Goal: Task Accomplishment & Management: Manage account settings

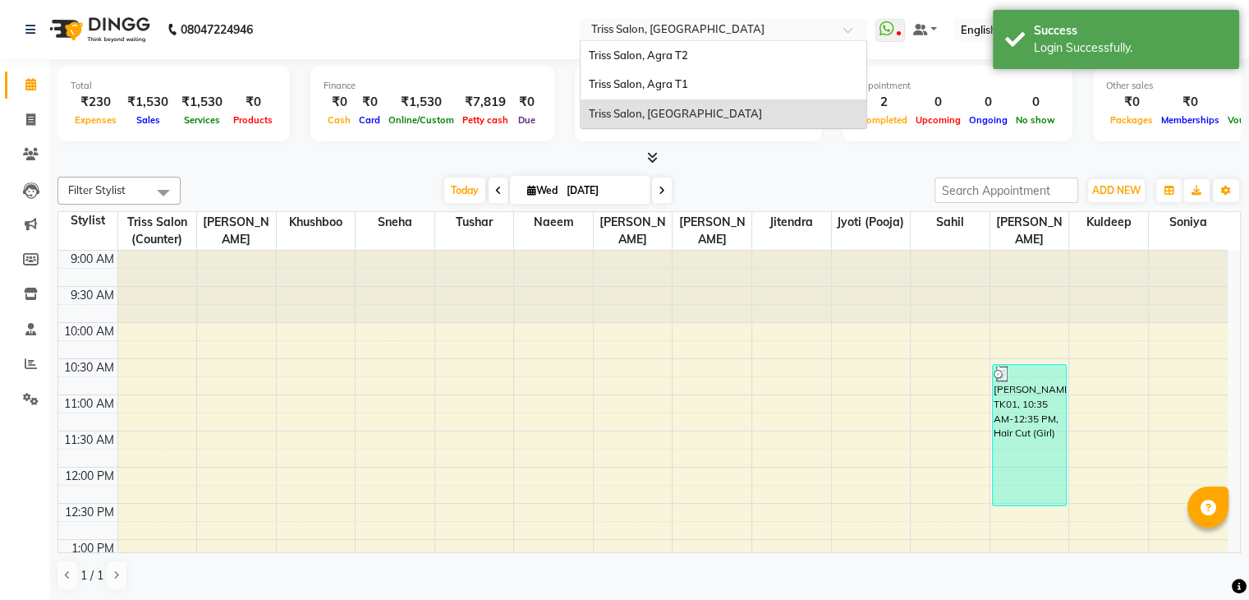
click at [826, 30] on input "text" at bounding box center [707, 31] width 238 height 16
click at [735, 85] on div "Triss Salon, Agra T1" at bounding box center [724, 85] width 286 height 30
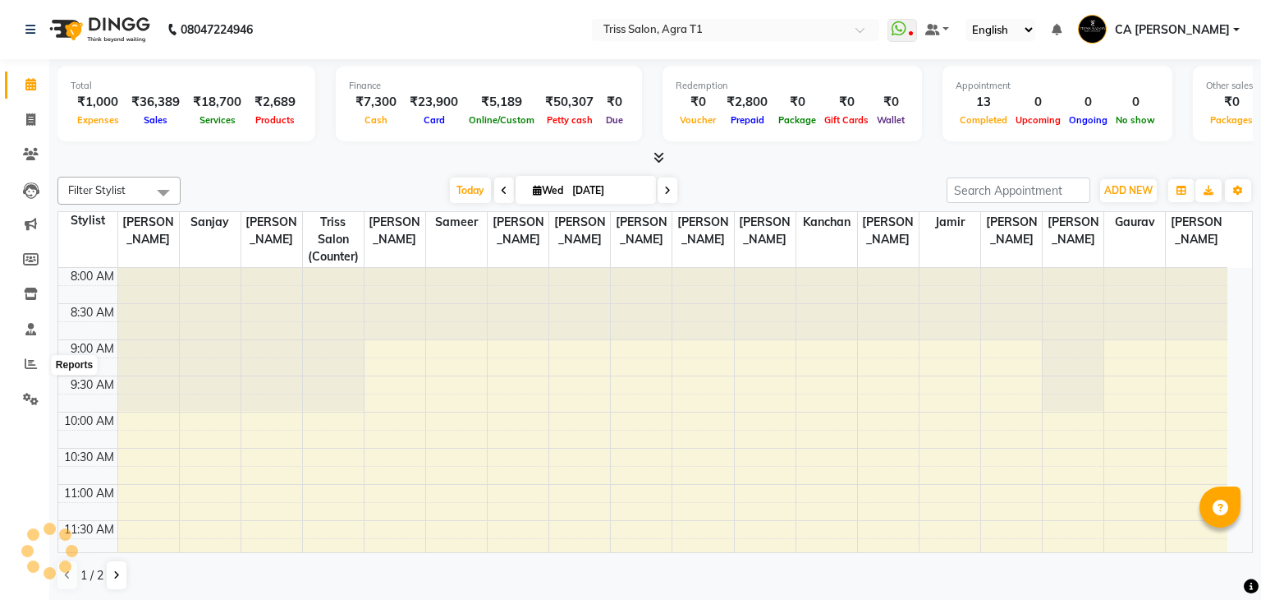
click at [31, 366] on icon at bounding box center [31, 363] width 12 height 12
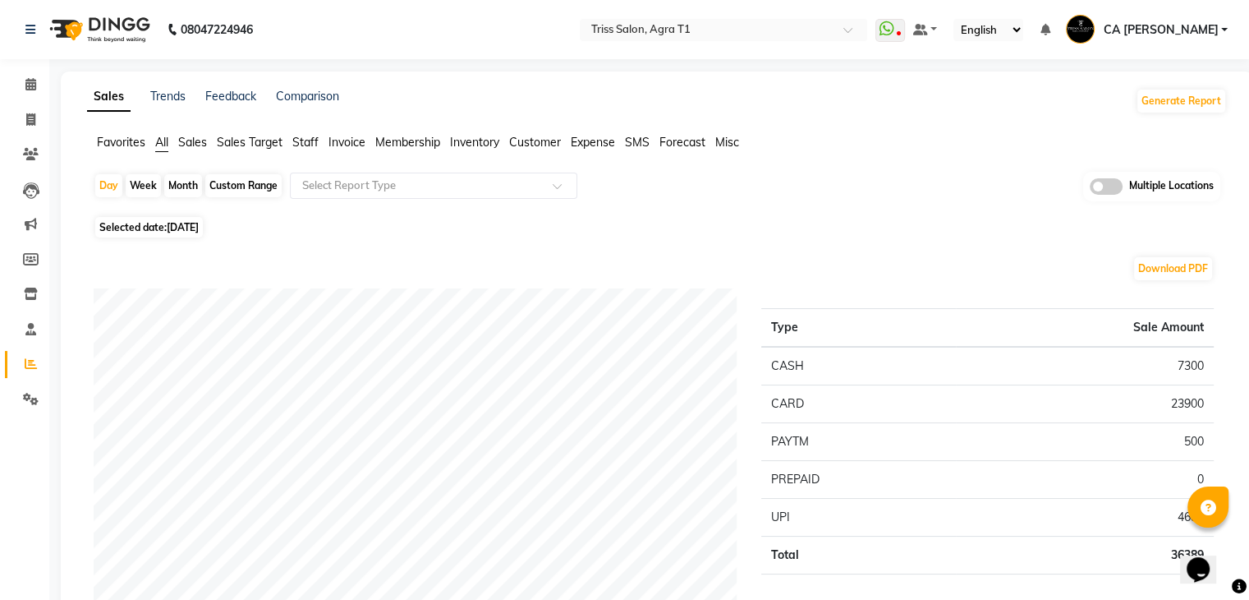
click at [590, 141] on span "Expense" at bounding box center [593, 142] width 44 height 15
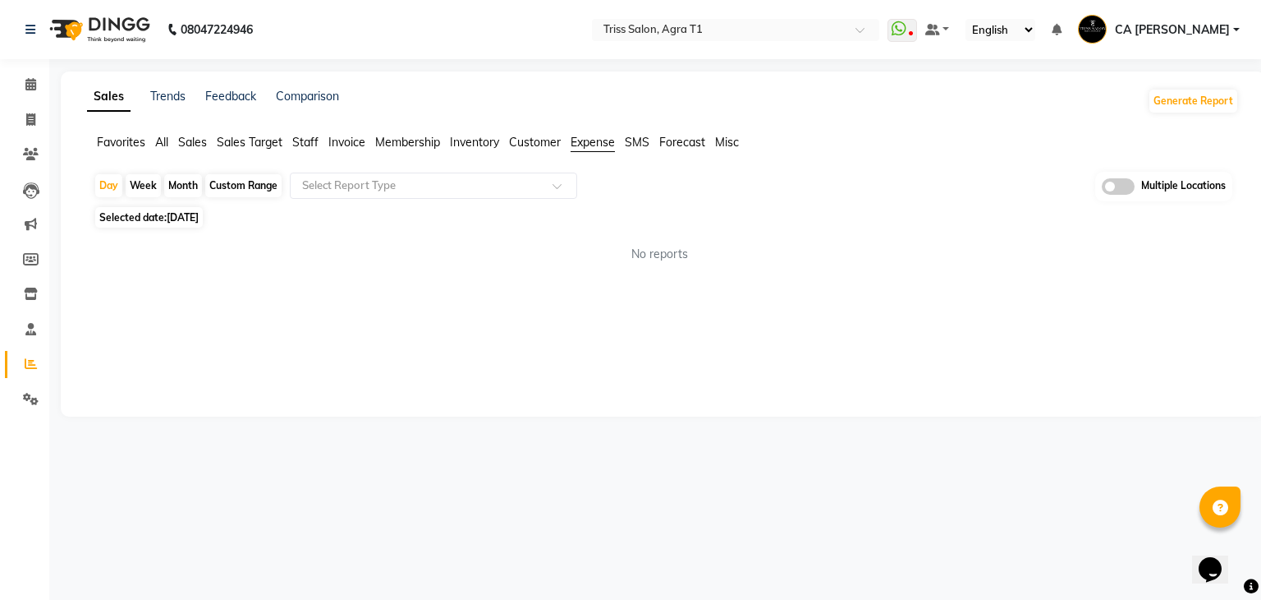
click at [223, 183] on div "Custom Range" at bounding box center [243, 185] width 76 height 23
select select "9"
select select "2025"
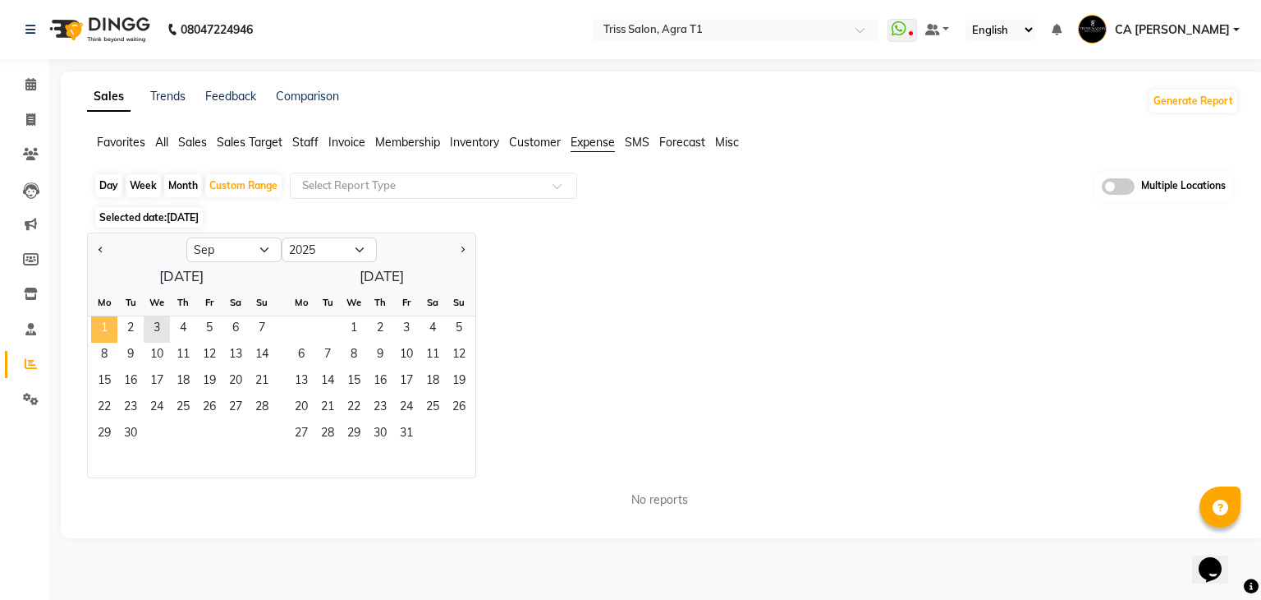
click at [102, 328] on span "1" at bounding box center [104, 329] width 26 height 26
click at [126, 328] on span "2" at bounding box center [130, 329] width 26 height 26
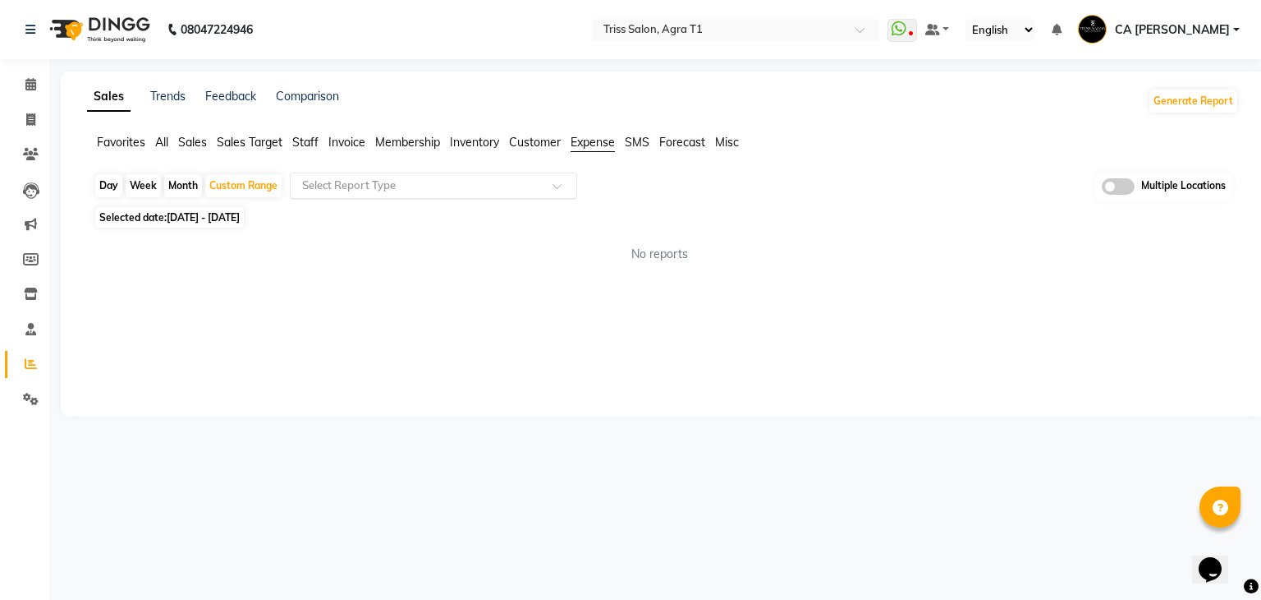
click at [475, 186] on input "text" at bounding box center [417, 185] width 237 height 16
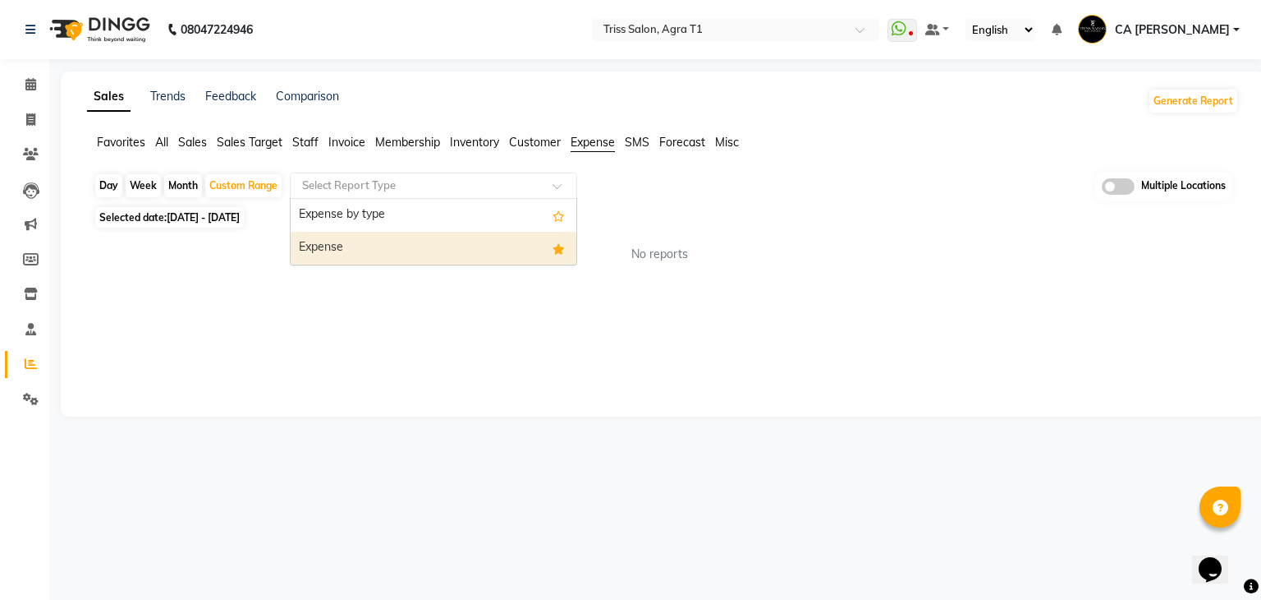
click at [424, 250] on div "Expense" at bounding box center [434, 248] width 286 height 33
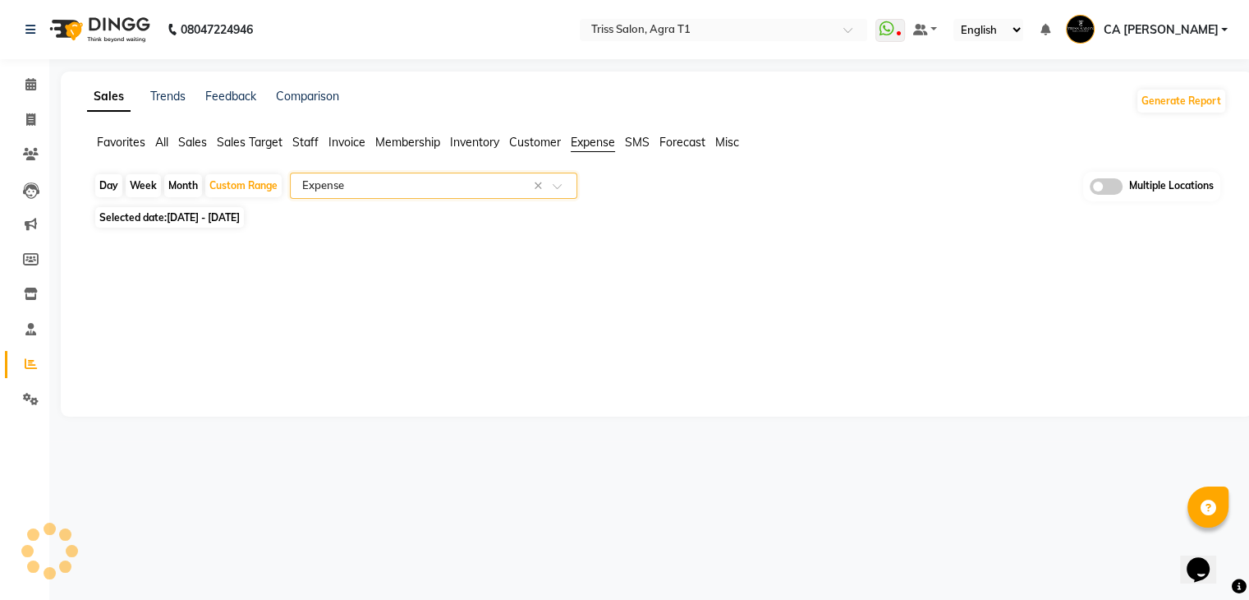
select select "filtered_report"
select select "csv"
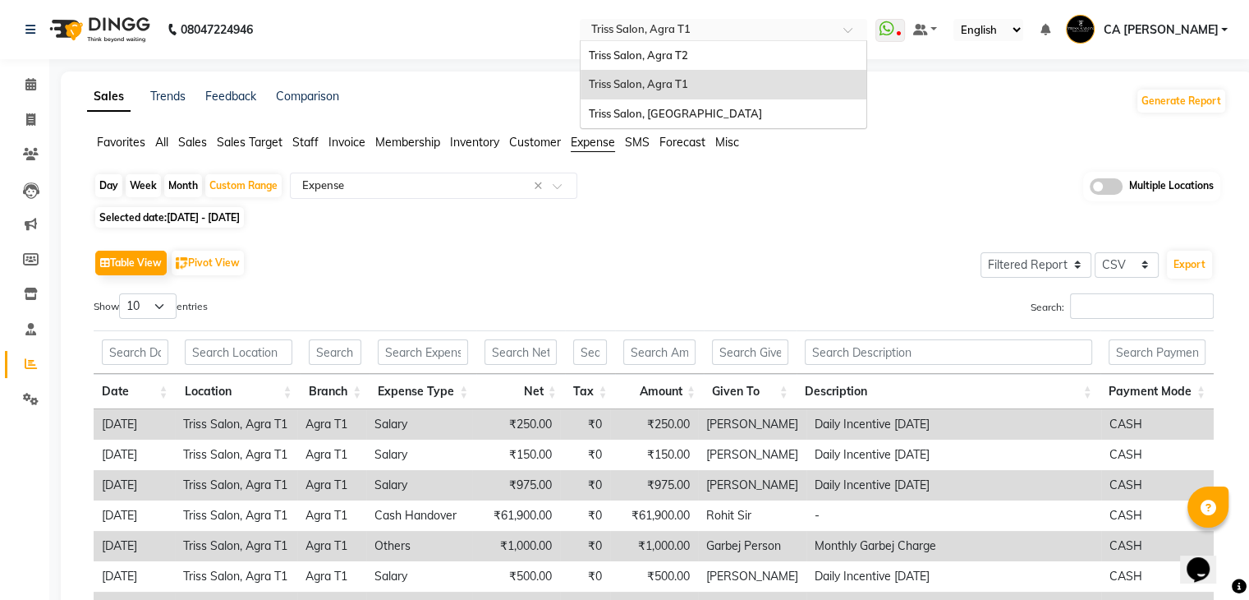
click at [864, 28] on div at bounding box center [723, 31] width 287 height 16
click at [688, 48] on span "Triss Salon, Agra T2" at bounding box center [638, 54] width 99 height 13
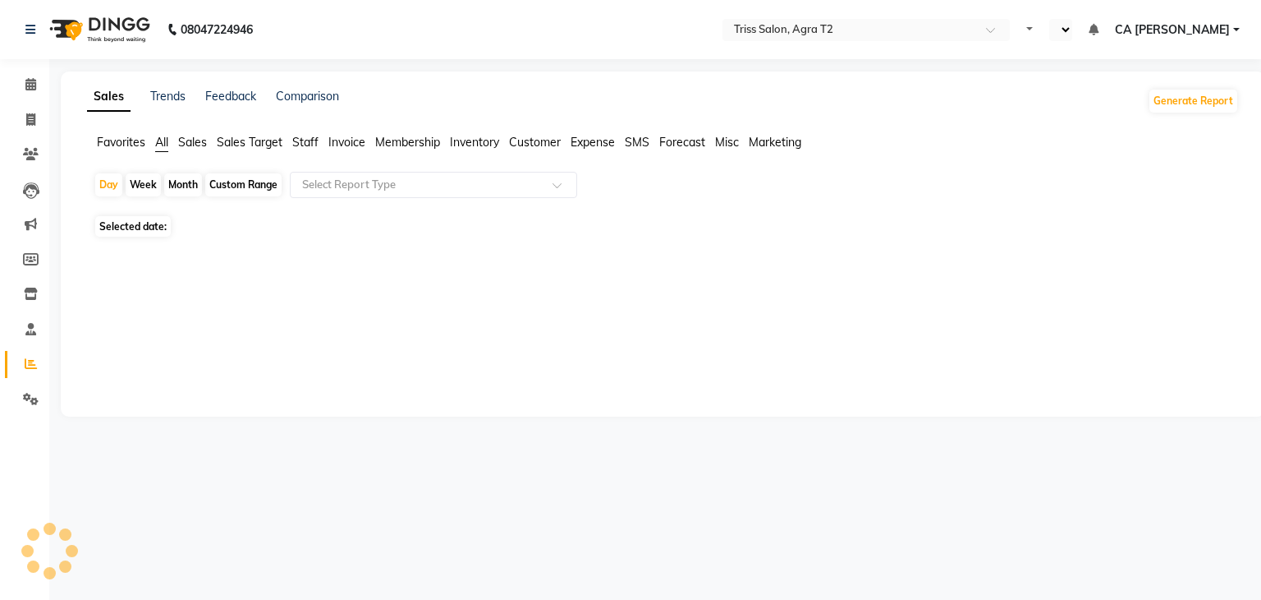
select select "en"
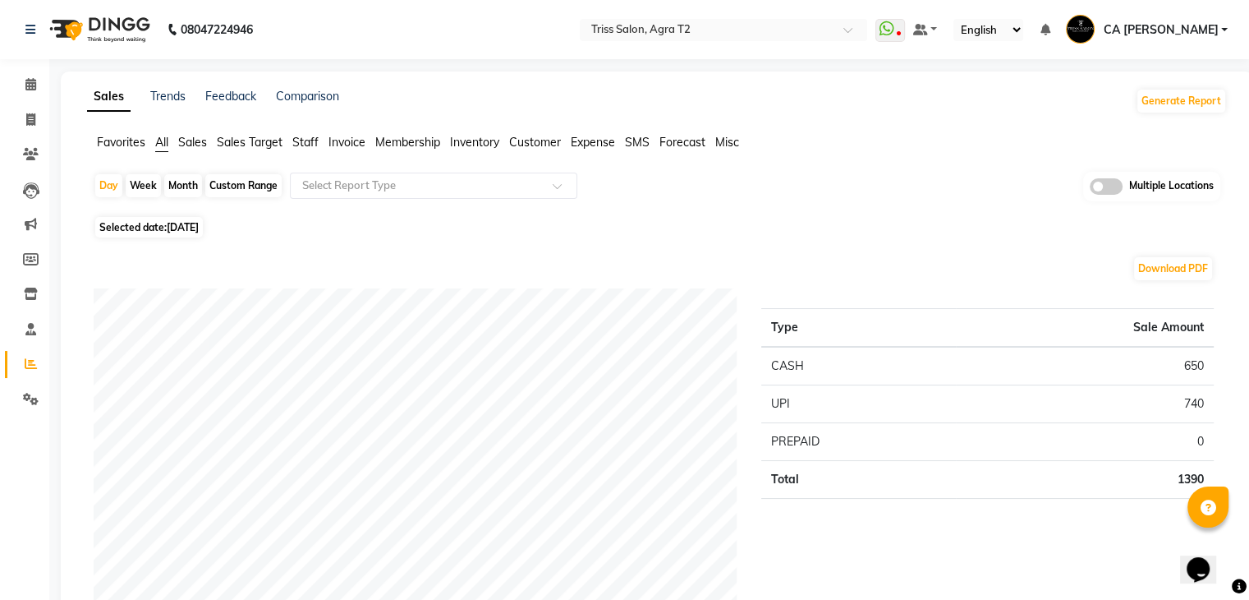
click at [614, 139] on span "Expense" at bounding box center [593, 142] width 44 height 15
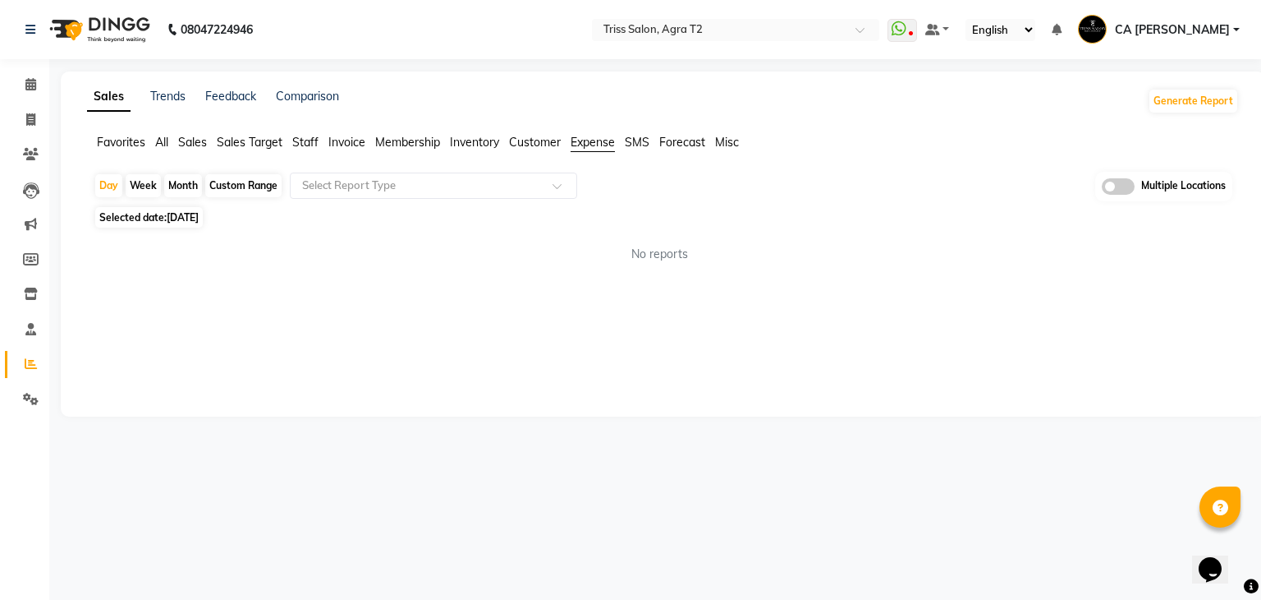
click at [225, 181] on div "Custom Range" at bounding box center [243, 185] width 76 height 23
select select "9"
select select "2025"
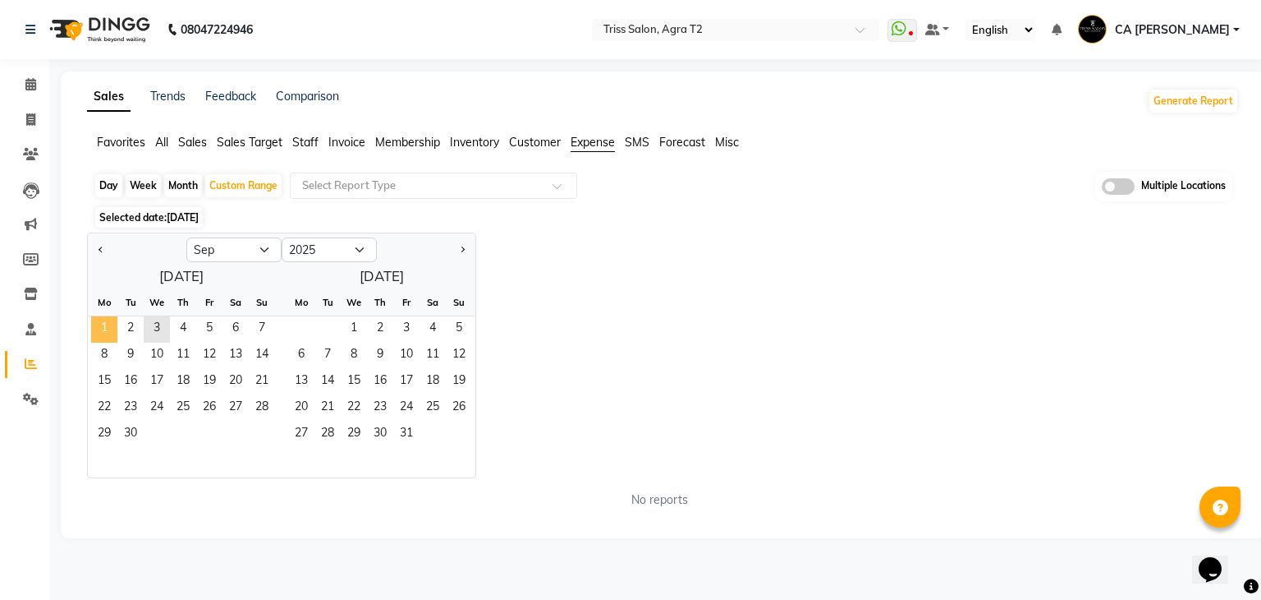
click at [105, 330] on span "1" at bounding box center [104, 329] width 26 height 26
click at [136, 333] on span "2" at bounding box center [130, 329] width 26 height 26
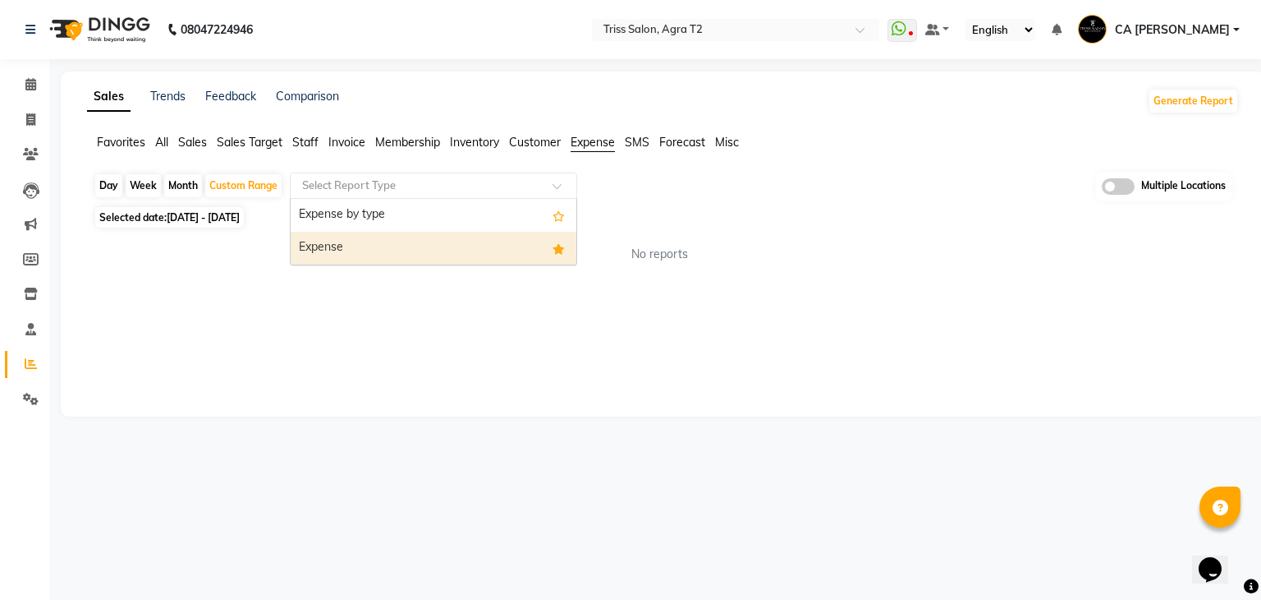
drag, startPoint x: 440, startPoint y: 188, endPoint x: 393, endPoint y: 257, distance: 83.8
click at [393, 199] on ng-select "Select Report Type Expense by type Expense" at bounding box center [433, 185] width 287 height 26
click at [393, 257] on div "Expense" at bounding box center [434, 248] width 286 height 33
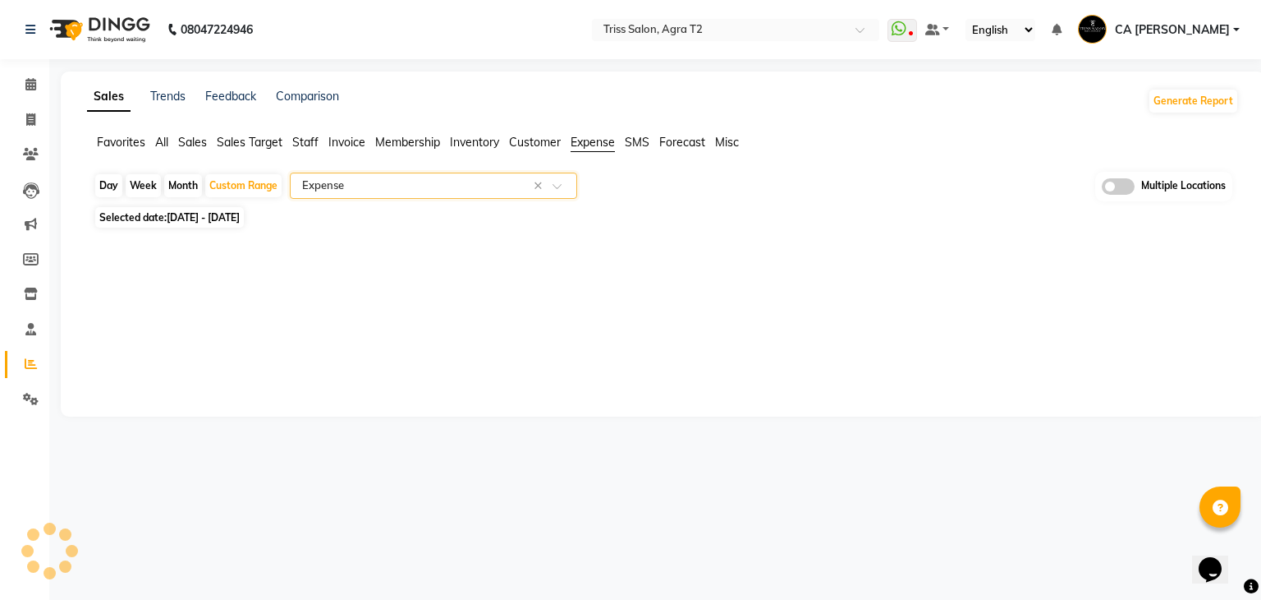
select select "full_report"
select select "csv"
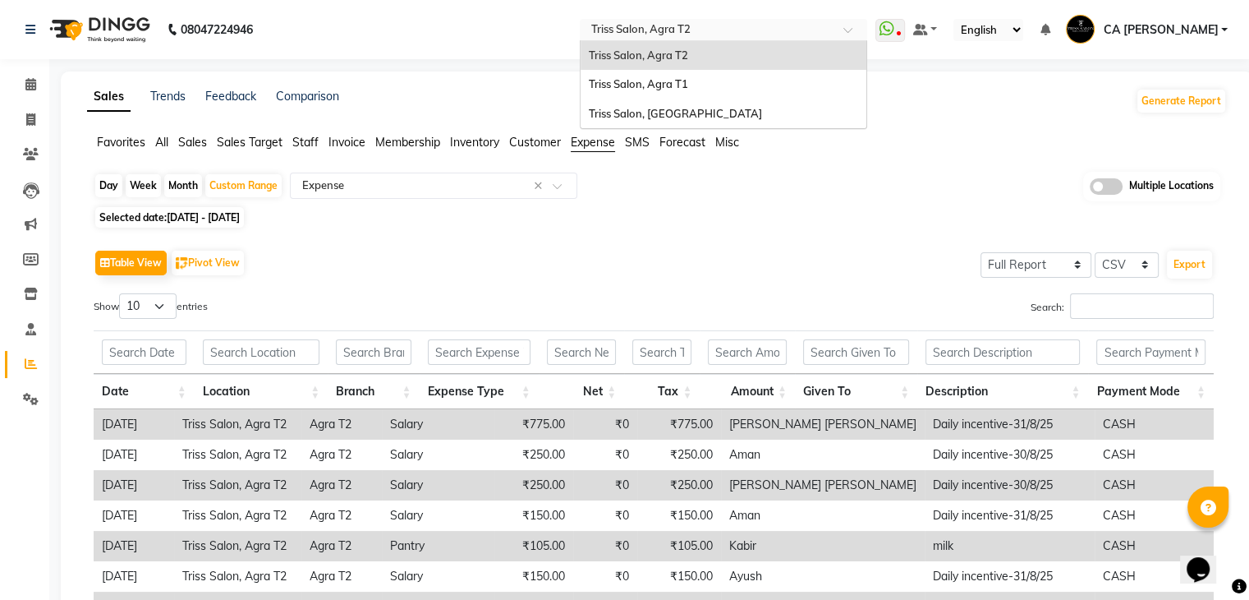
click at [691, 21] on div "× Triss Salon, Agra T2" at bounding box center [640, 29] width 99 height 16
click at [684, 95] on div "Triss Salon, Agra T1" at bounding box center [724, 85] width 286 height 30
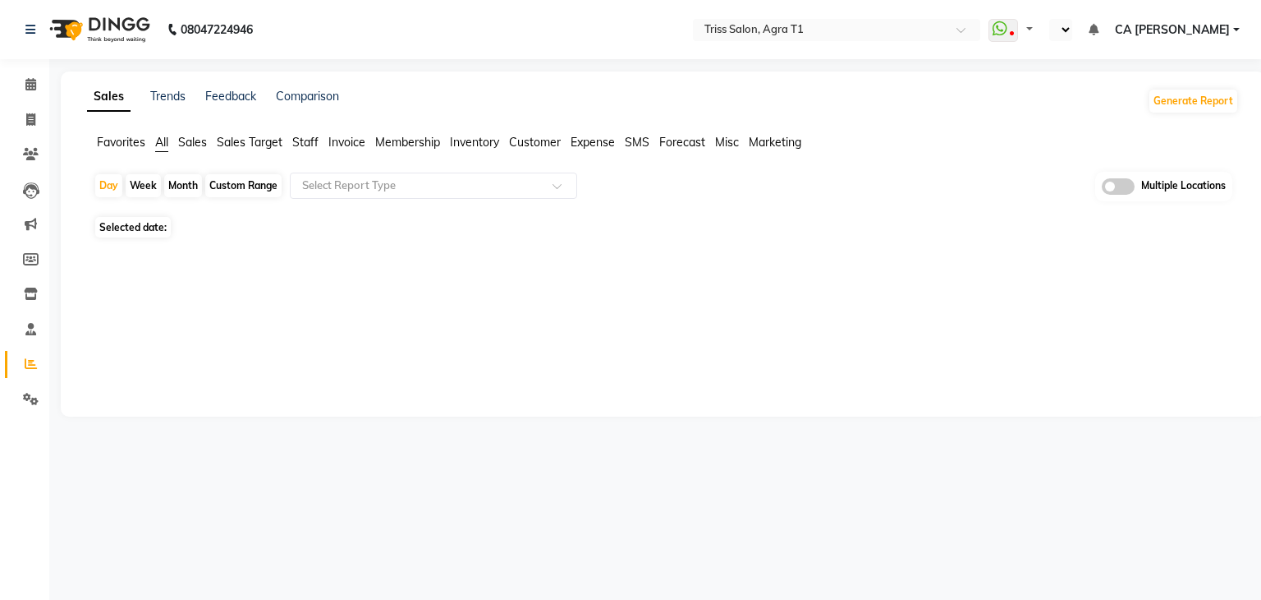
select select "en"
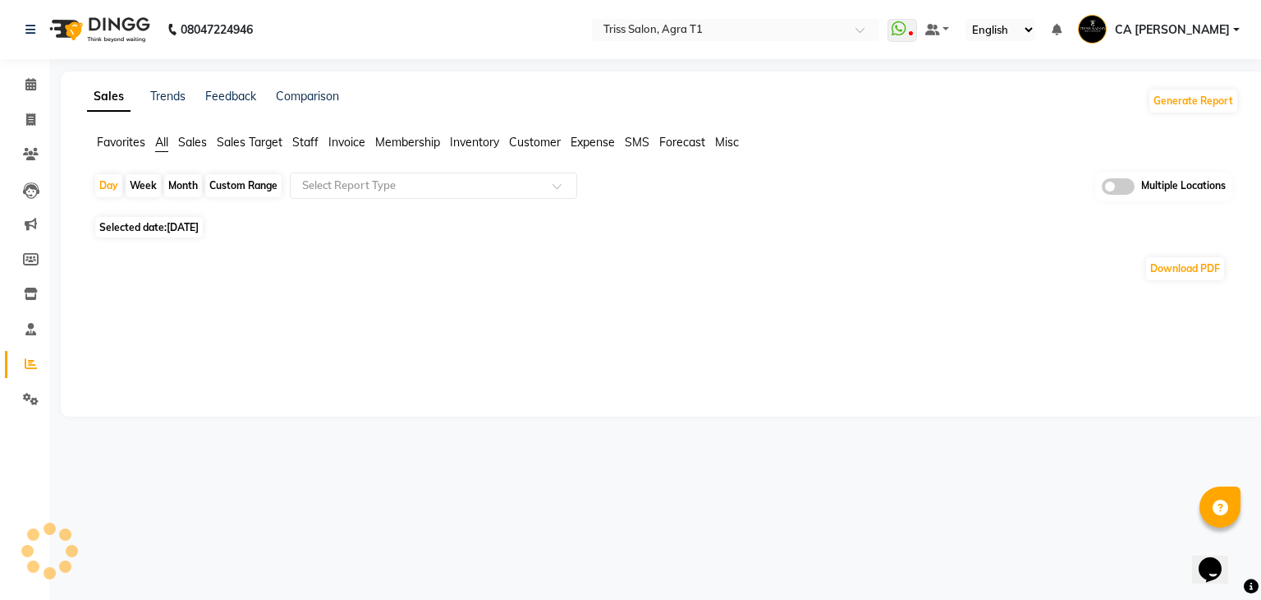
click at [233, 193] on div "Custom Range" at bounding box center [243, 185] width 76 height 23
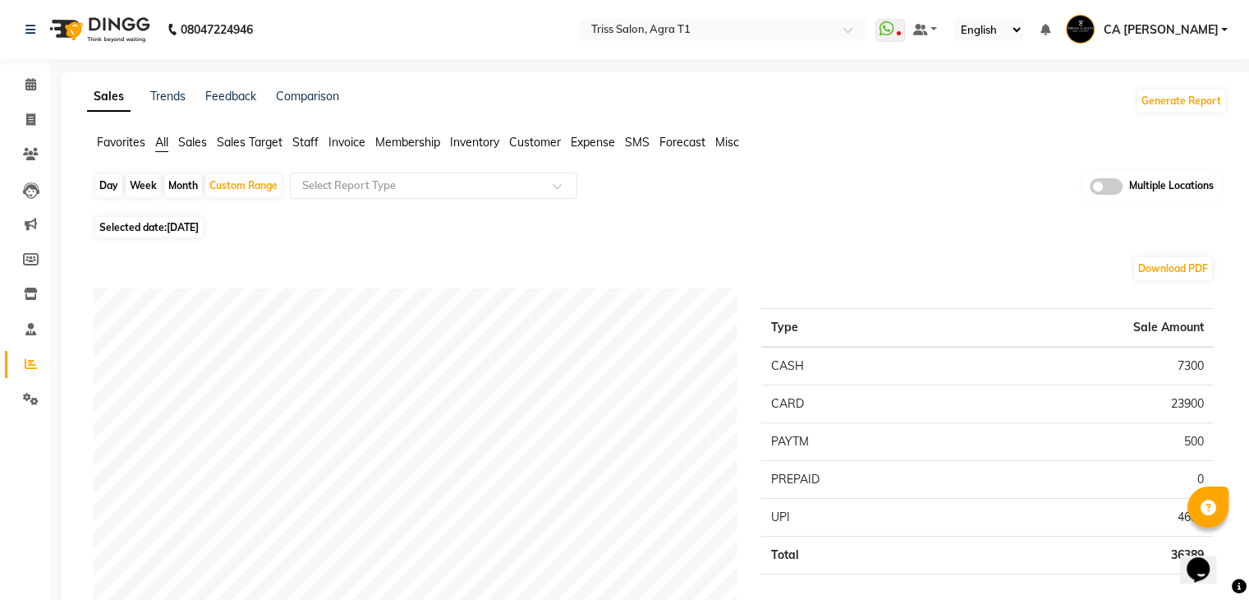
click at [184, 137] on span "Sales" at bounding box center [192, 142] width 29 height 15
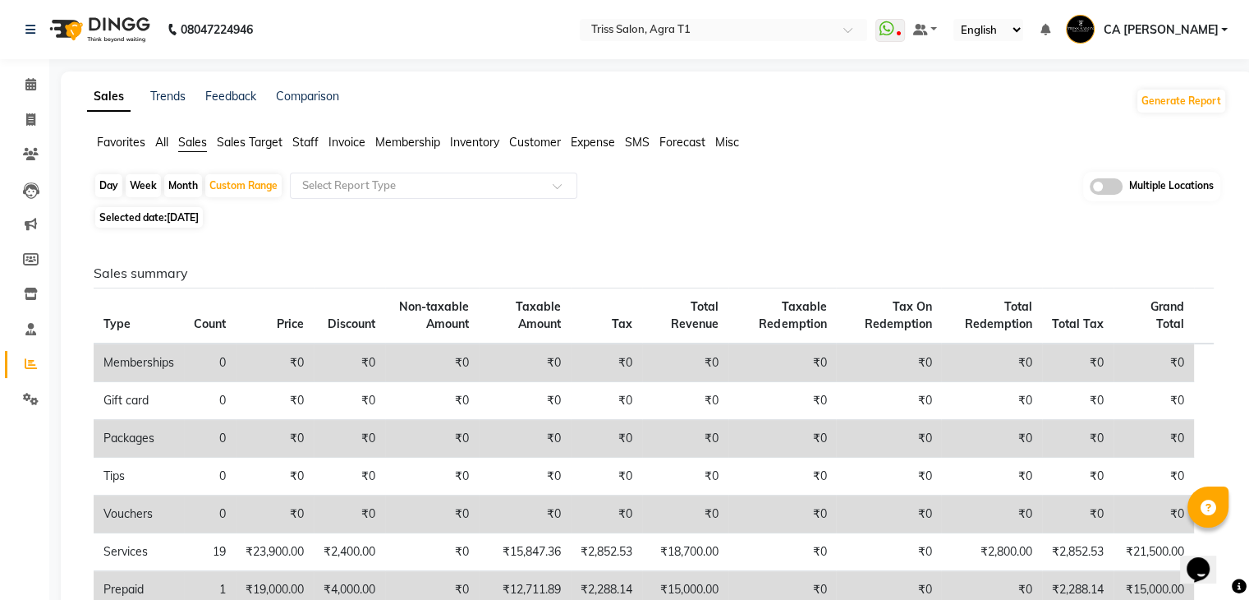
click at [176, 184] on div "Month" at bounding box center [183, 185] width 38 height 23
select select "9"
select select "2025"
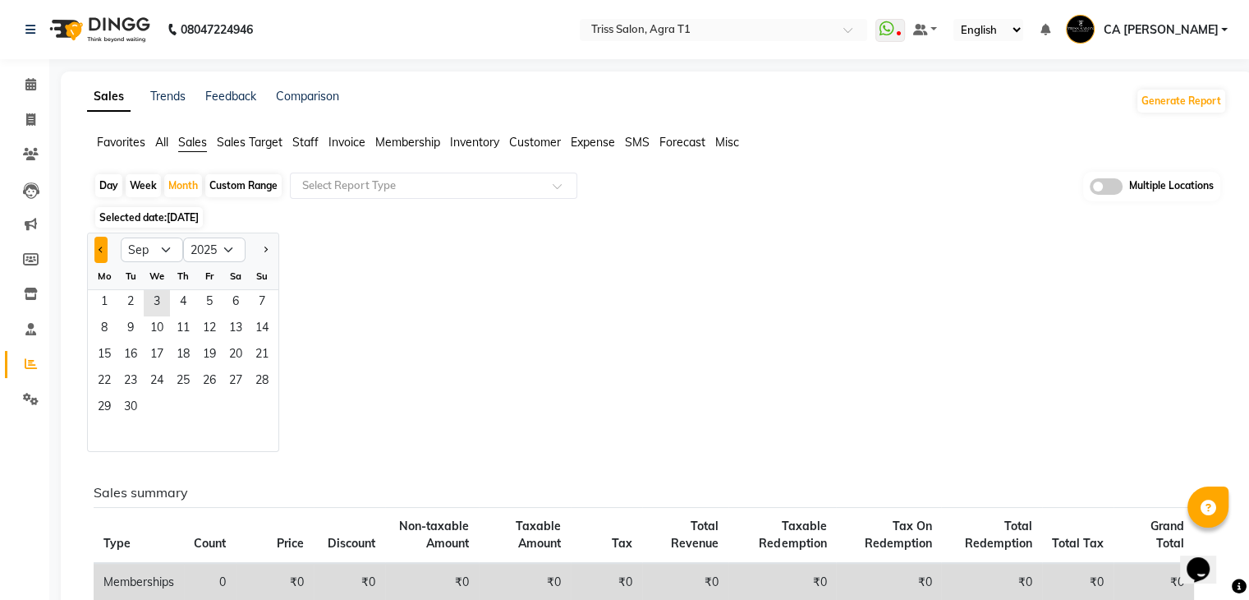
click at [102, 247] on span "Previous month" at bounding box center [102, 249] width 6 height 6
select select "8"
click at [201, 299] on span "1" at bounding box center [209, 303] width 26 height 26
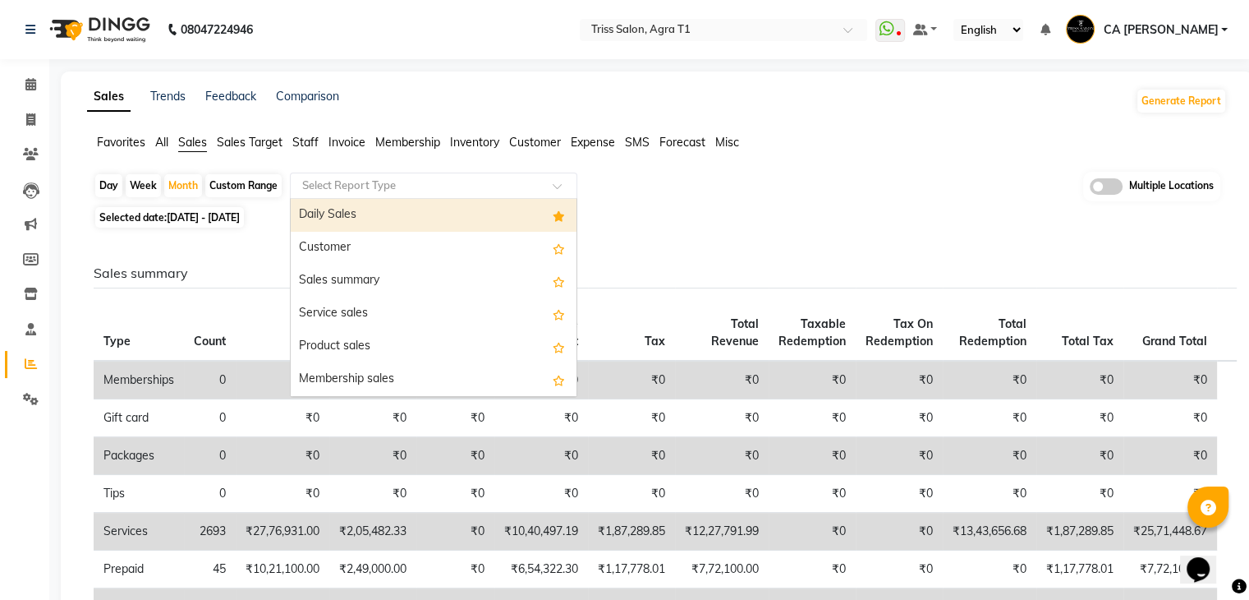
click at [499, 186] on input "text" at bounding box center [417, 185] width 237 height 16
click at [453, 203] on div "Daily Sales" at bounding box center [434, 215] width 286 height 33
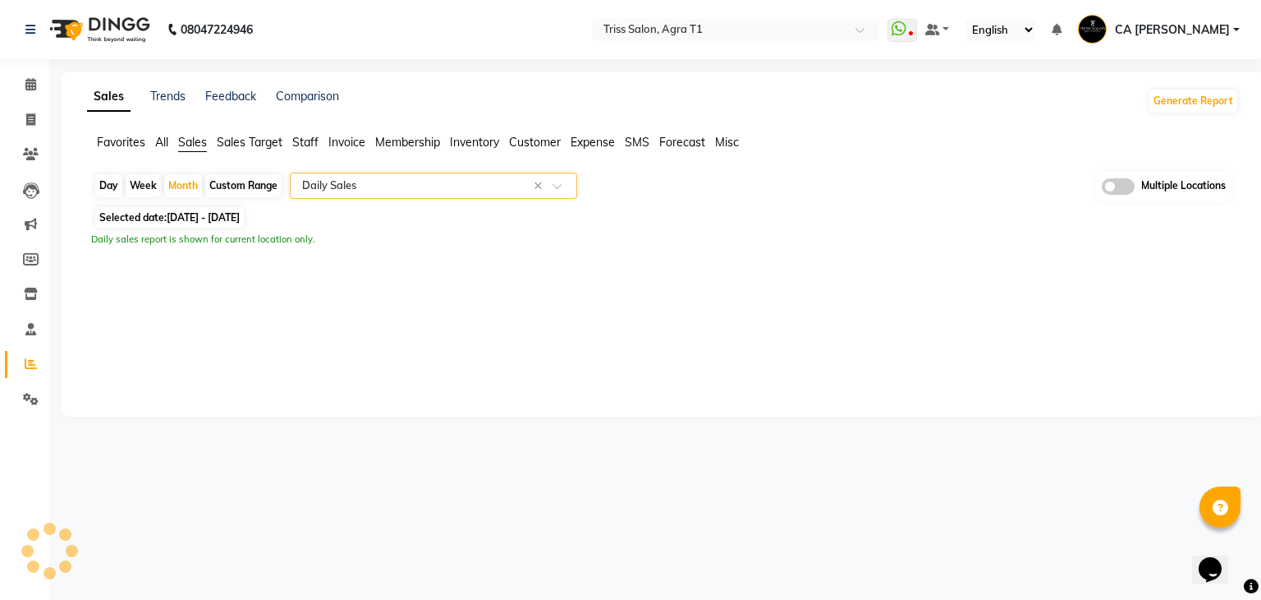
select select "filtered_report"
select select "csv"
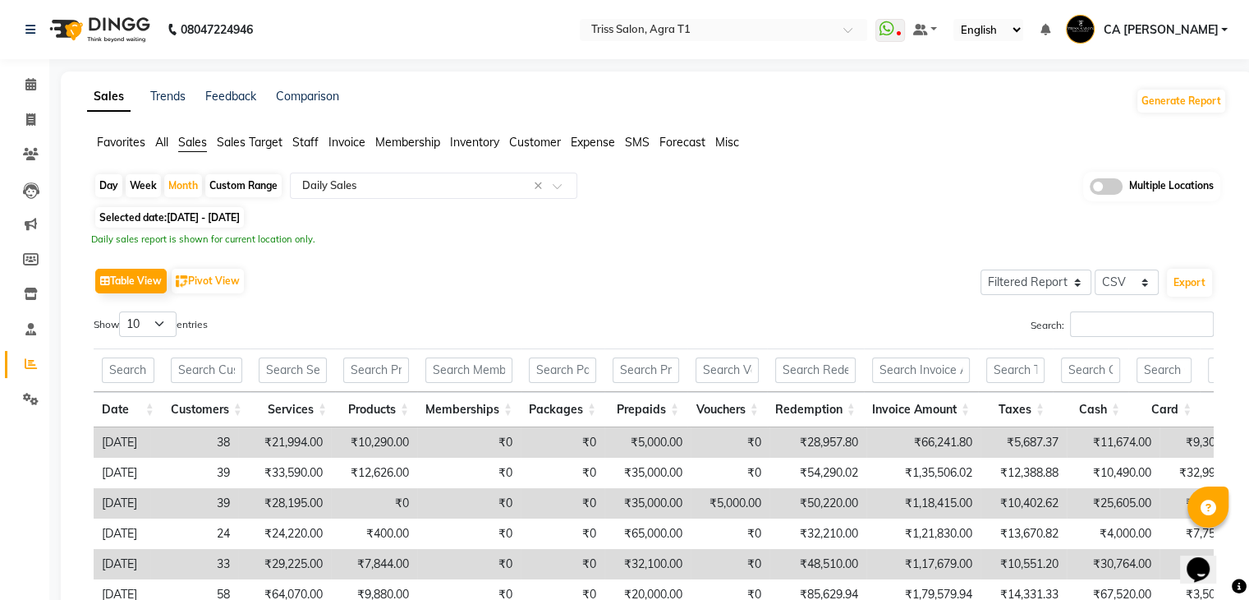
click at [828, 190] on div "Day Week Month Custom Range Select Report Type × Daily Sales × Multiple Locatio…" at bounding box center [657, 187] width 1127 height 30
click at [24, 125] on span at bounding box center [30, 120] width 29 height 19
select select "service"
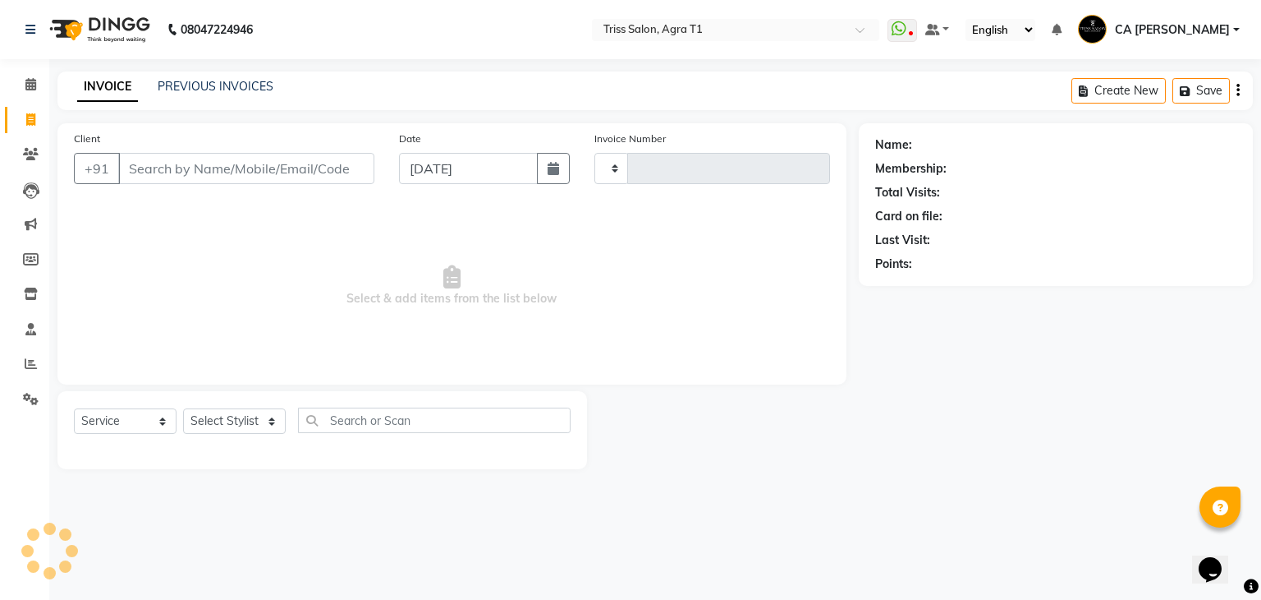
type input "6665"
select select "4300"
click at [208, 90] on link "PREVIOUS INVOICES" at bounding box center [216, 86] width 116 height 15
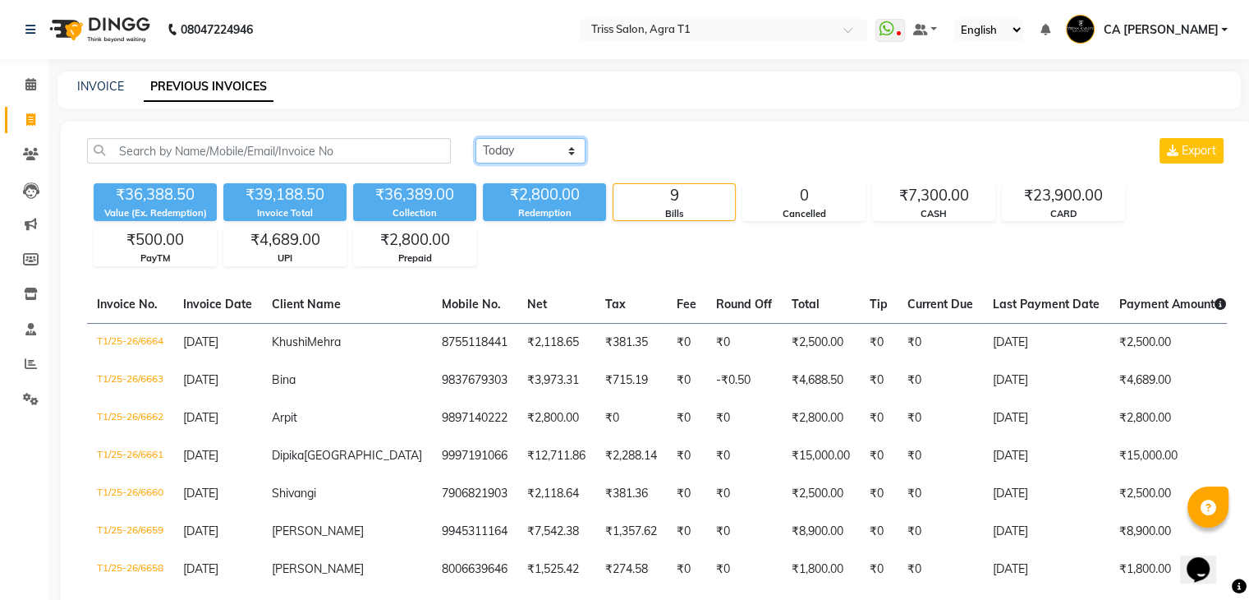
click at [542, 159] on select "Today Yesterday Custom Range" at bounding box center [530, 150] width 110 height 25
select select "range"
click at [475, 138] on select "Today Yesterday Custom Range" at bounding box center [530, 150] width 110 height 25
click at [657, 136] on div "Today Yesterday Custom Range 03-09-2025 - 03-09-2025 Export ₹36,388.50 Value (E…" at bounding box center [657, 433] width 1192 height 623
click at [647, 152] on input "03-09-2025" at bounding box center [664, 151] width 115 height 23
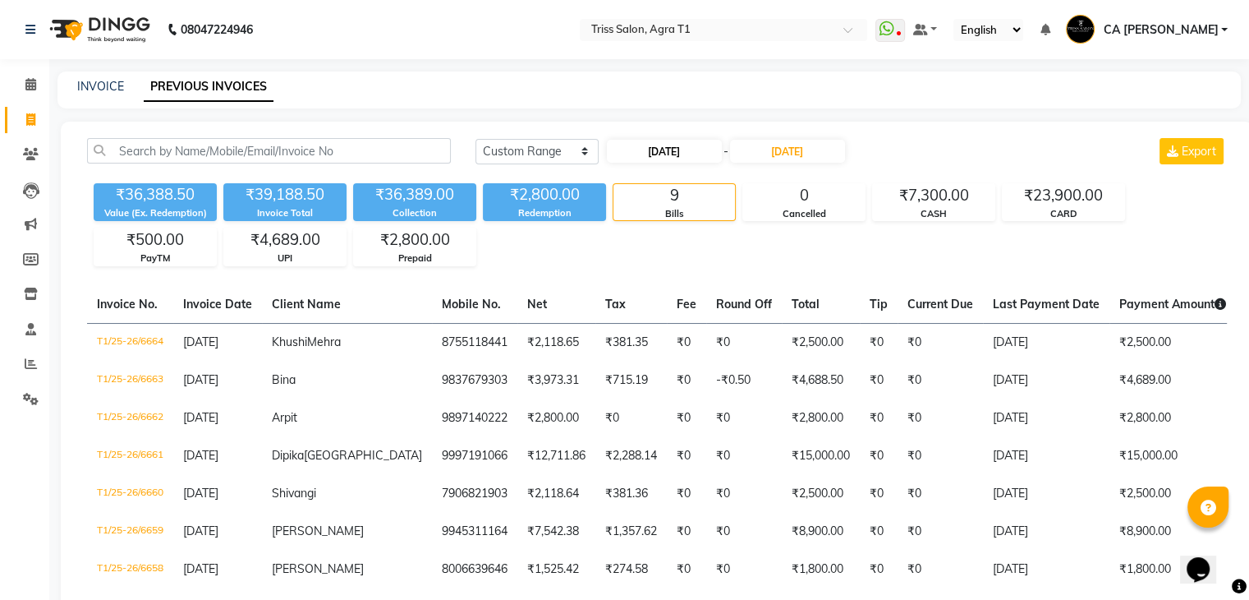
select select "9"
select select "2025"
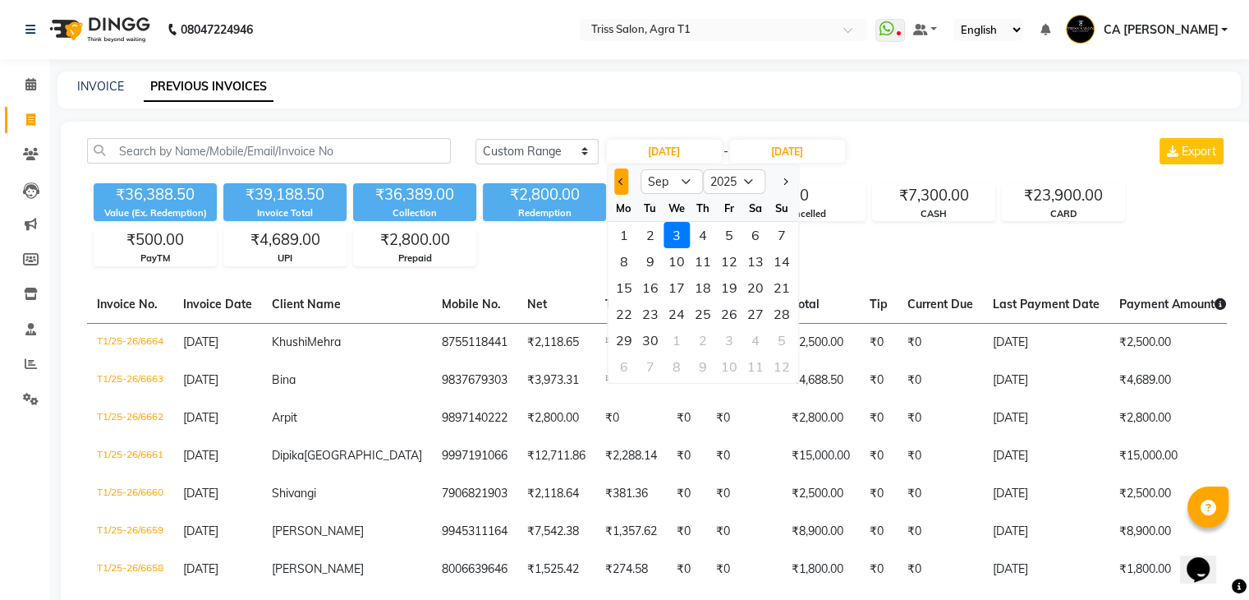
click at [618, 183] on button "Previous month" at bounding box center [621, 181] width 14 height 26
select select "8"
click at [722, 237] on div "1" at bounding box center [729, 235] width 26 height 26
type input "01-08-2025"
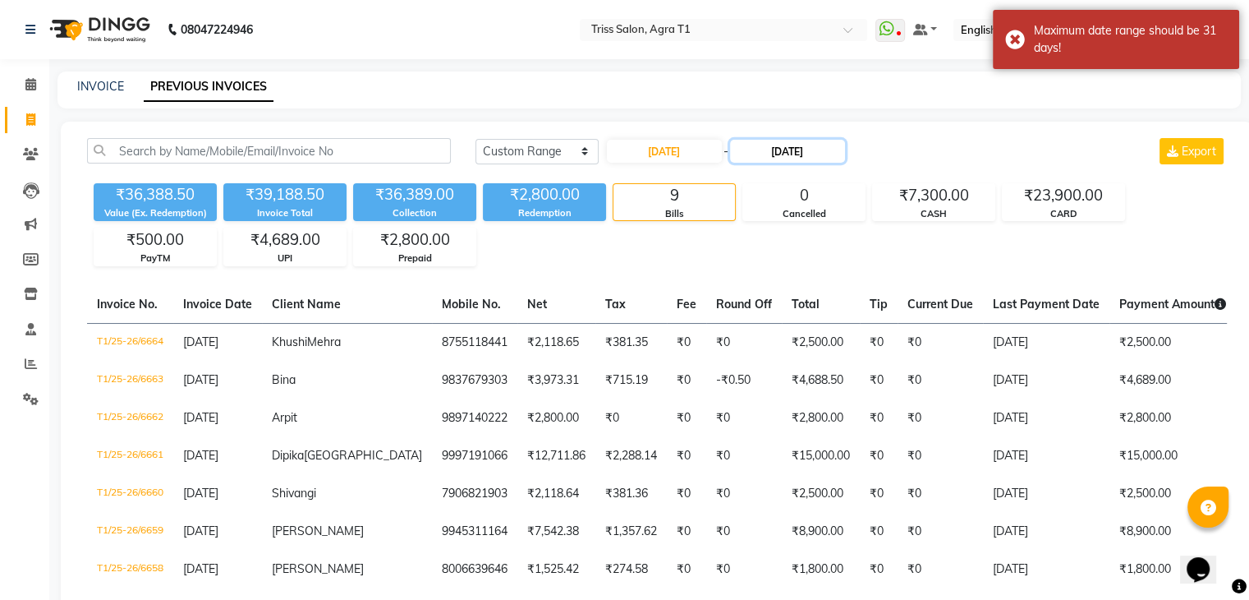
click at [810, 152] on input "03-09-2025" at bounding box center [787, 151] width 115 height 23
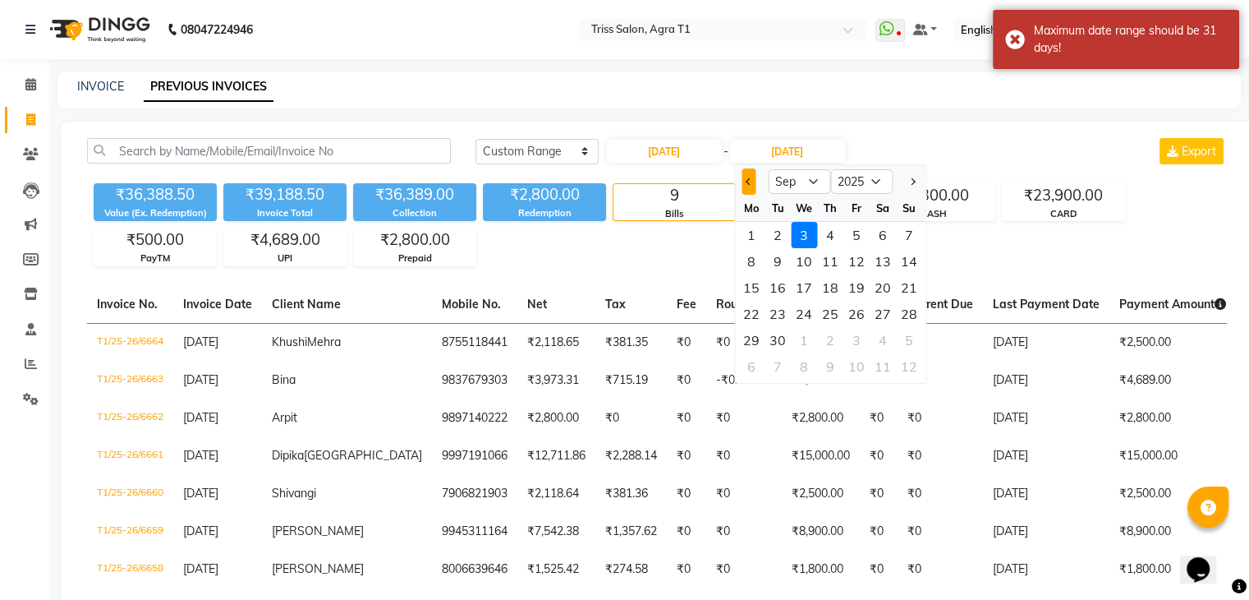
click at [747, 184] on span "Previous month" at bounding box center [749, 181] width 7 height 7
select select "8"
click at [912, 339] on div "31" at bounding box center [909, 340] width 26 height 26
type input "31-08-2025"
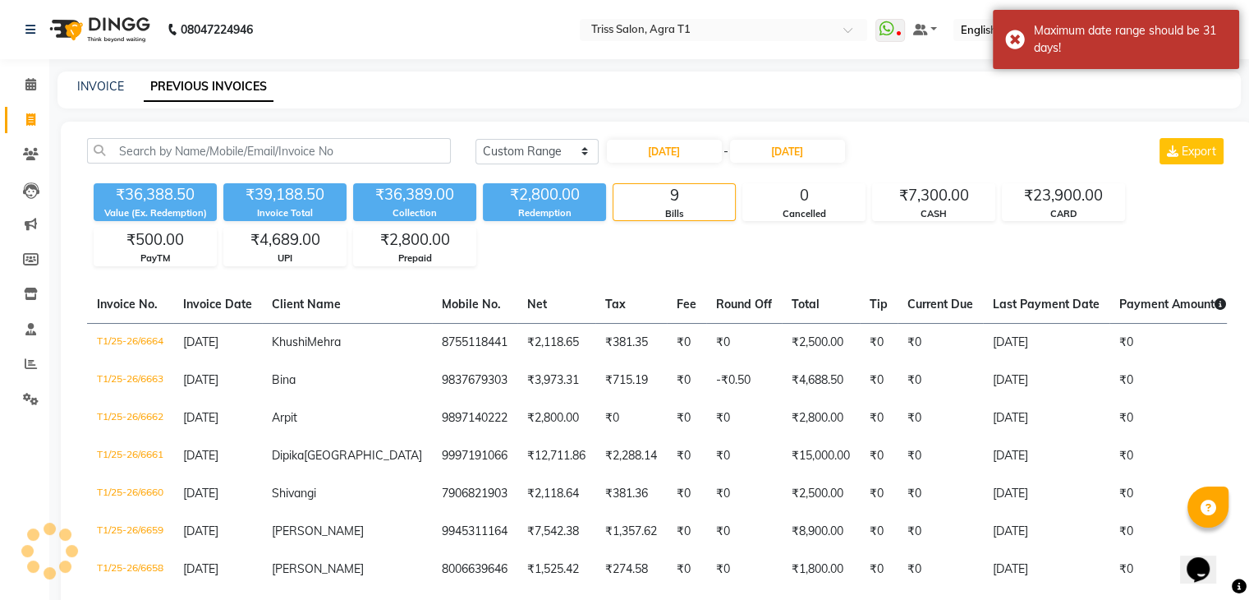
click at [765, 258] on div "₹36,388.50 Value (Ex. Redemption) ₹39,188.50 Invoice Total ₹36,389.00 Collectio…" at bounding box center [657, 222] width 1140 height 90
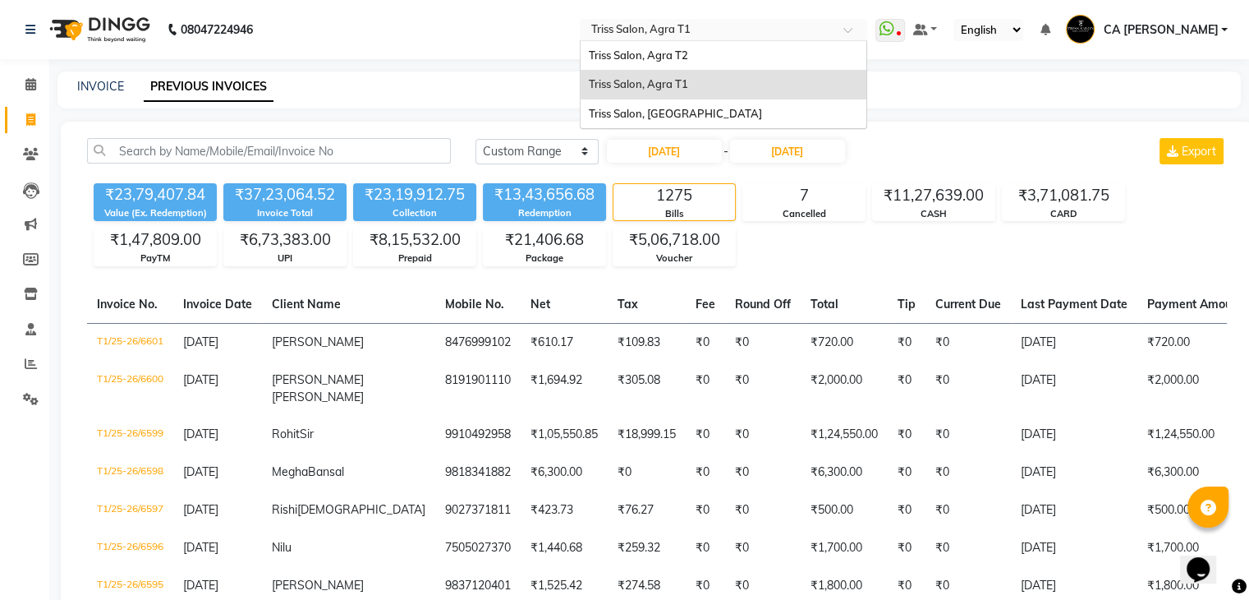
click at [770, 27] on input "text" at bounding box center [707, 31] width 238 height 16
click at [724, 60] on div "Triss Salon, Agra T2" at bounding box center [724, 56] width 286 height 30
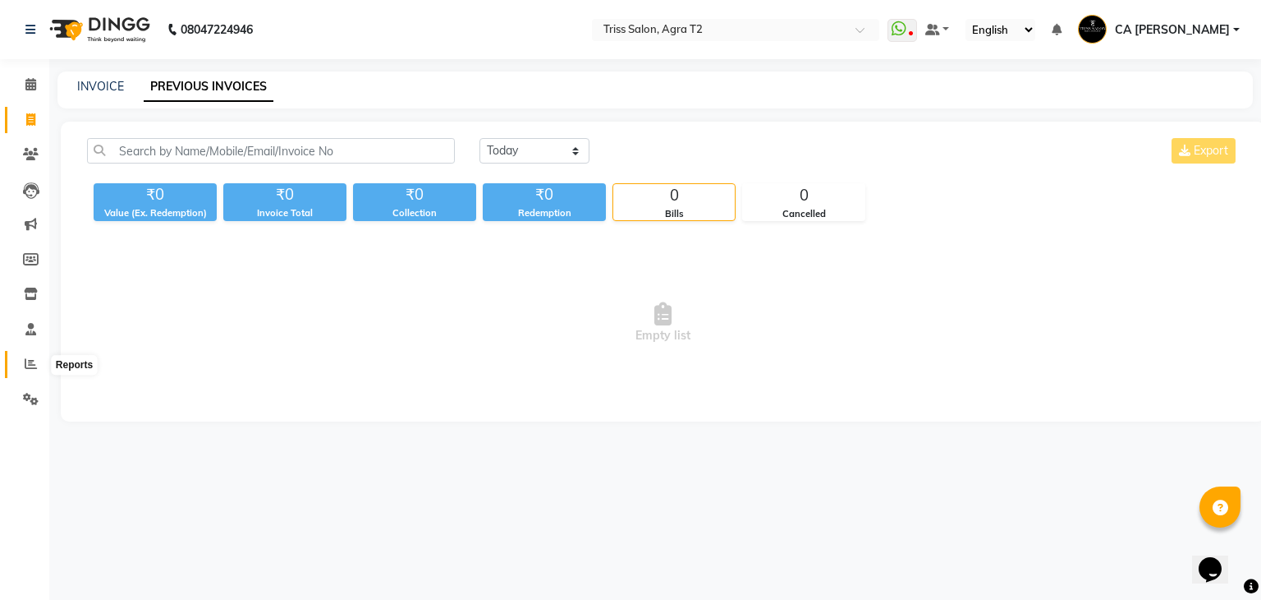
click at [25, 361] on icon at bounding box center [31, 363] width 12 height 12
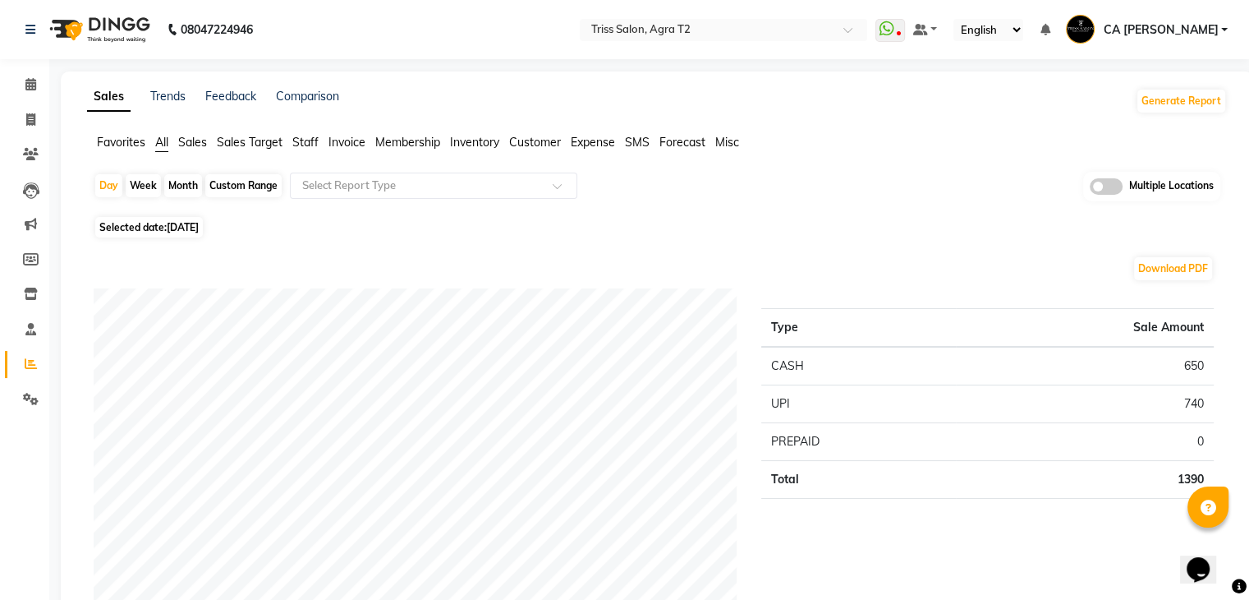
click at [189, 137] on span "Sales" at bounding box center [192, 142] width 29 height 15
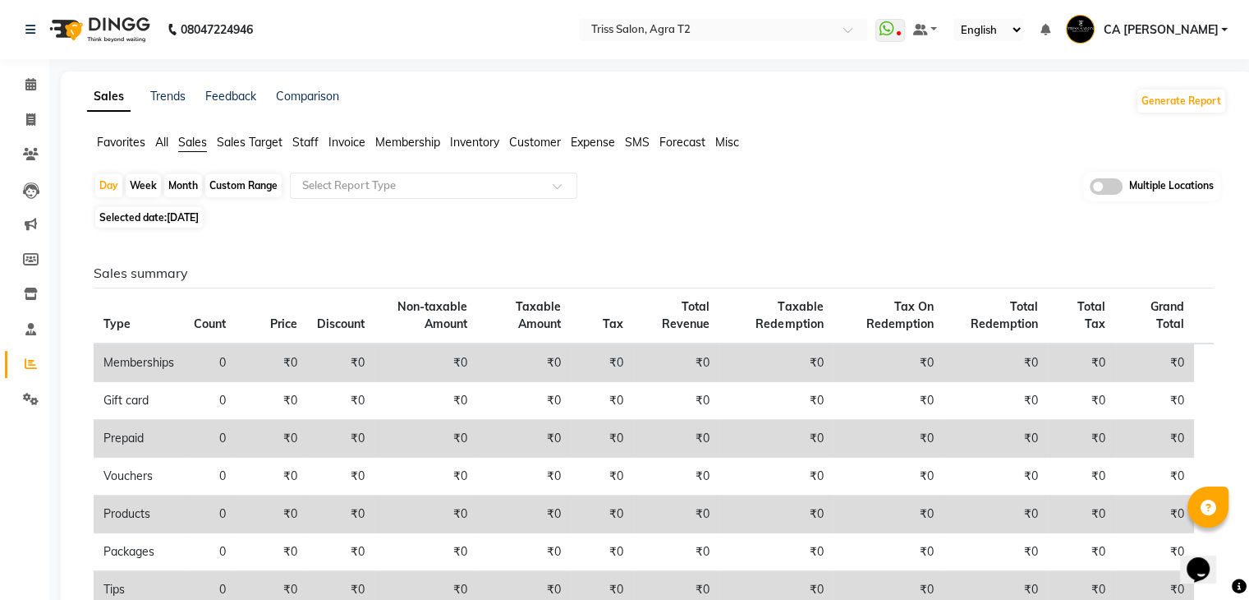
click at [237, 186] on div "Custom Range" at bounding box center [243, 185] width 76 height 23
select select "9"
select select "2025"
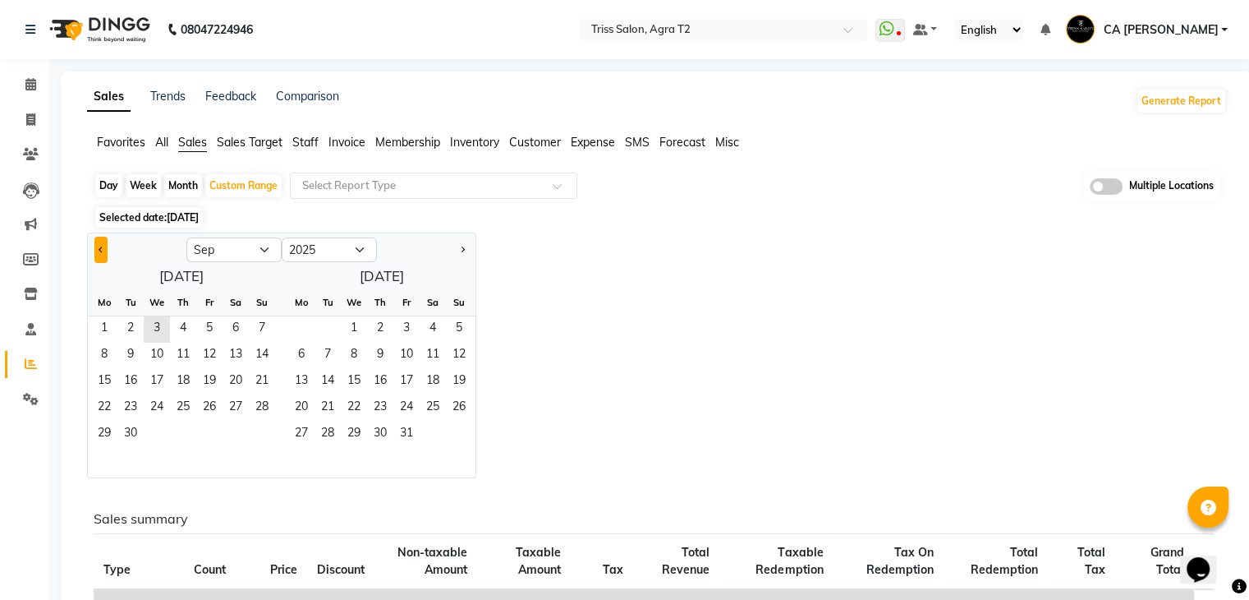
click at [101, 250] on span "Previous month" at bounding box center [102, 249] width 6 height 6
select select "8"
click at [218, 333] on span "1" at bounding box center [209, 329] width 26 height 26
click at [261, 438] on span "31" at bounding box center [262, 434] width 26 height 26
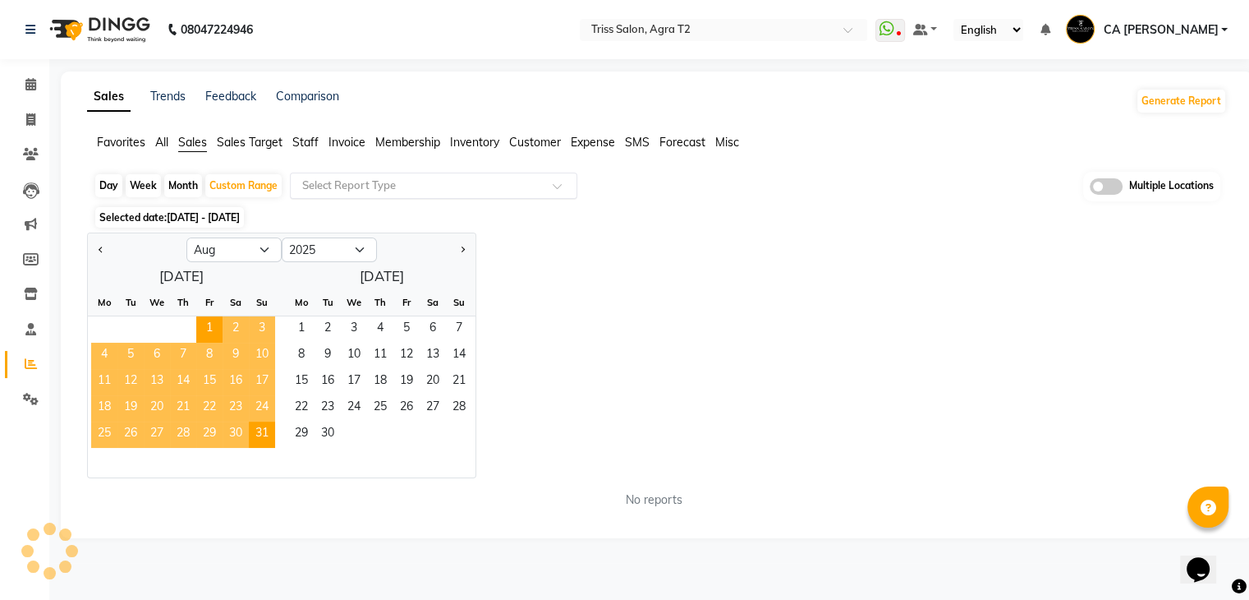
click at [517, 177] on input "text" at bounding box center [417, 185] width 237 height 16
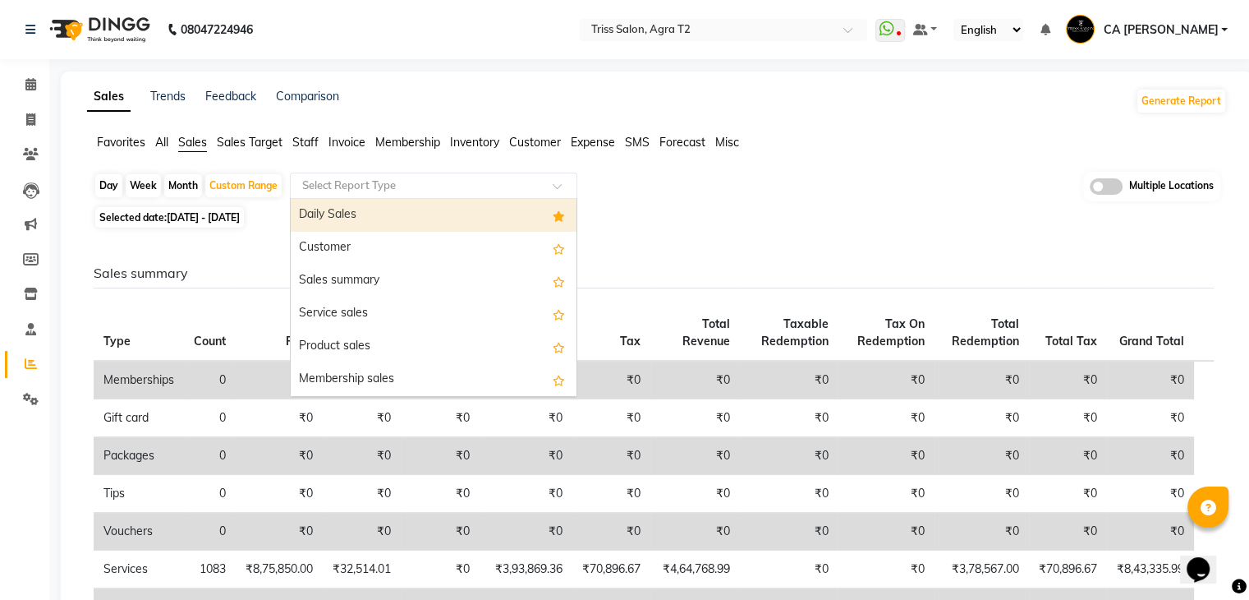
click at [429, 215] on div "Daily Sales" at bounding box center [434, 215] width 286 height 33
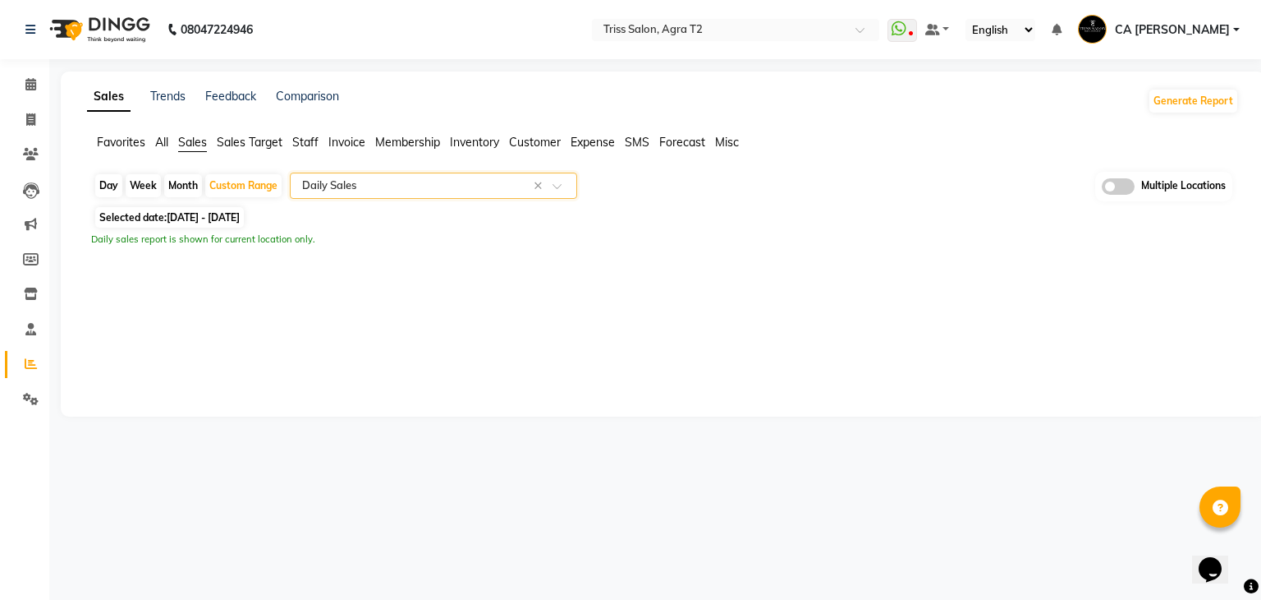
select select "full_report"
select select "csv"
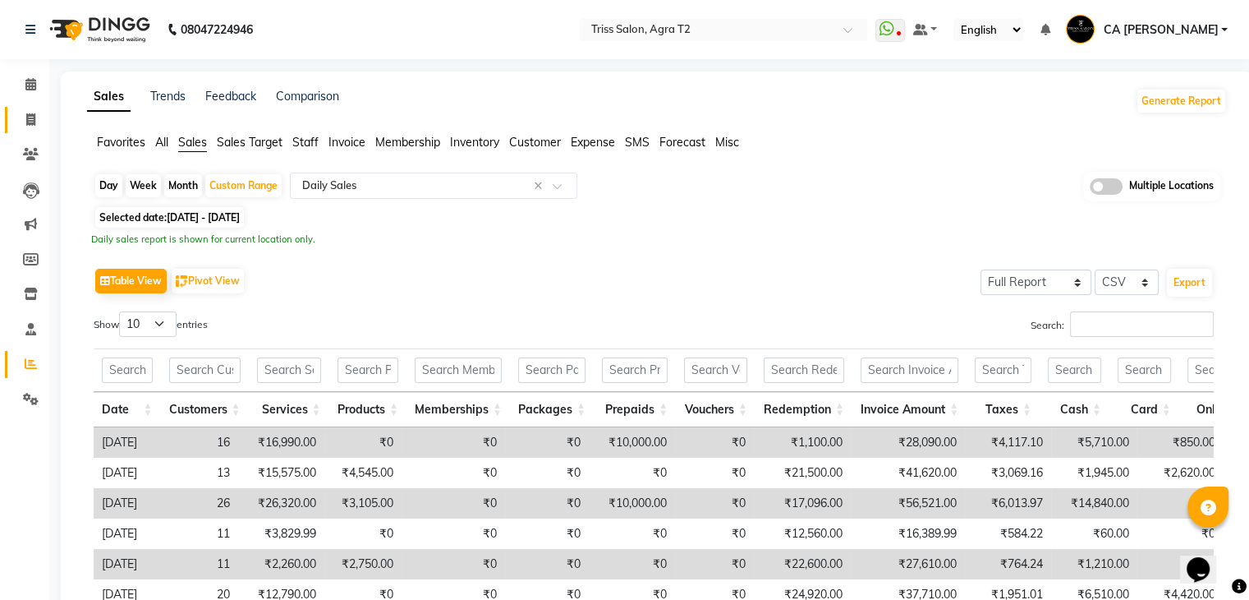
click at [15, 126] on link "Invoice" at bounding box center [24, 120] width 39 height 27
select select "service"
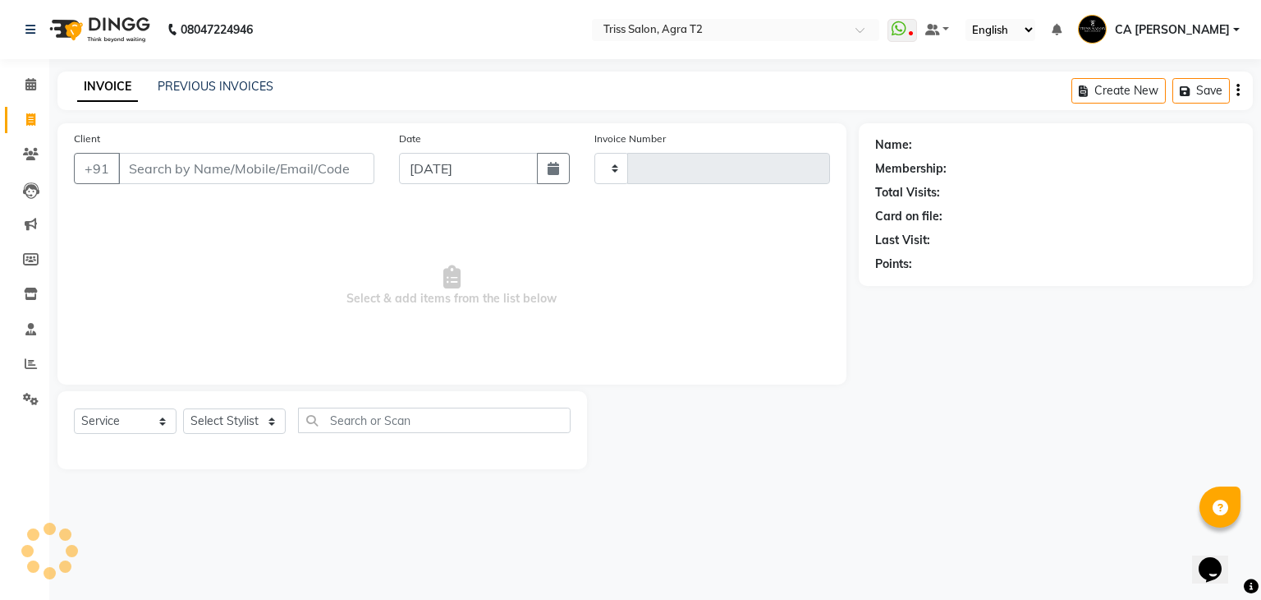
type input "2239"
select select "4301"
click at [208, 91] on link "PREVIOUS INVOICES" at bounding box center [216, 86] width 116 height 15
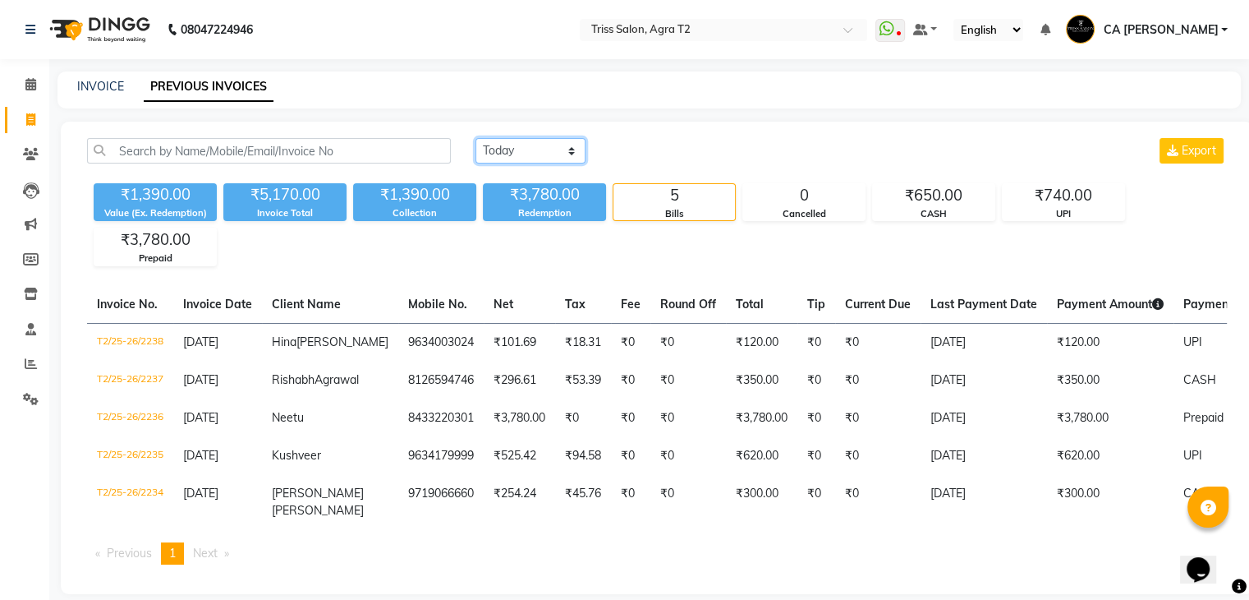
click at [544, 150] on select "[DATE] [DATE] Custom Range" at bounding box center [530, 150] width 110 height 25
select select "range"
click at [475, 138] on select "[DATE] [DATE] Custom Range" at bounding box center [530, 150] width 110 height 25
click at [697, 145] on input "[DATE]" at bounding box center [664, 151] width 115 height 23
select select "9"
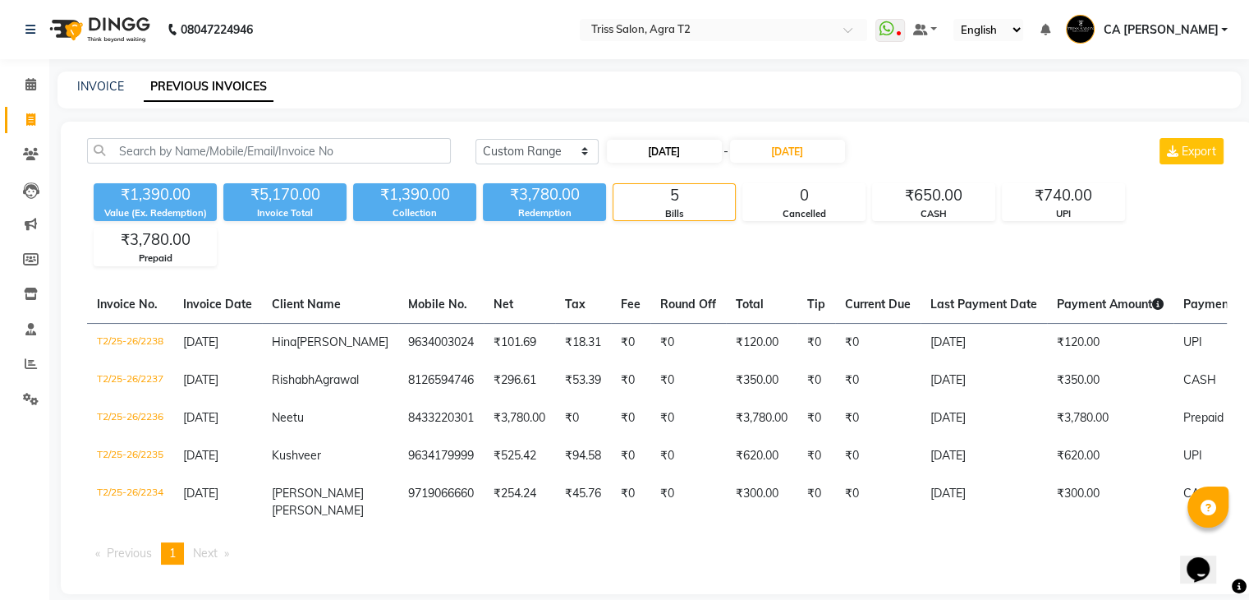
select select "2025"
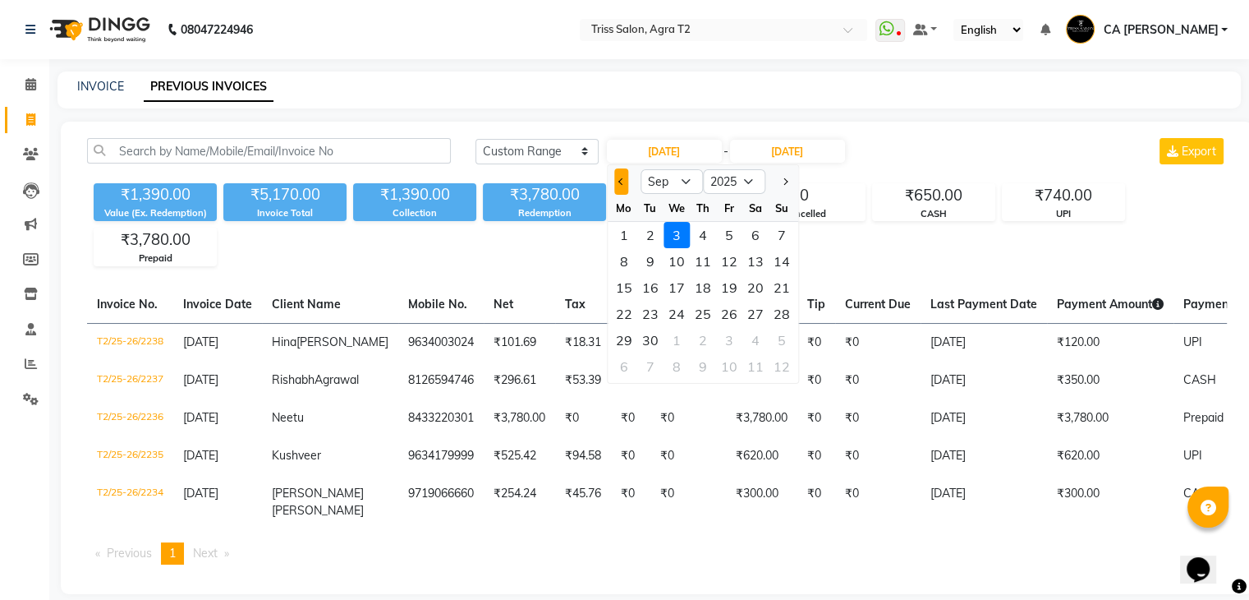
click at [622, 181] on span "Previous month" at bounding box center [621, 181] width 7 height 7
select select "8"
click at [737, 230] on div "1" at bounding box center [729, 235] width 26 height 26
type input "01-08-2025"
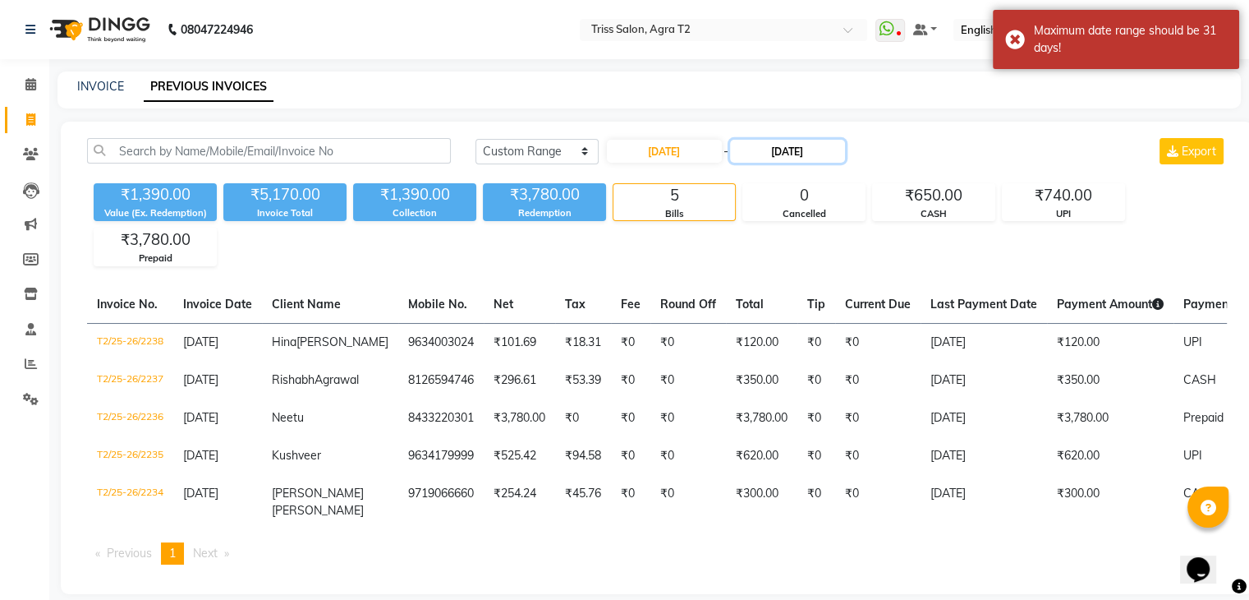
click at [815, 149] on input "[DATE]" at bounding box center [787, 151] width 115 height 23
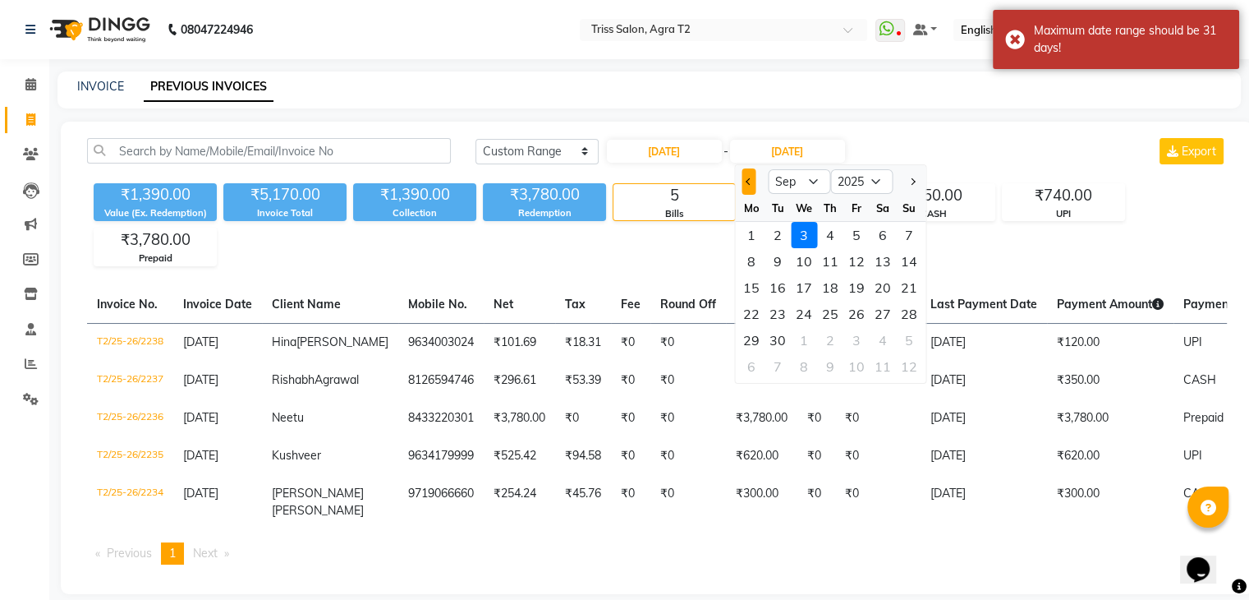
click at [752, 181] on button "Previous month" at bounding box center [749, 181] width 14 height 26
select select "8"
click at [920, 334] on div "31" at bounding box center [909, 340] width 26 height 26
type input "[DATE]"
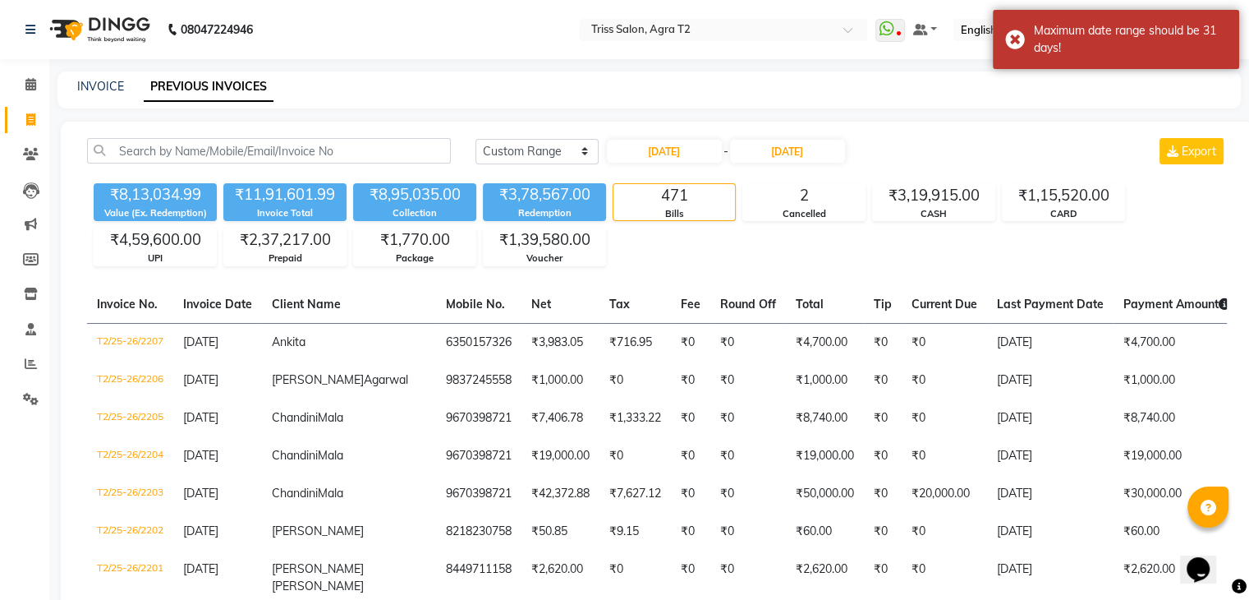
click at [818, 256] on div "₹8,13,034.99 Value (Ex. Redemption) ₹11,91,601.99 Invoice Total ₹8,95,035.00 Co…" at bounding box center [657, 222] width 1140 height 90
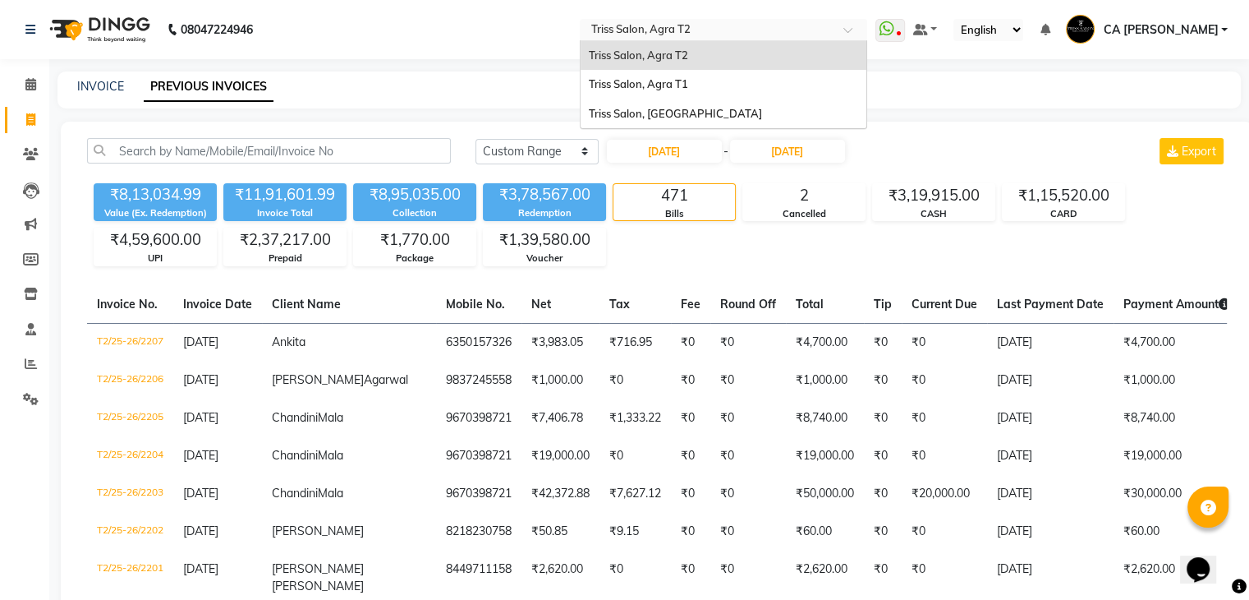
click at [731, 39] on div "Select Location × Triss Salon, Agra T2" at bounding box center [723, 30] width 287 height 22
click at [687, 117] on span "Triss Salon, [GEOGRAPHIC_DATA]" at bounding box center [675, 113] width 173 height 13
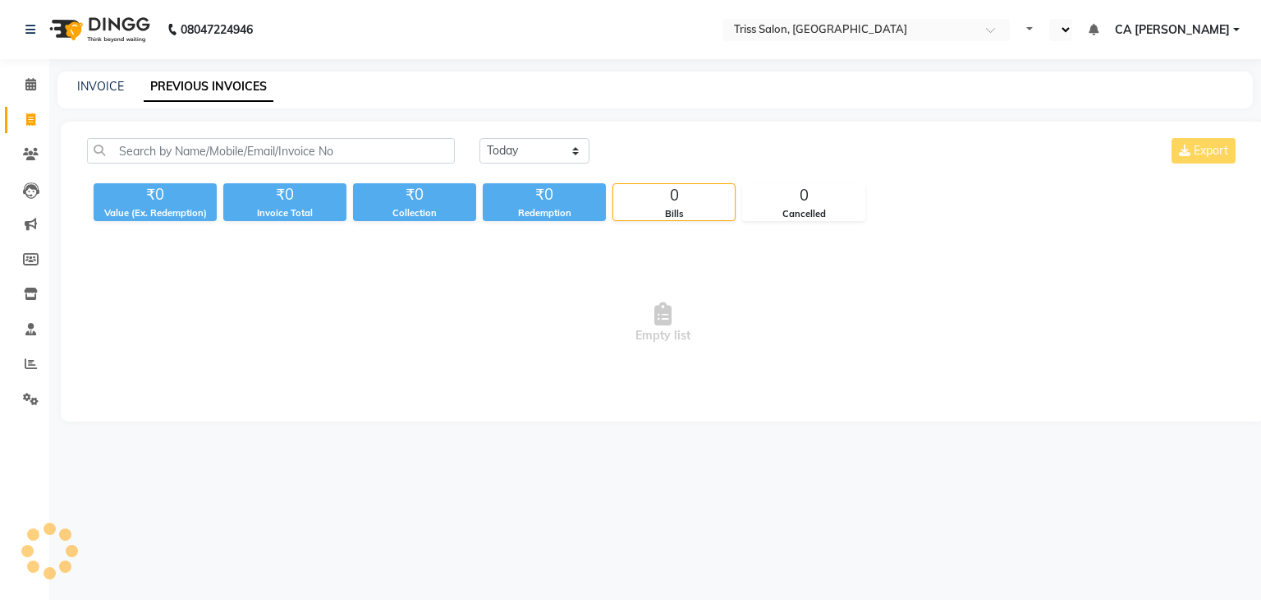
select select "en"
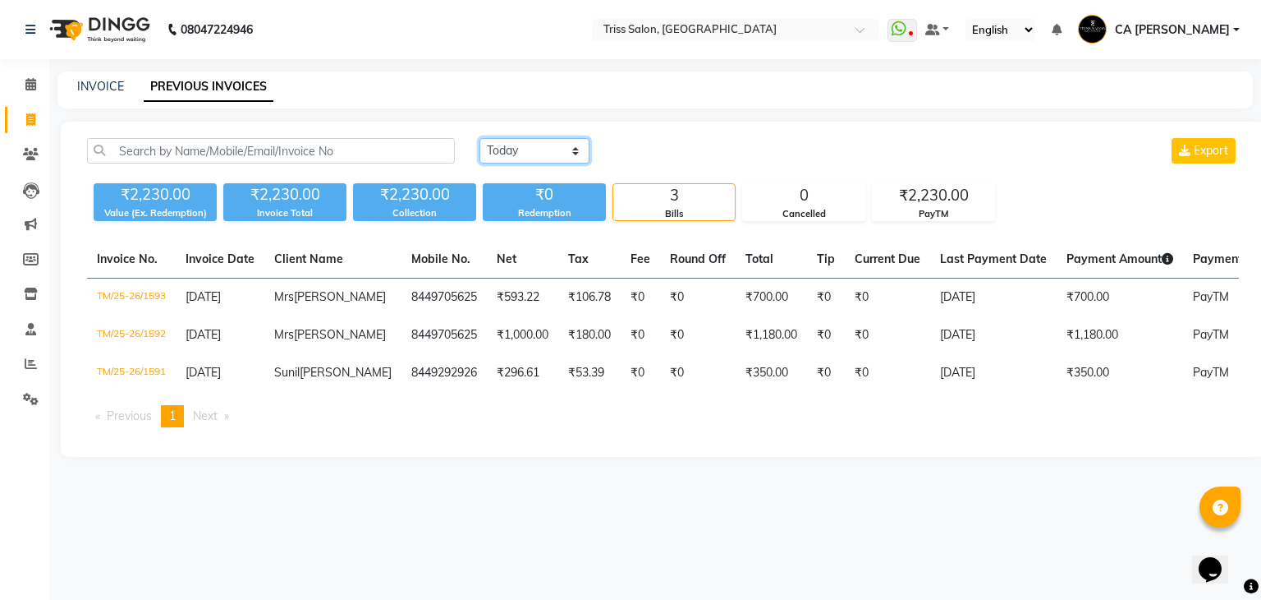
click at [552, 158] on select "[DATE] [DATE] Custom Range" at bounding box center [535, 150] width 110 height 25
select select "range"
click at [480, 138] on select "[DATE] [DATE] Custom Range" at bounding box center [535, 150] width 110 height 25
click at [682, 143] on input "[DATE]" at bounding box center [668, 151] width 115 height 23
select select "9"
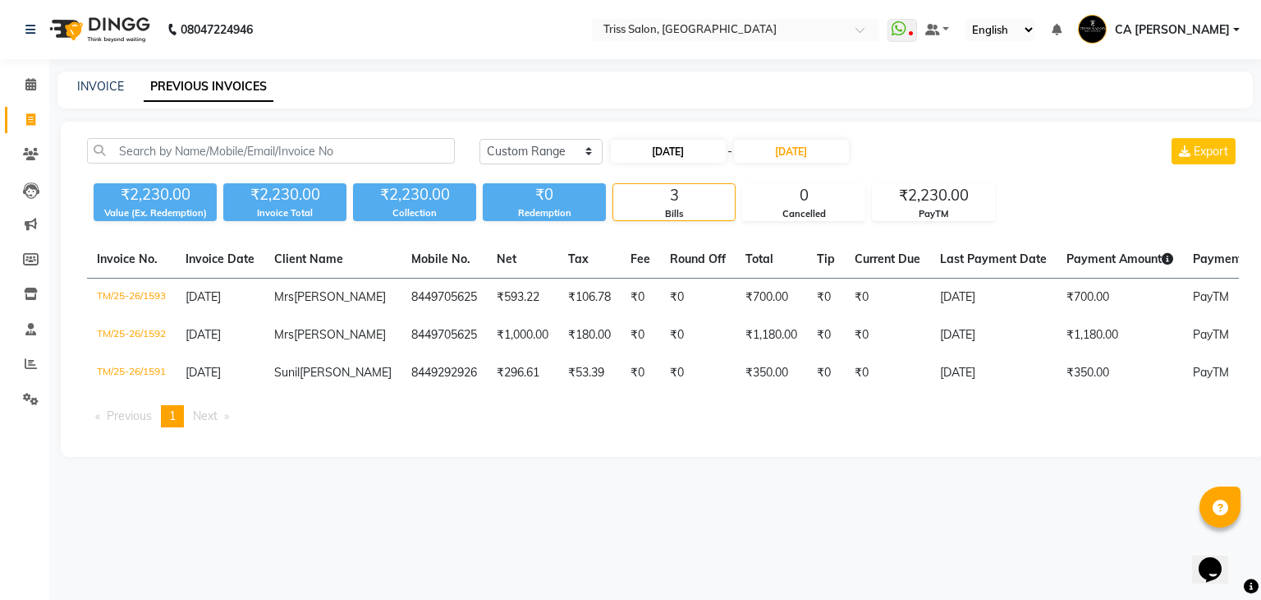
select select "2025"
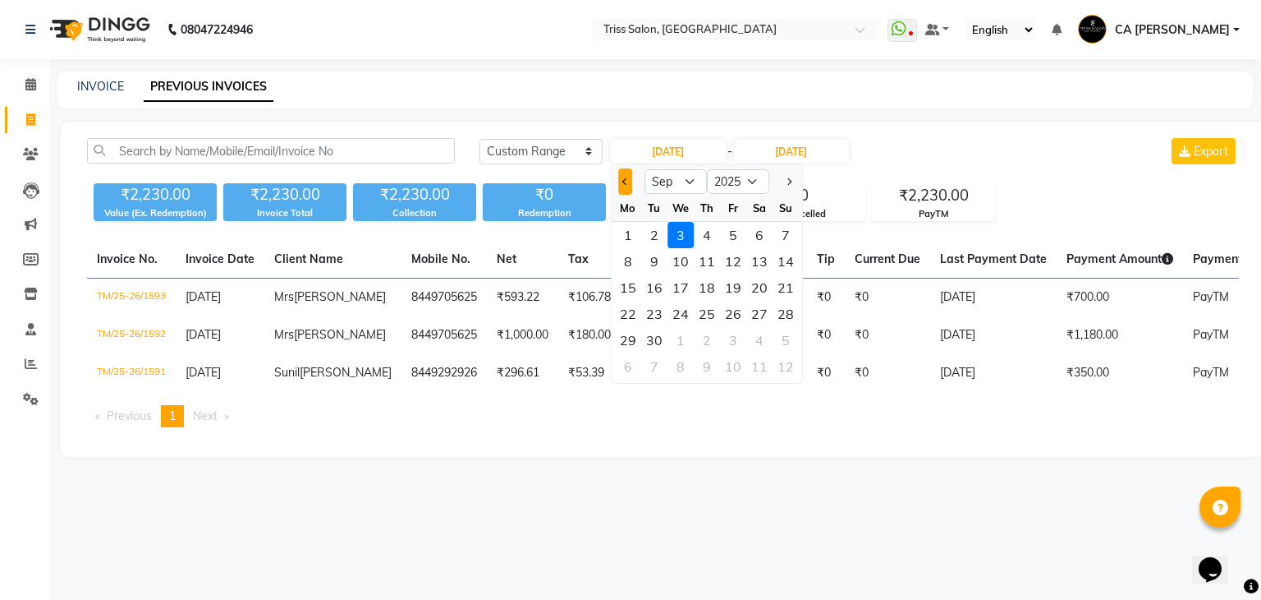
click at [623, 185] on button "Previous month" at bounding box center [625, 181] width 14 height 26
select select "8"
click at [724, 241] on div "1" at bounding box center [733, 235] width 26 height 26
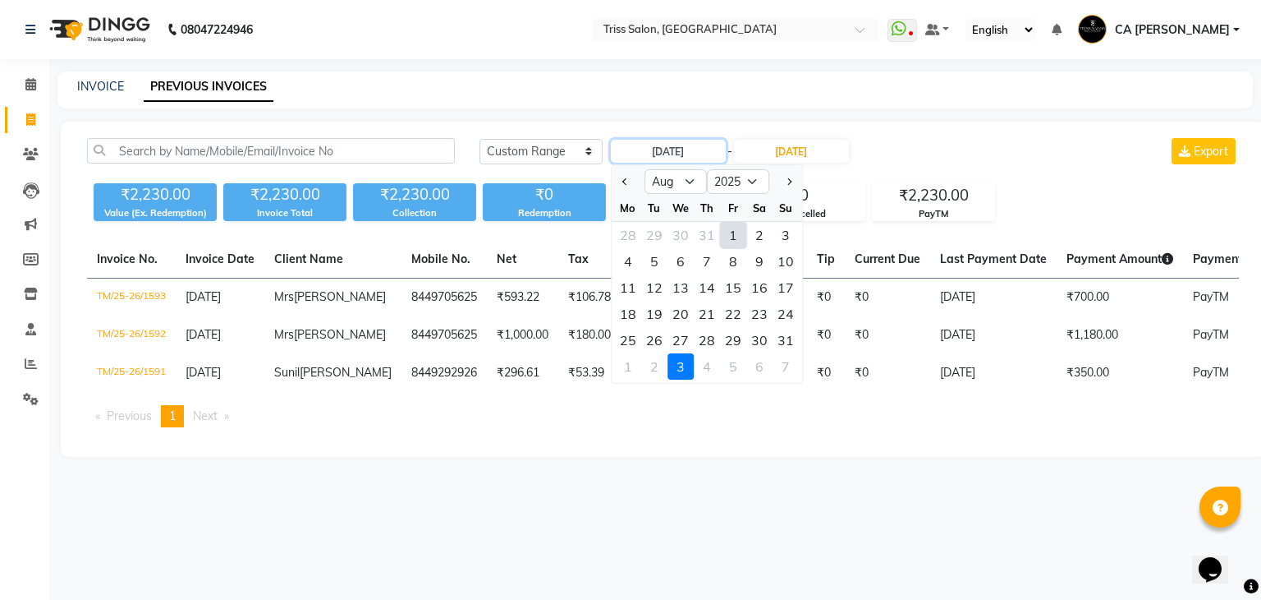
type input "01-08-2025"
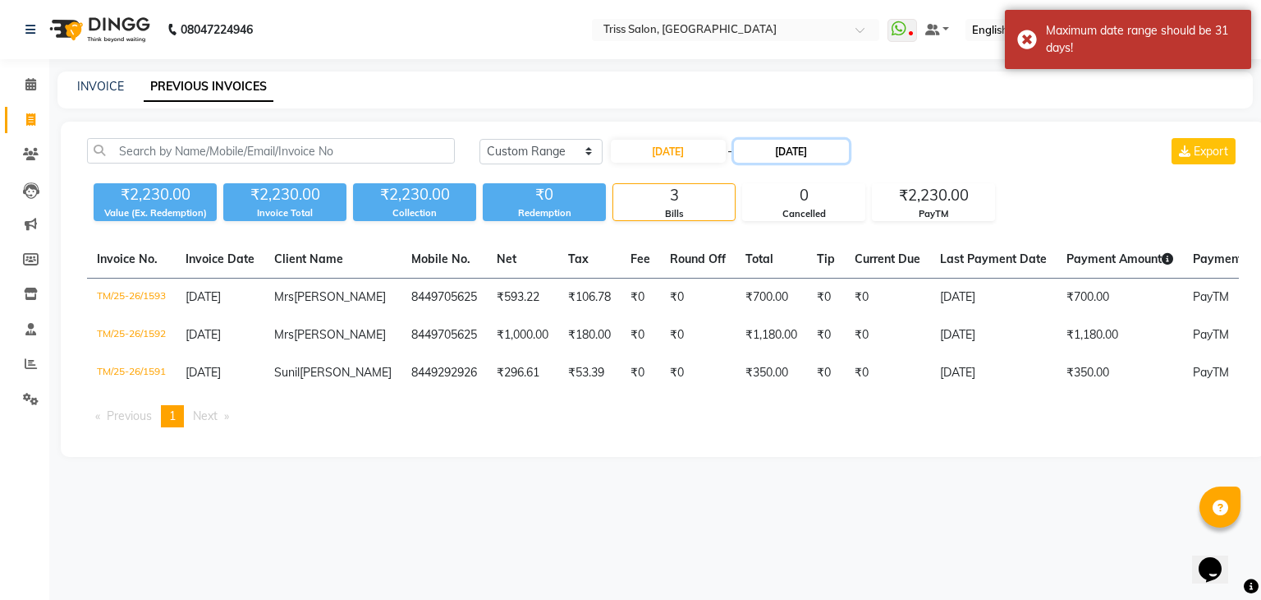
click at [786, 149] on input "[DATE]" at bounding box center [791, 151] width 115 height 23
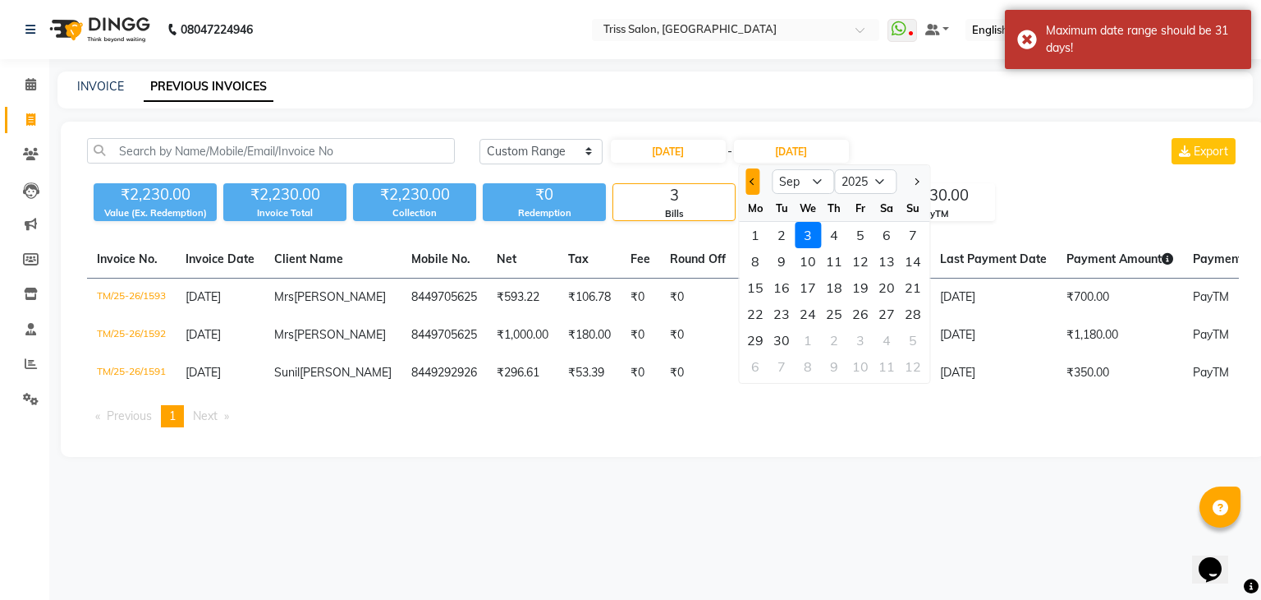
click at [746, 191] on button "Previous month" at bounding box center [753, 181] width 14 height 26
select select "8"
click at [907, 333] on div "31" at bounding box center [913, 340] width 26 height 26
type input "[DATE]"
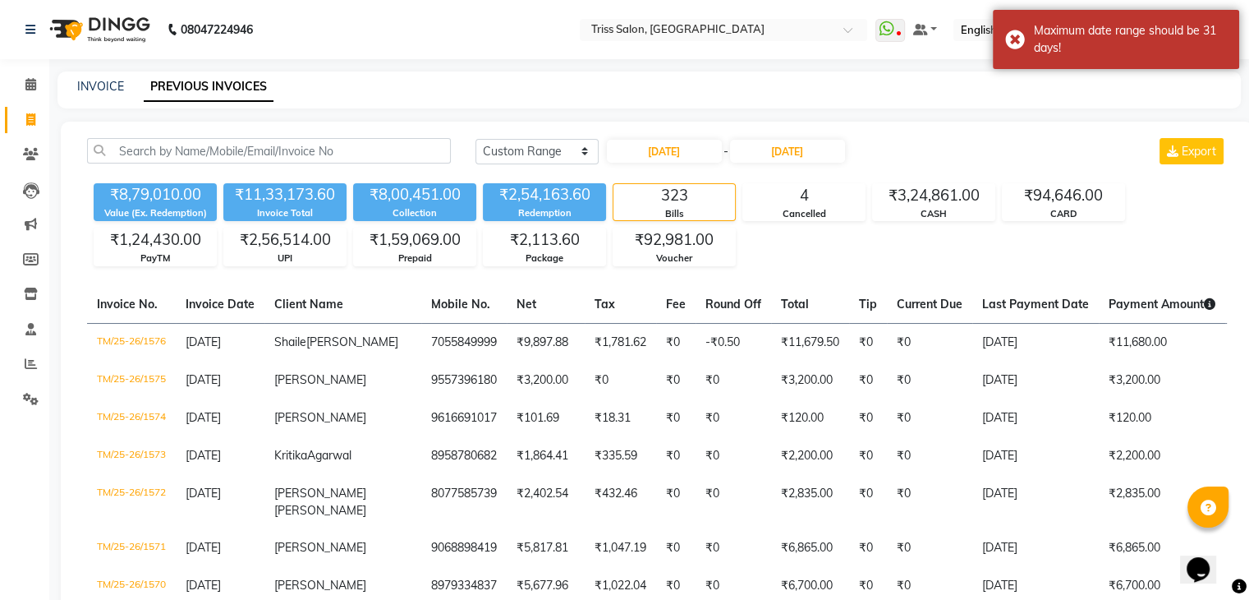
click at [897, 152] on div "Today Yesterday Custom Range 01-08-2025 - 31-08-2025 Export" at bounding box center [850, 151] width 751 height 26
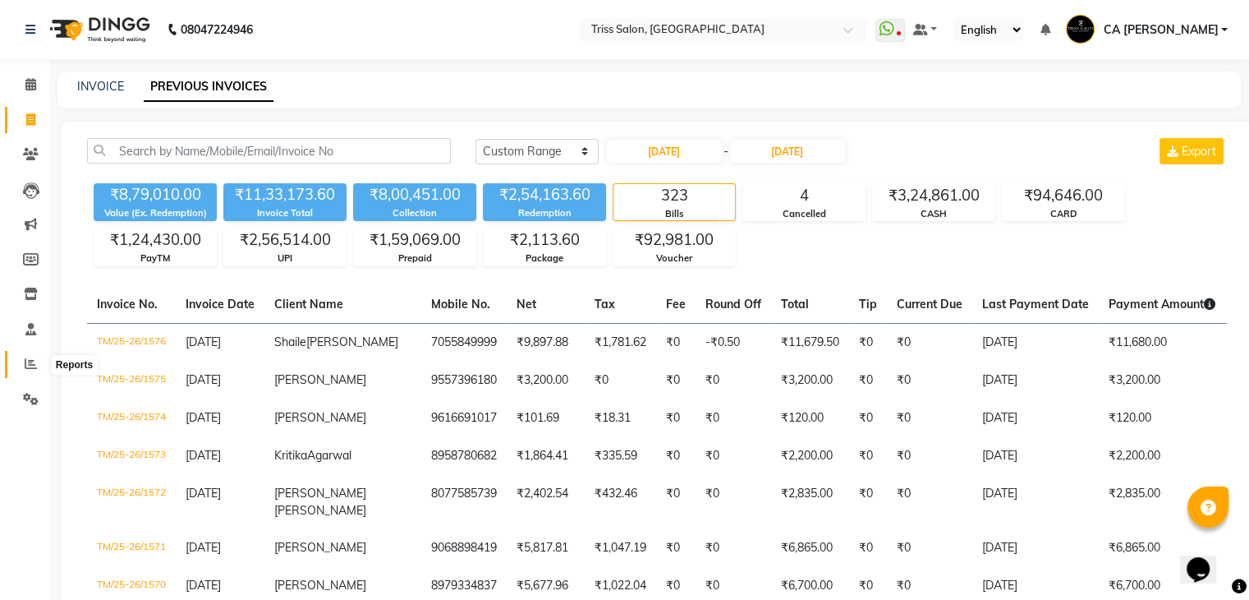
click at [38, 365] on span at bounding box center [30, 364] width 29 height 19
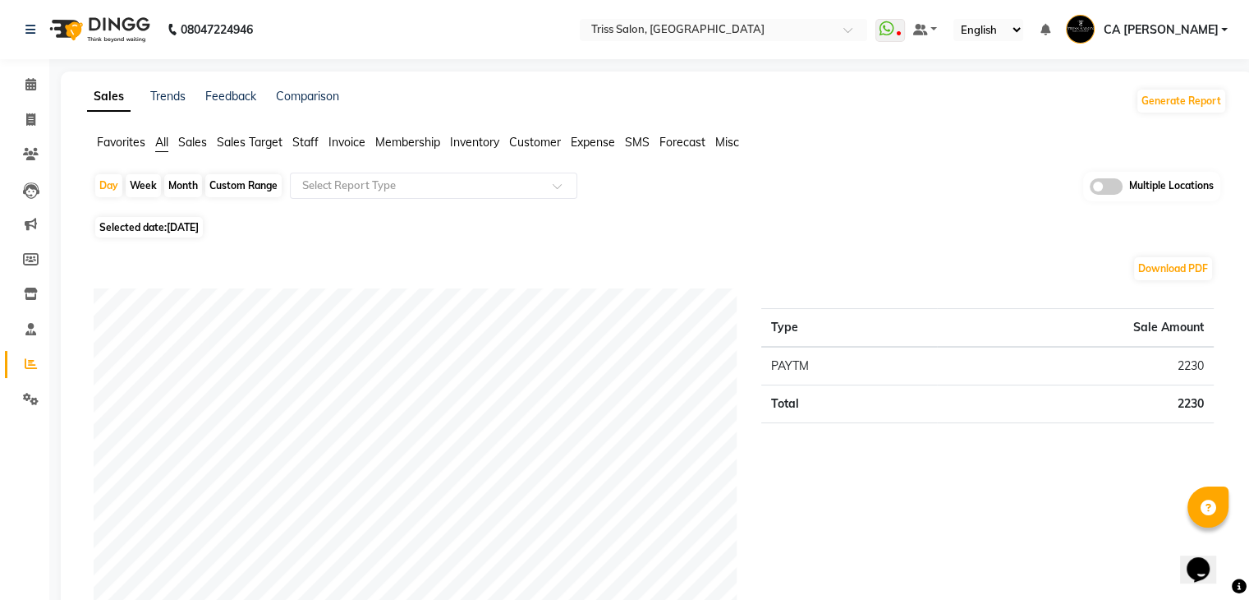
click at [199, 142] on span "Sales" at bounding box center [192, 142] width 29 height 15
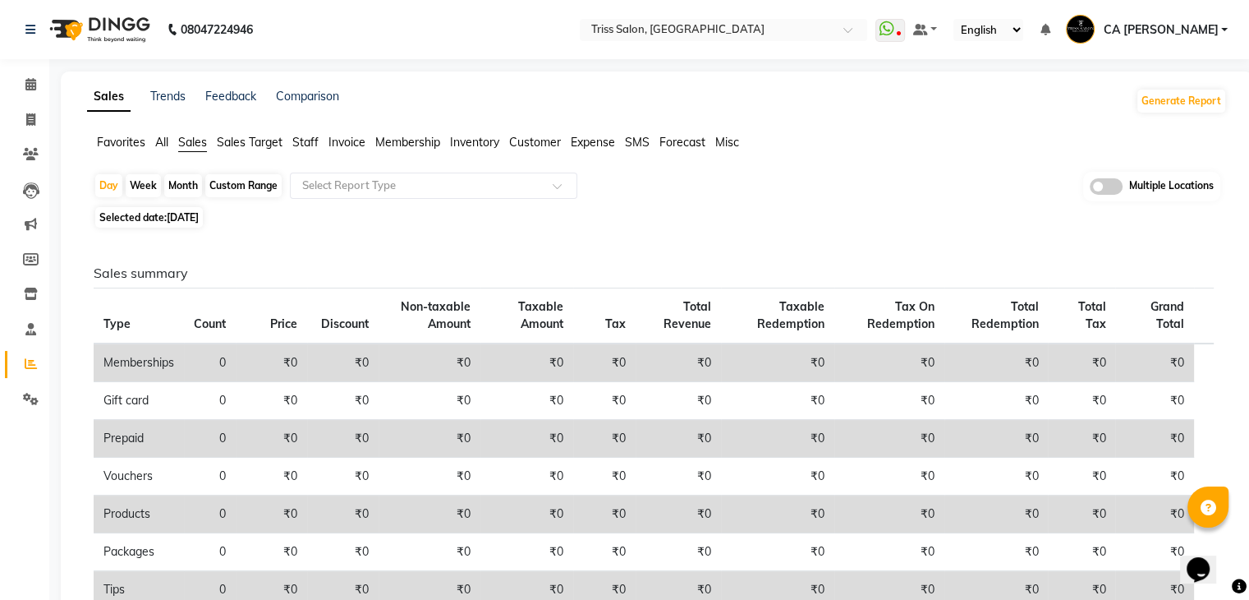
click at [220, 191] on div "Custom Range" at bounding box center [243, 185] width 76 height 23
select select "9"
select select "2025"
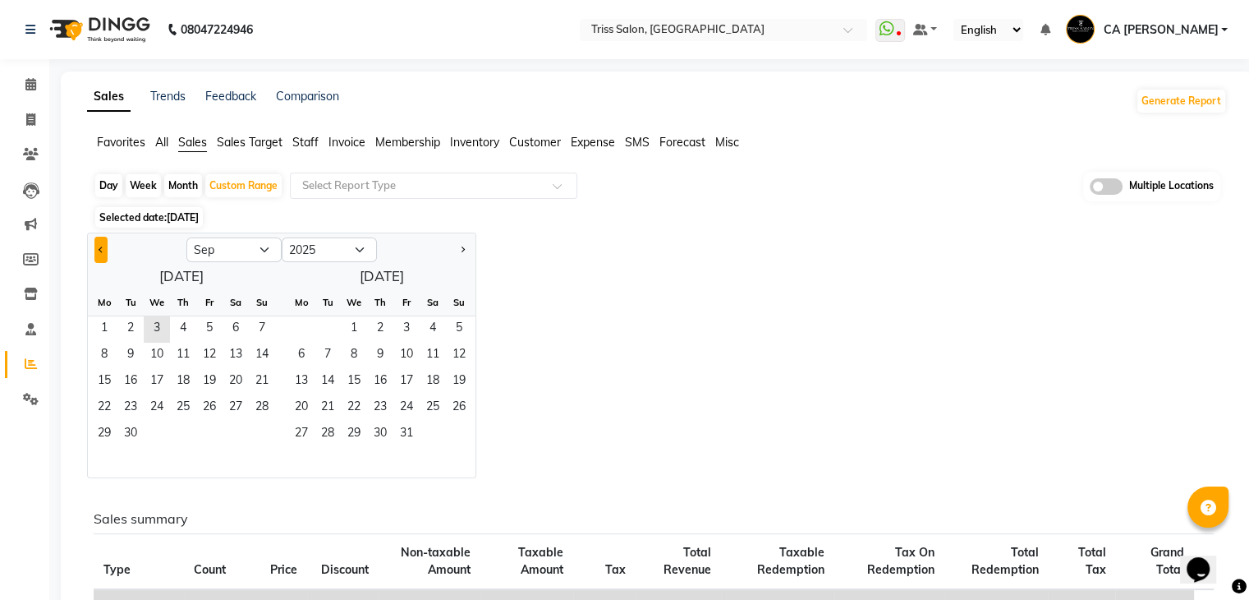
click at [101, 251] on span "Previous month" at bounding box center [102, 249] width 6 height 6
select select "8"
click at [204, 321] on span "1" at bounding box center [209, 329] width 26 height 26
click at [266, 431] on span "31" at bounding box center [262, 434] width 26 height 26
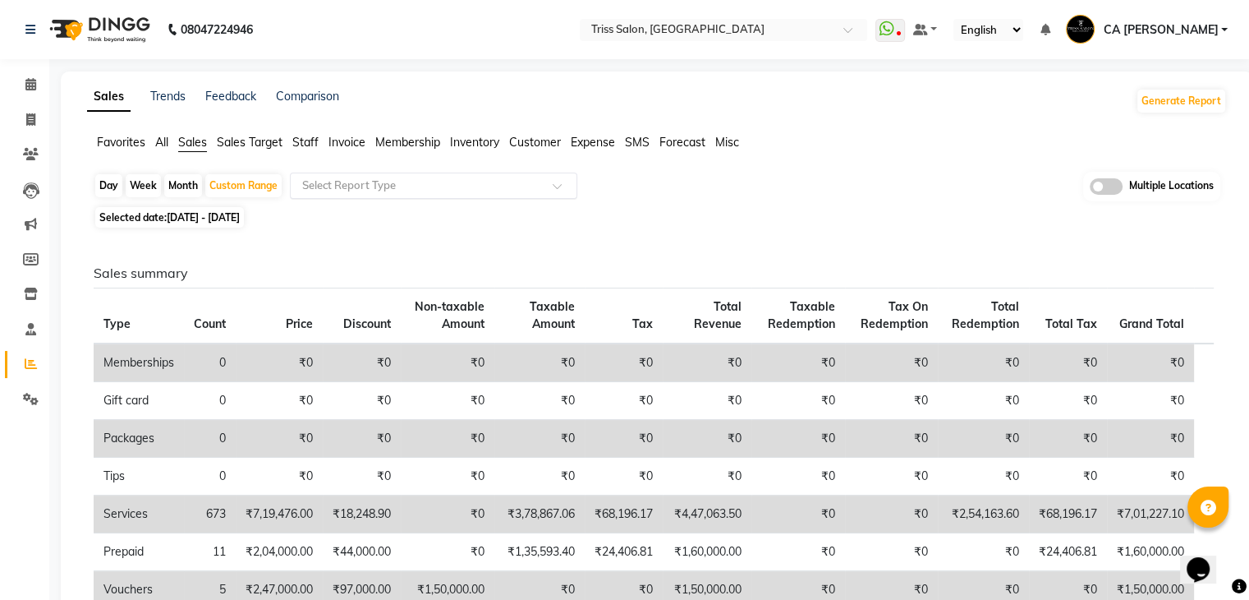
click at [514, 188] on input "text" at bounding box center [417, 185] width 237 height 16
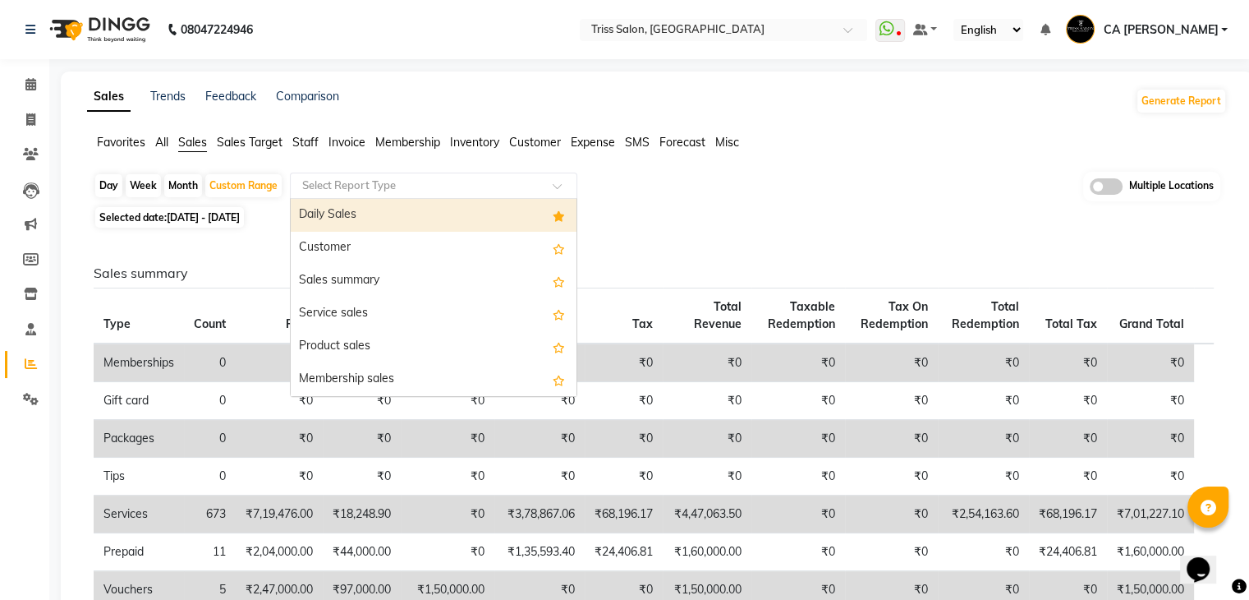
click at [460, 219] on div "Daily Sales" at bounding box center [434, 215] width 286 height 33
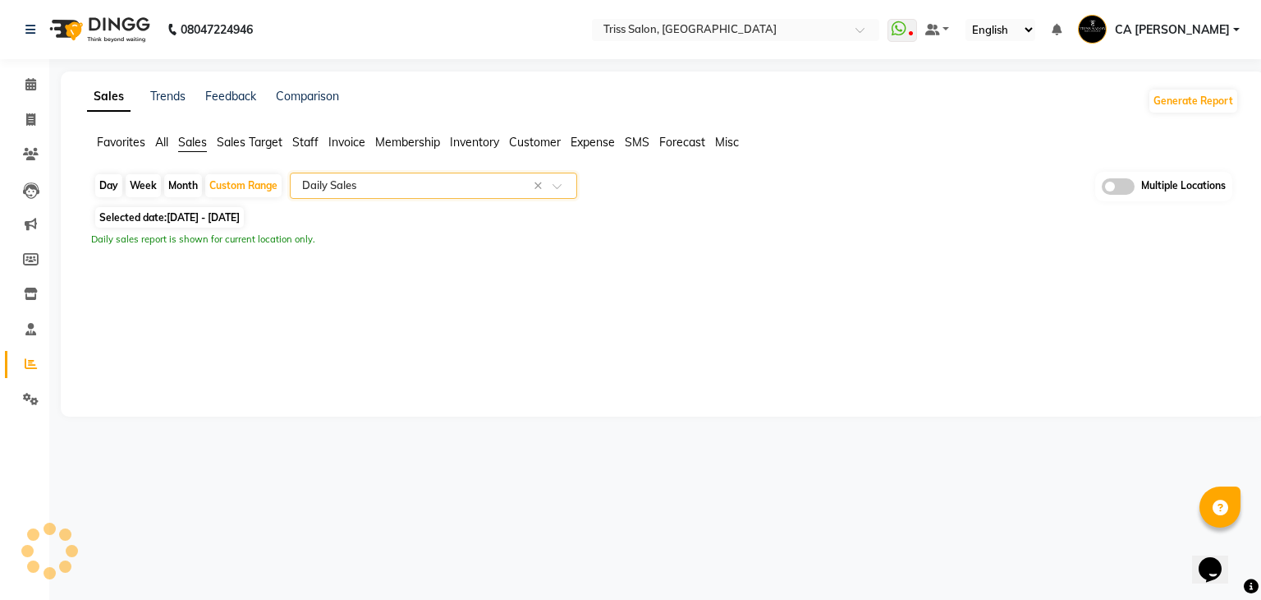
select select "full_report"
select select "csv"
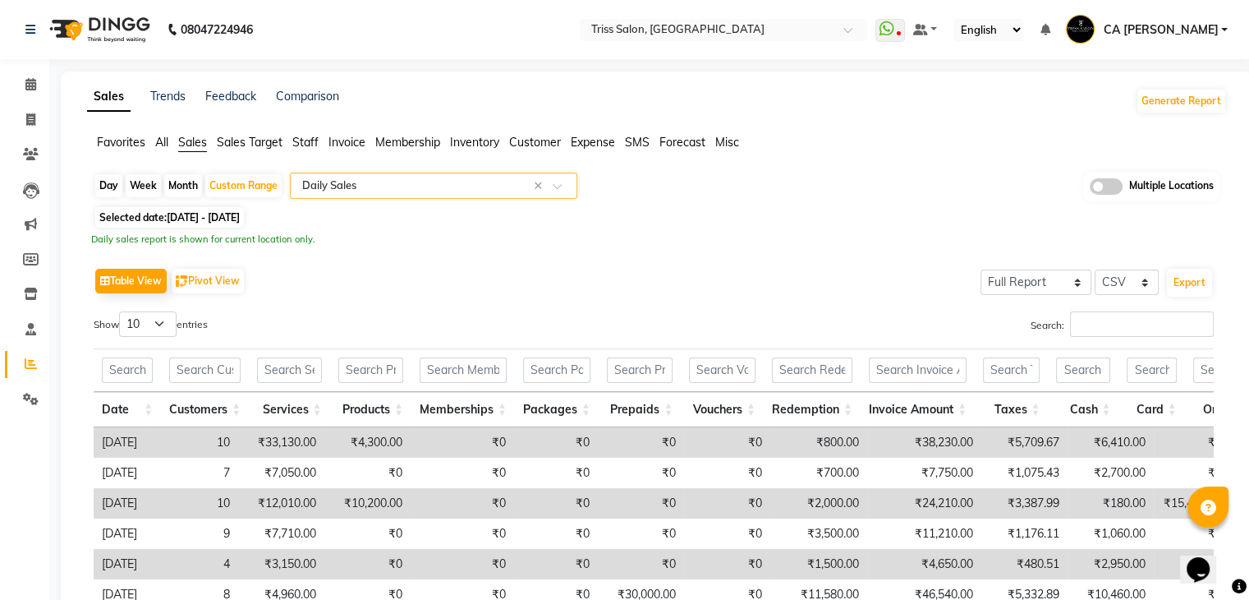
click at [605, 142] on span "Expense" at bounding box center [593, 142] width 44 height 15
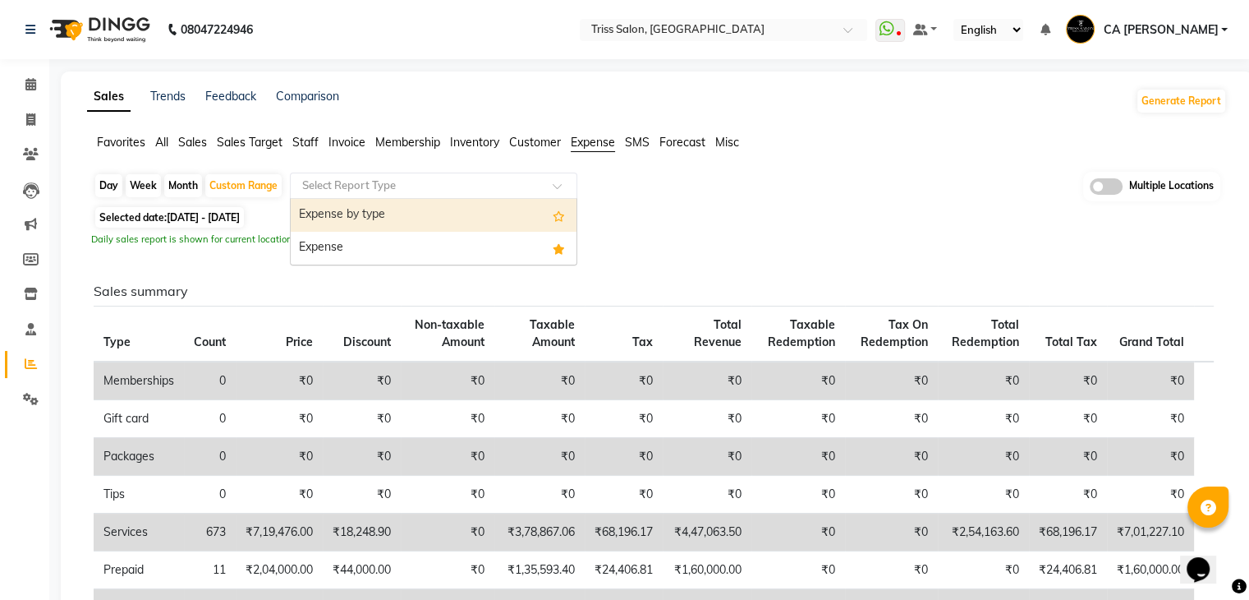
click at [476, 175] on div "Select Report Type" at bounding box center [433, 185] width 287 height 26
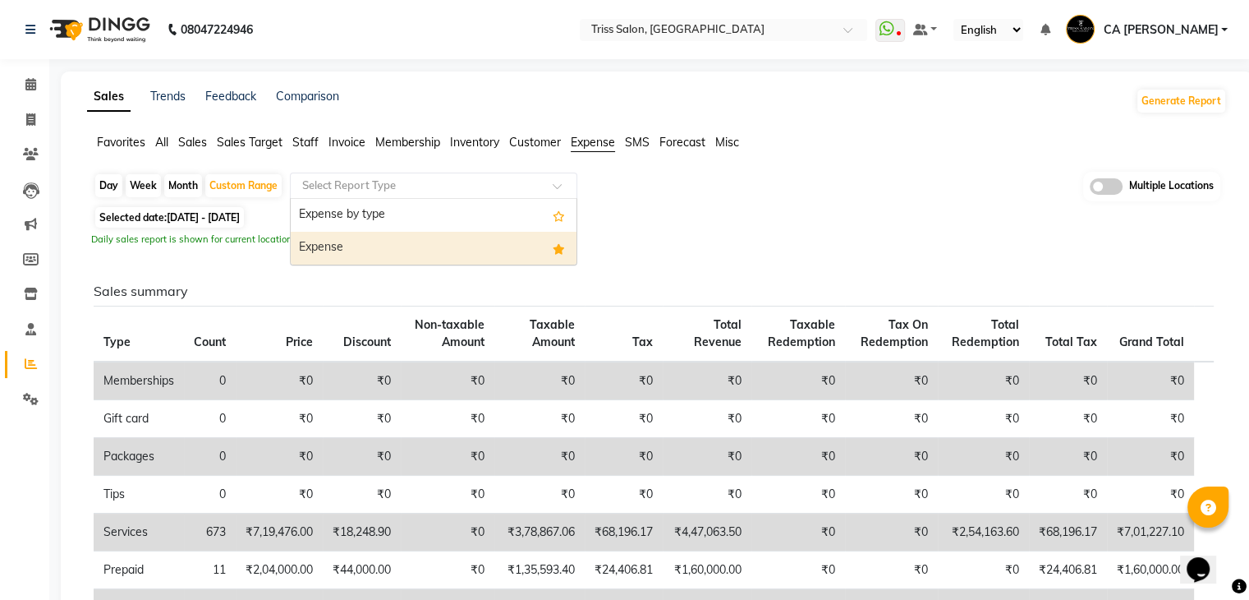
click at [393, 244] on div "Expense" at bounding box center [434, 248] width 286 height 33
select select "full_report"
select select "csv"
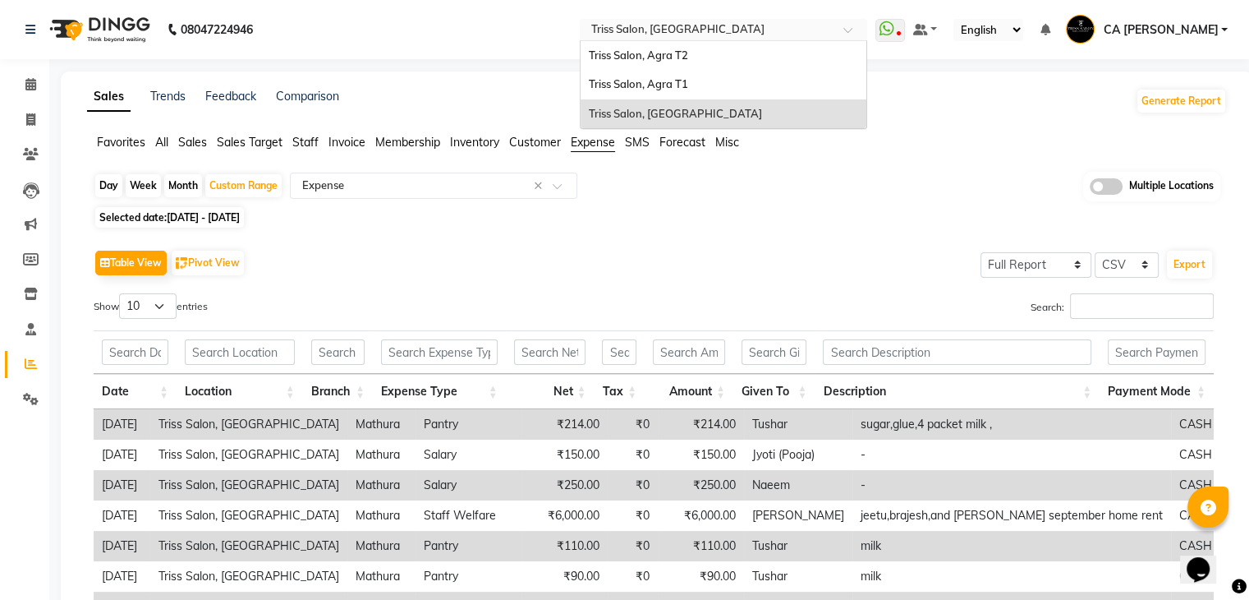
click at [831, 21] on div "Select Location × Triss Salon, Mathura" at bounding box center [710, 29] width 255 height 16
click at [696, 71] on div "Triss Salon, Agra T1" at bounding box center [724, 85] width 286 height 30
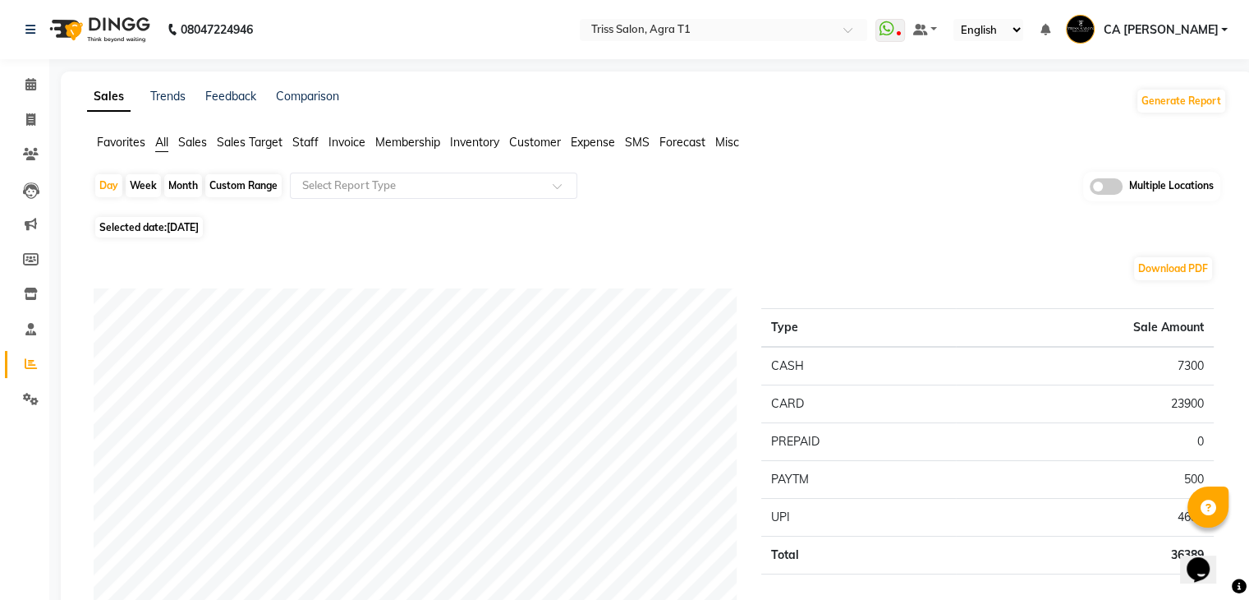
click at [609, 149] on span "Expense" at bounding box center [593, 142] width 44 height 15
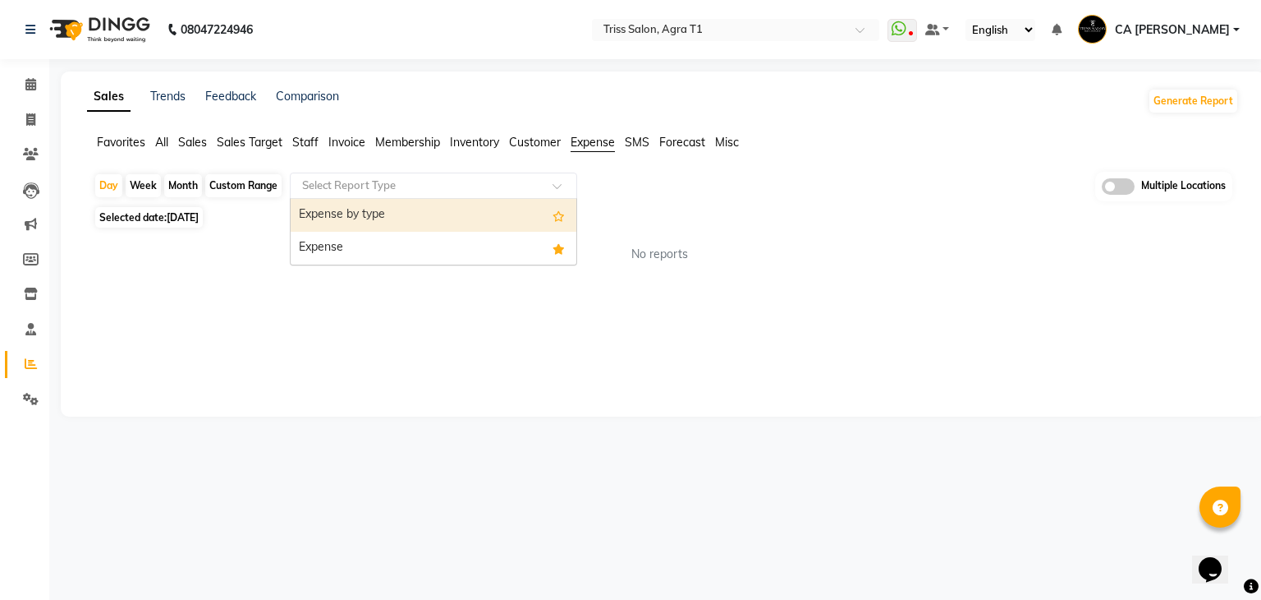
click at [496, 177] on input "text" at bounding box center [417, 185] width 237 height 16
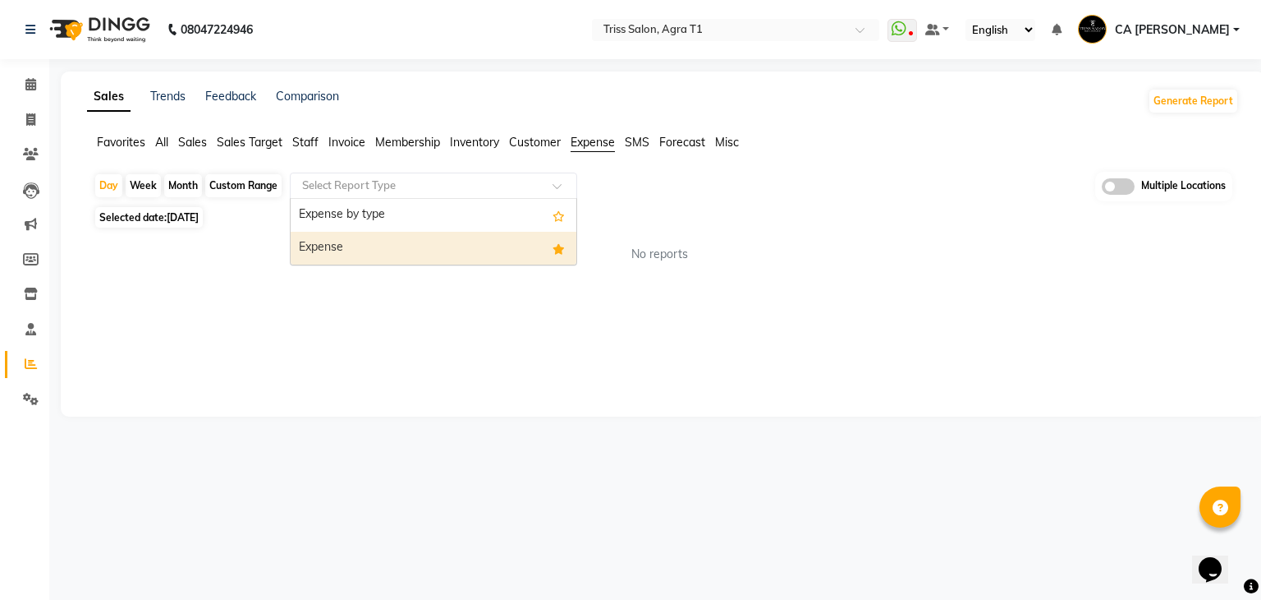
click at [397, 247] on div "Expense" at bounding box center [434, 248] width 286 height 33
select select "filtered_report"
select select "csv"
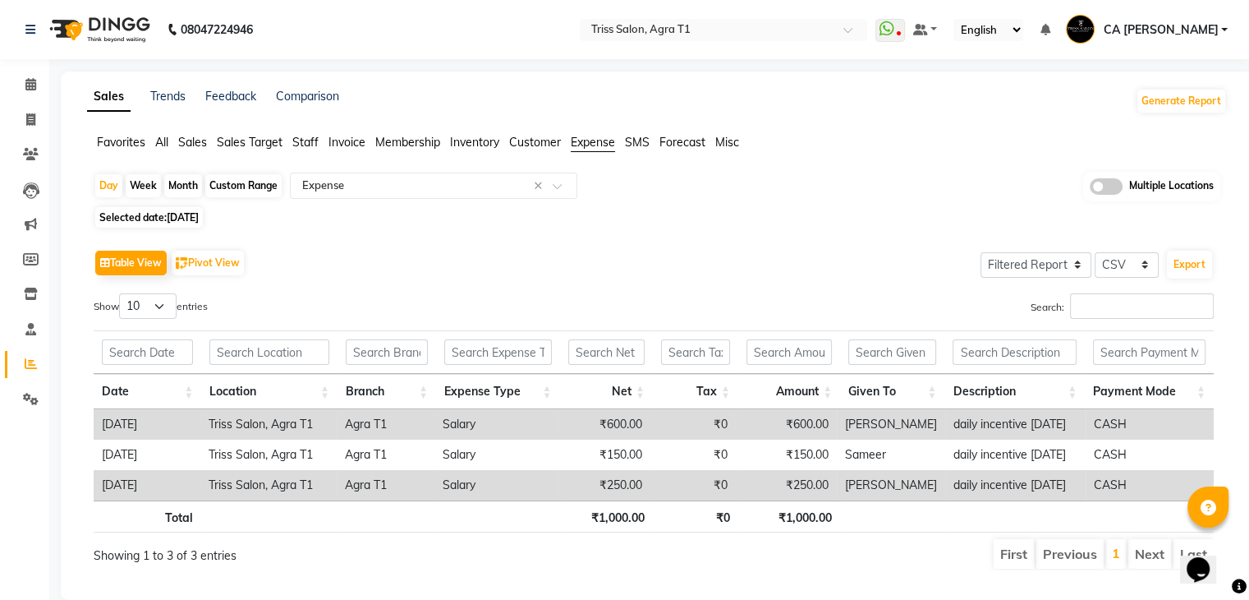
click at [259, 195] on div "Custom Range" at bounding box center [243, 185] width 76 height 23
select select "9"
select select "2025"
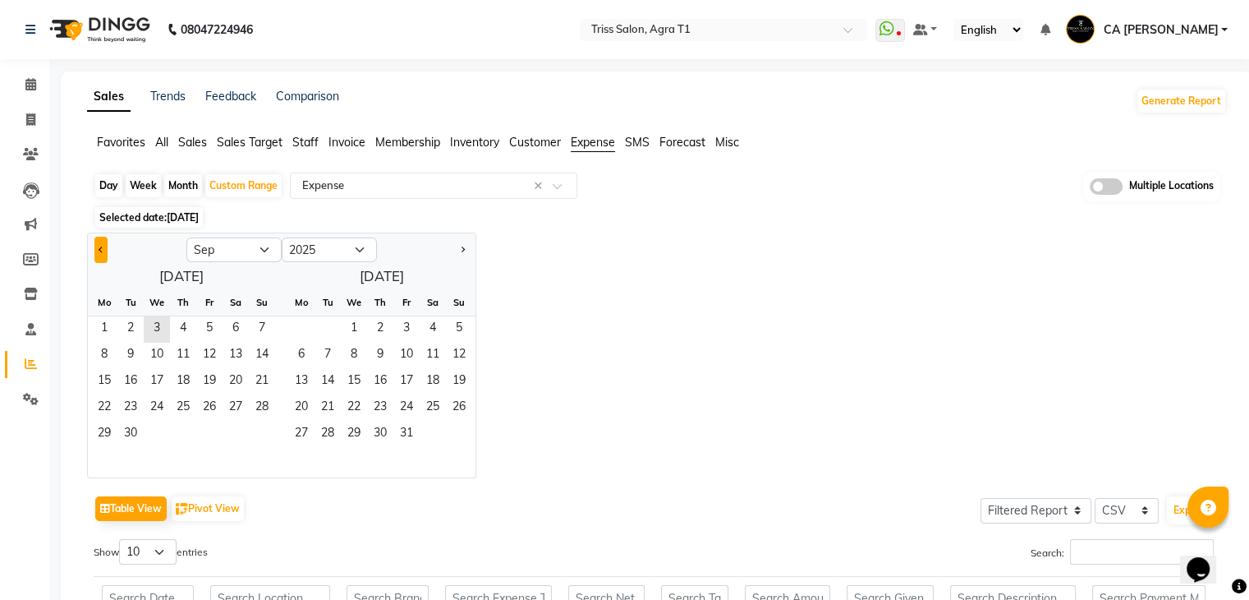
click at [103, 256] on button "Previous month" at bounding box center [100, 250] width 13 height 26
select select "8"
click at [206, 322] on span "1" at bounding box center [209, 329] width 26 height 26
click at [259, 423] on span "31" at bounding box center [262, 434] width 26 height 26
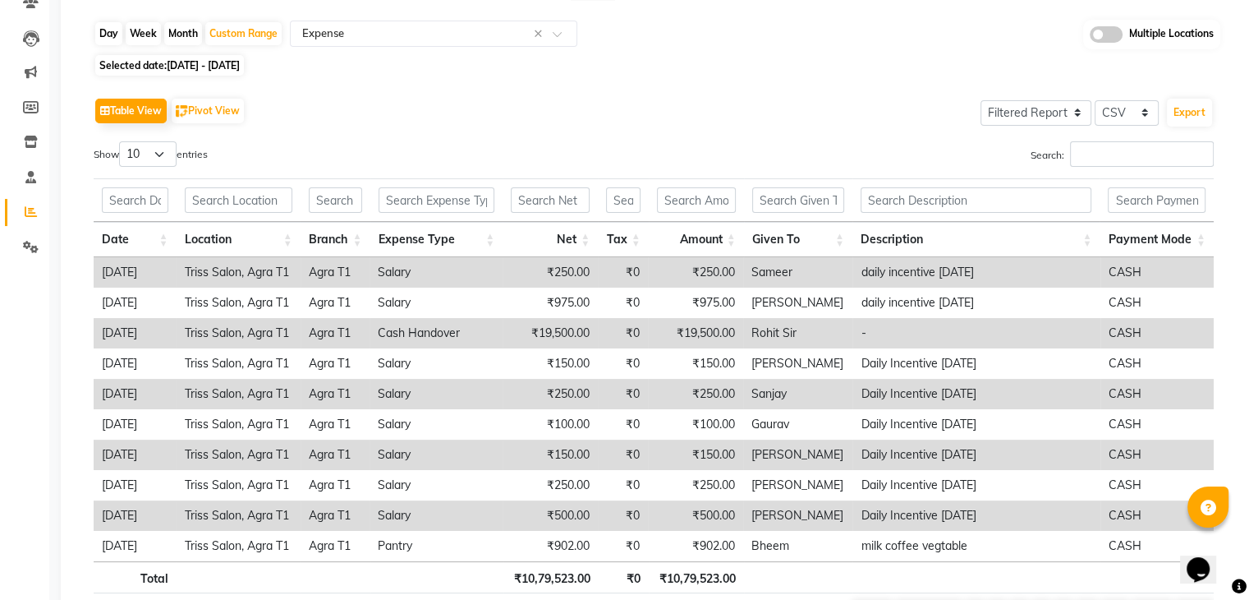
scroll to position [139, 0]
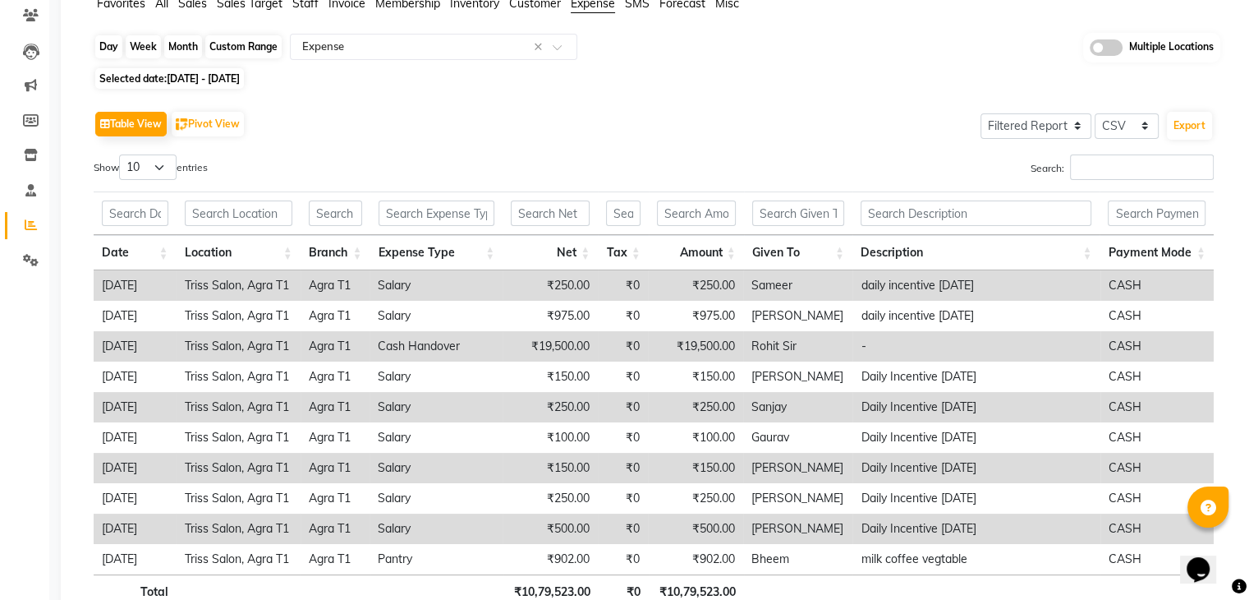
click at [229, 52] on div "Custom Range" at bounding box center [243, 46] width 76 height 23
select select "8"
select select "2025"
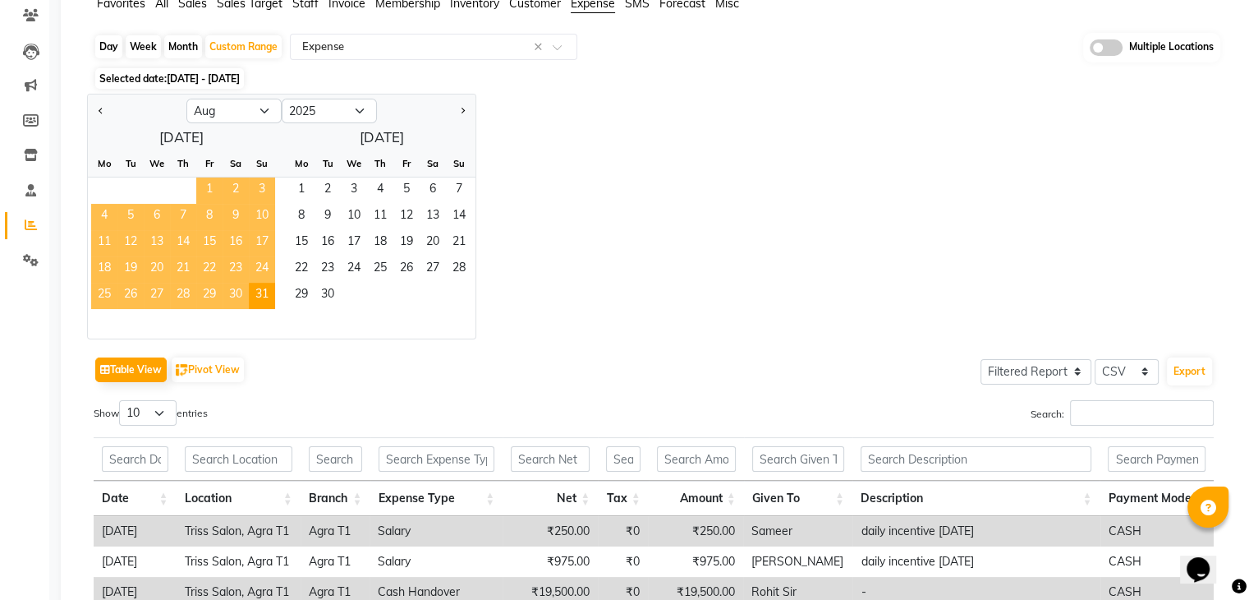
click at [207, 189] on span "1" at bounding box center [209, 190] width 26 height 26
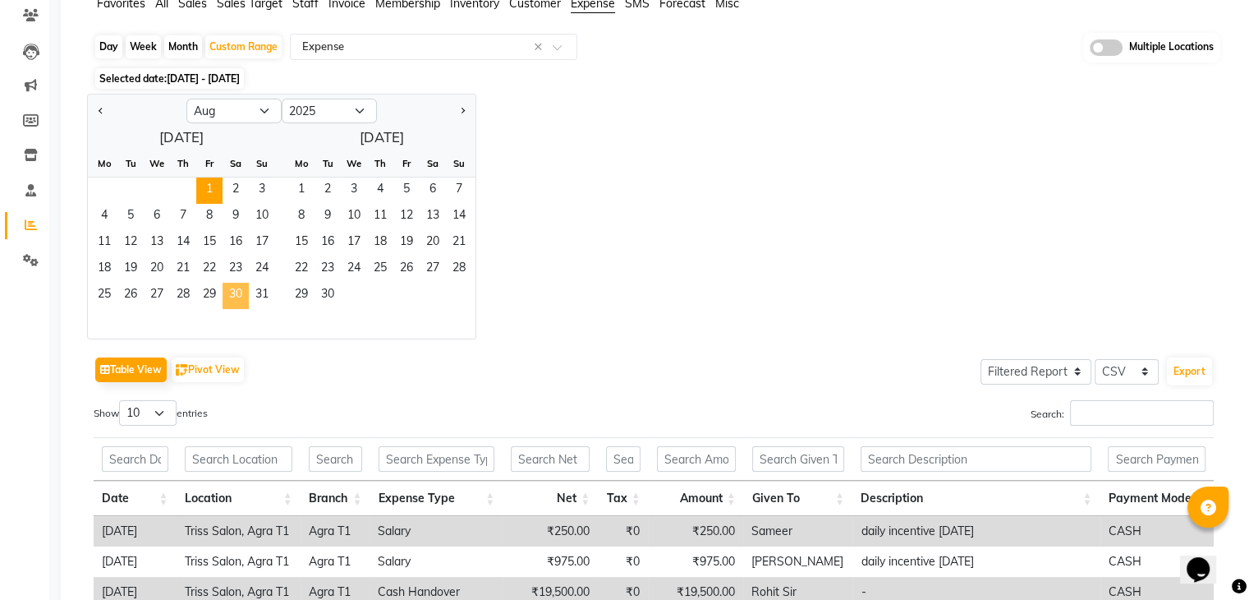
click at [239, 298] on span "30" at bounding box center [236, 296] width 26 height 26
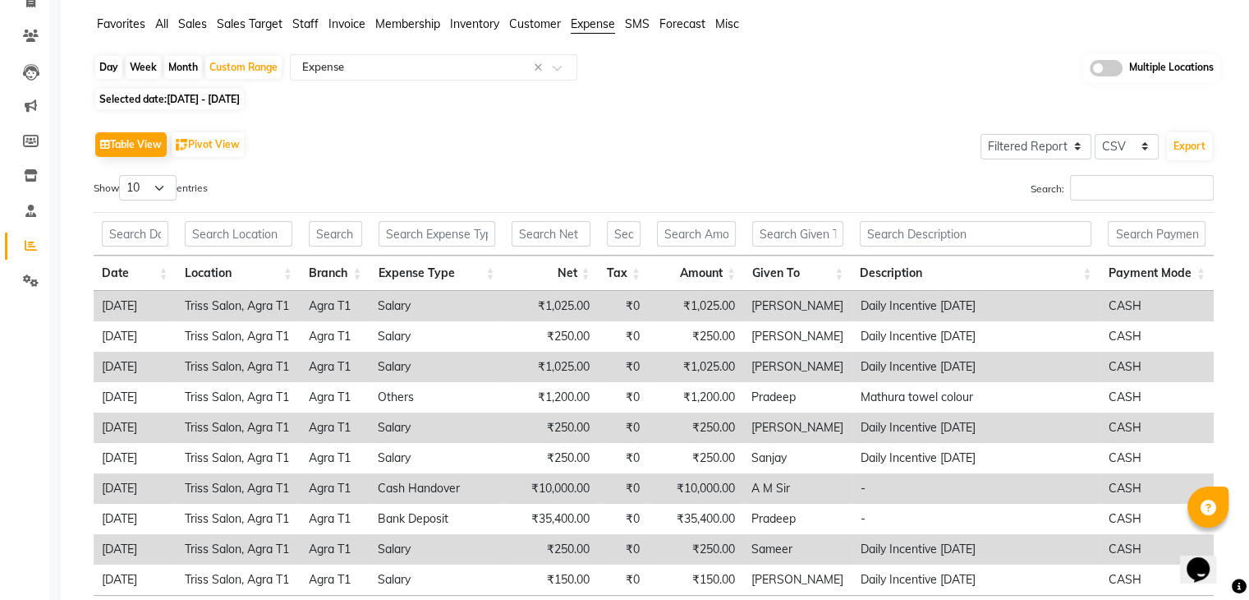
scroll to position [84, 0]
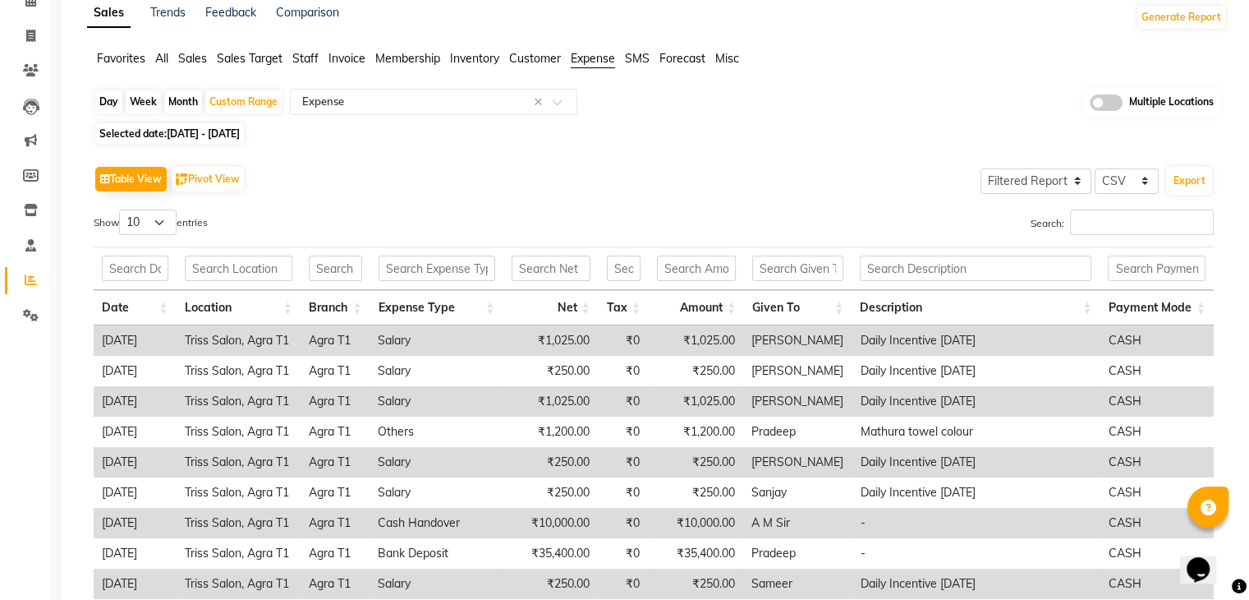
click at [113, 105] on div "Day" at bounding box center [108, 101] width 27 height 23
select select "8"
select select "2025"
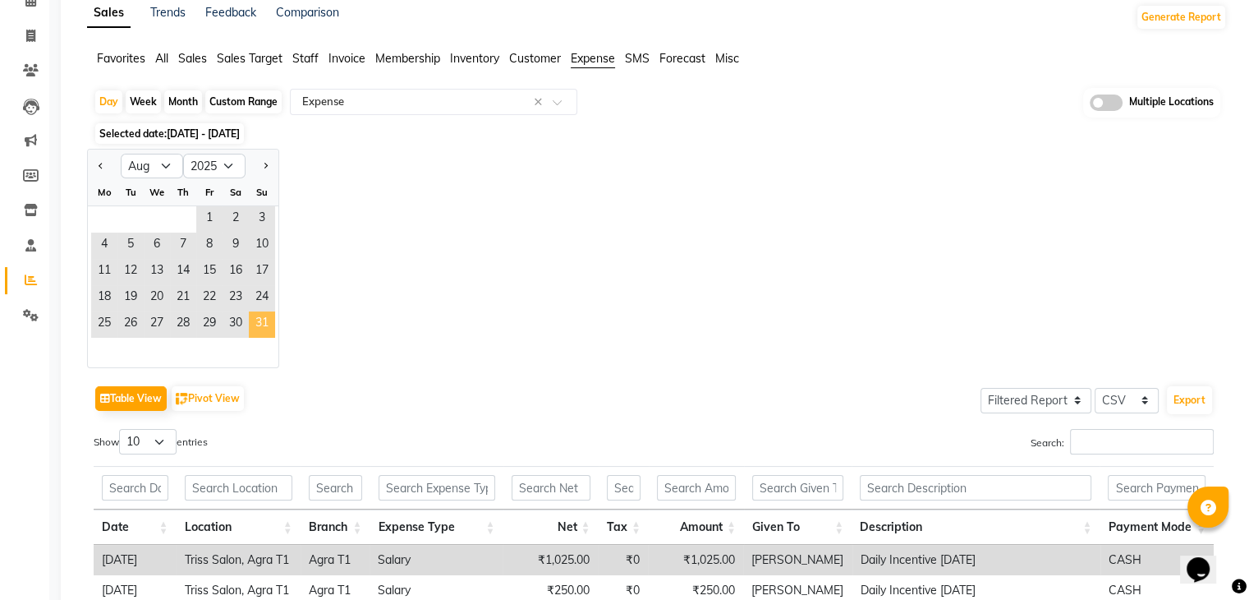
click at [260, 326] on span "31" at bounding box center [262, 324] width 26 height 26
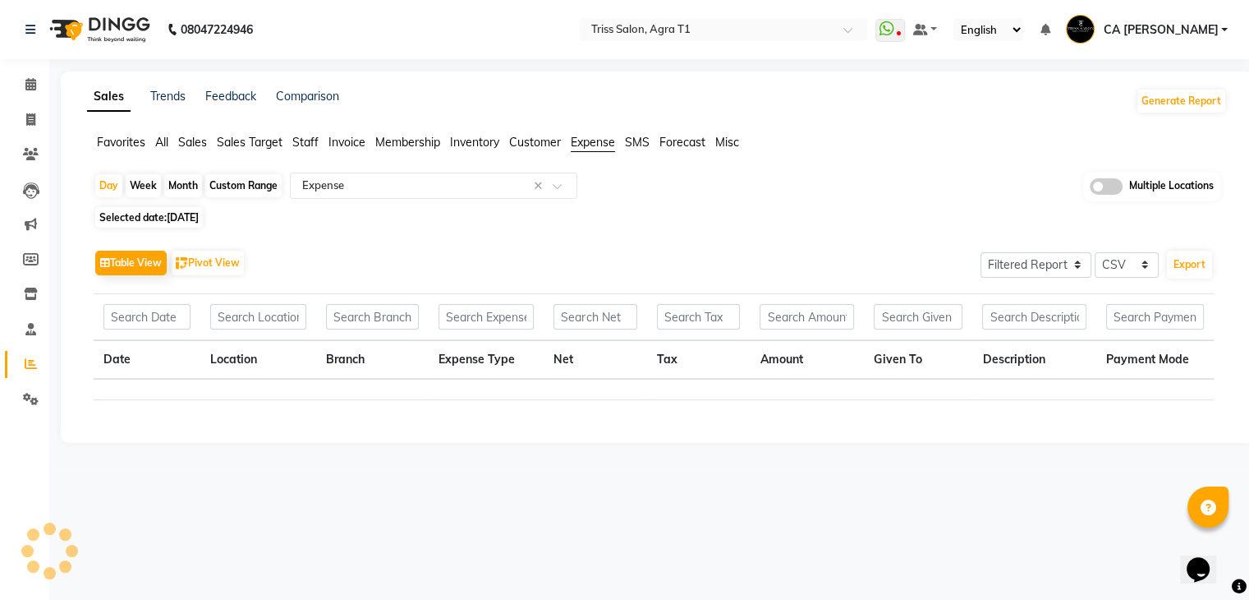
scroll to position [0, 0]
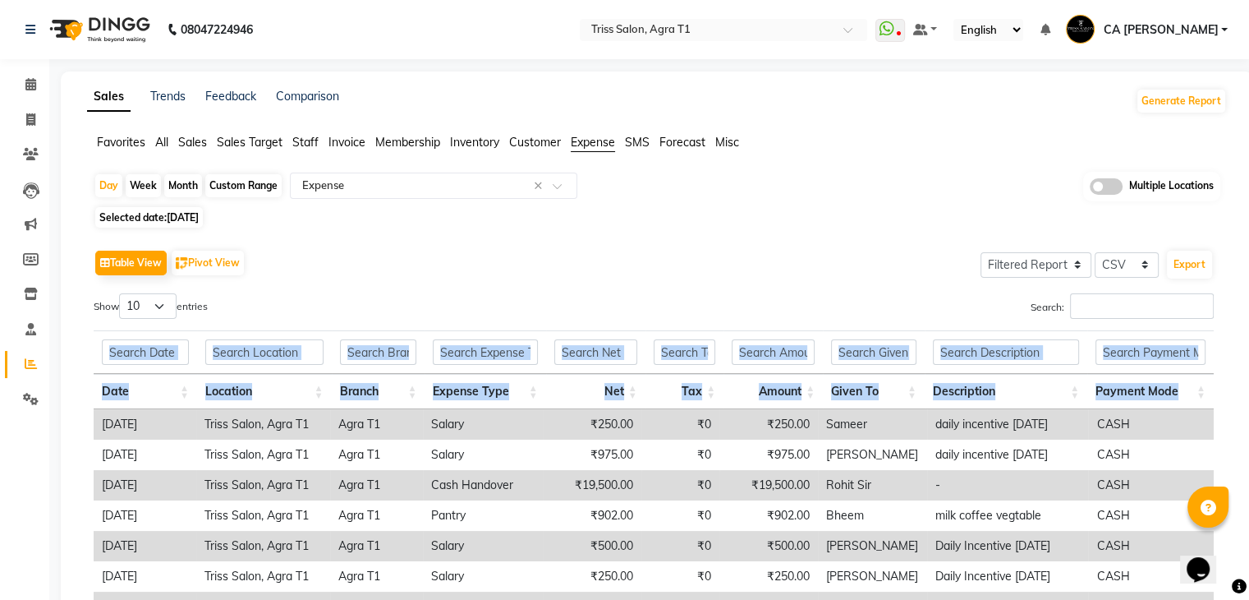
drag, startPoint x: 1247, startPoint y: 301, endPoint x: 1258, endPoint y: 471, distance: 170.4
click at [1248, 471] on html "08047224946 Select Location × Triss Salon, Agra T1 WhatsApp Status ✕ Status: Di…" at bounding box center [624, 300] width 1249 height 600
click at [1238, 352] on div "Sales Trends Feedback Comparison Generate Report Favorites All Sales Sales Targ…" at bounding box center [657, 441] width 1192 height 741
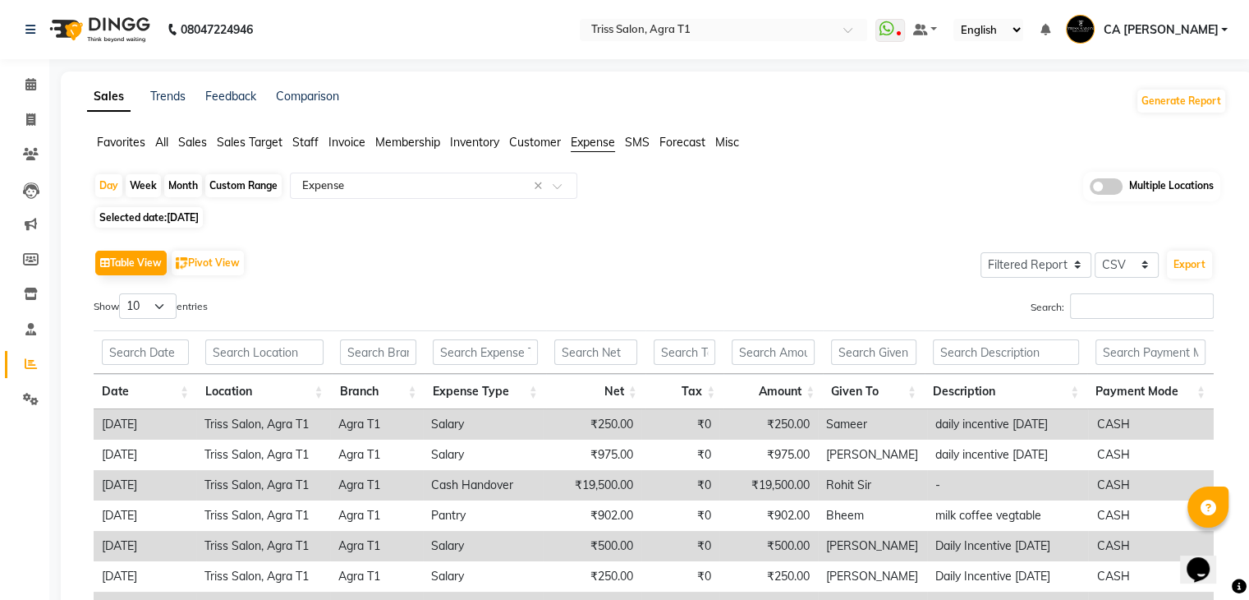
click at [278, 178] on div "Custom Range" at bounding box center [243, 185] width 76 height 23
select select "8"
select select "2025"
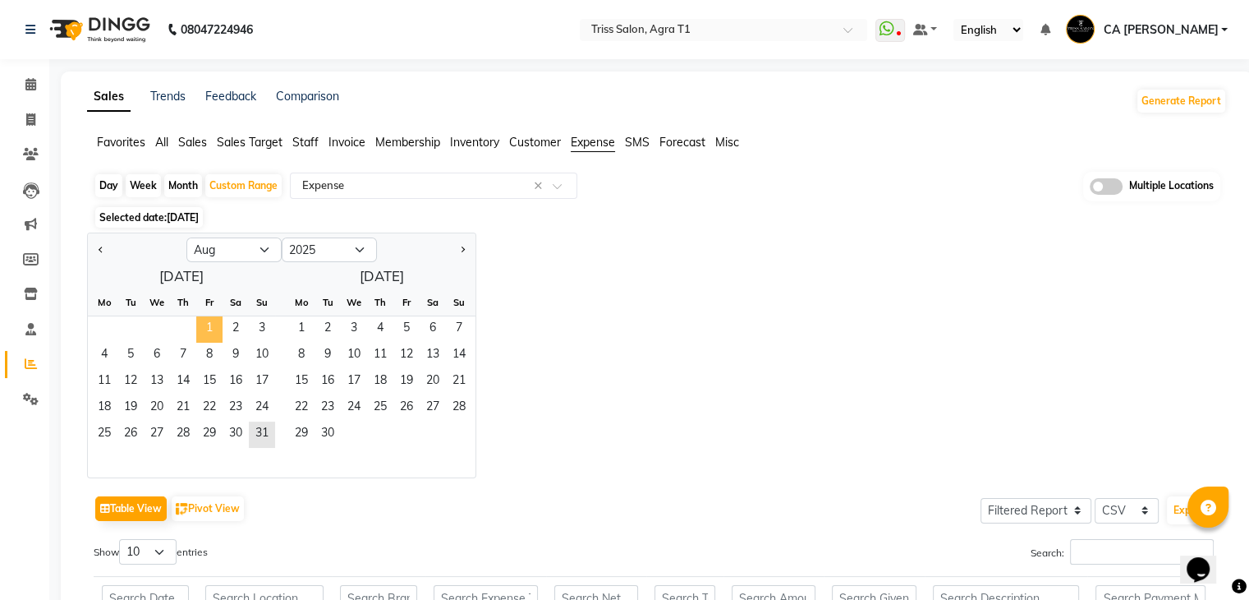
click at [207, 328] on span "1" at bounding box center [209, 329] width 26 height 26
click at [260, 431] on span "31" at bounding box center [262, 434] width 26 height 26
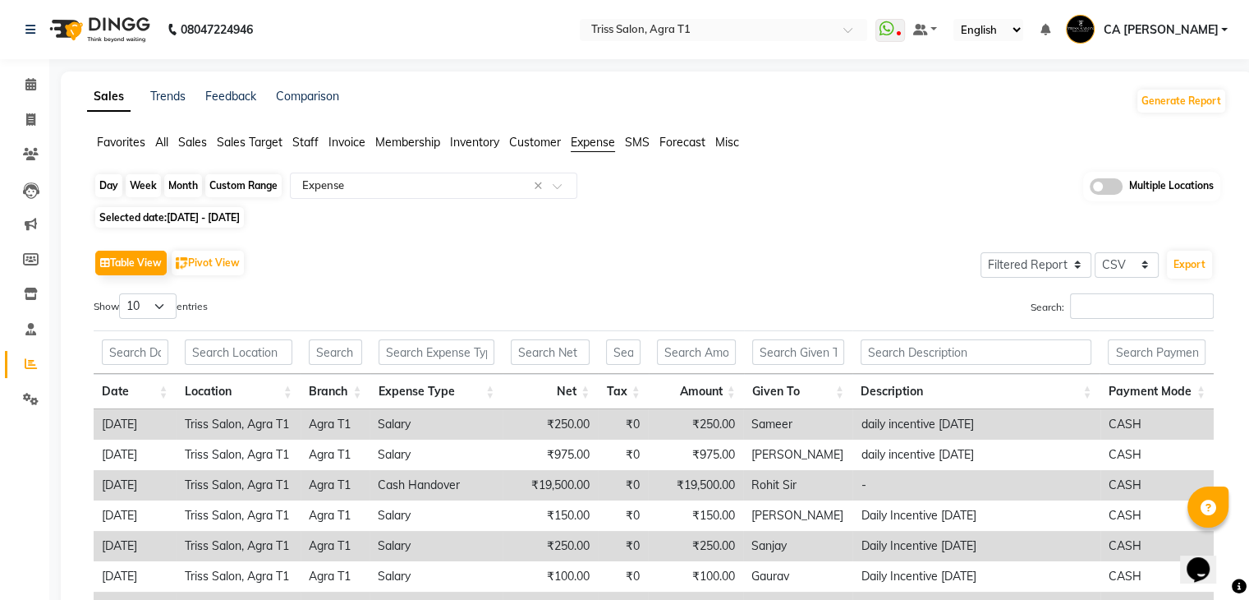
click at [240, 186] on div "Custom Range" at bounding box center [243, 185] width 76 height 23
select select "8"
select select "2025"
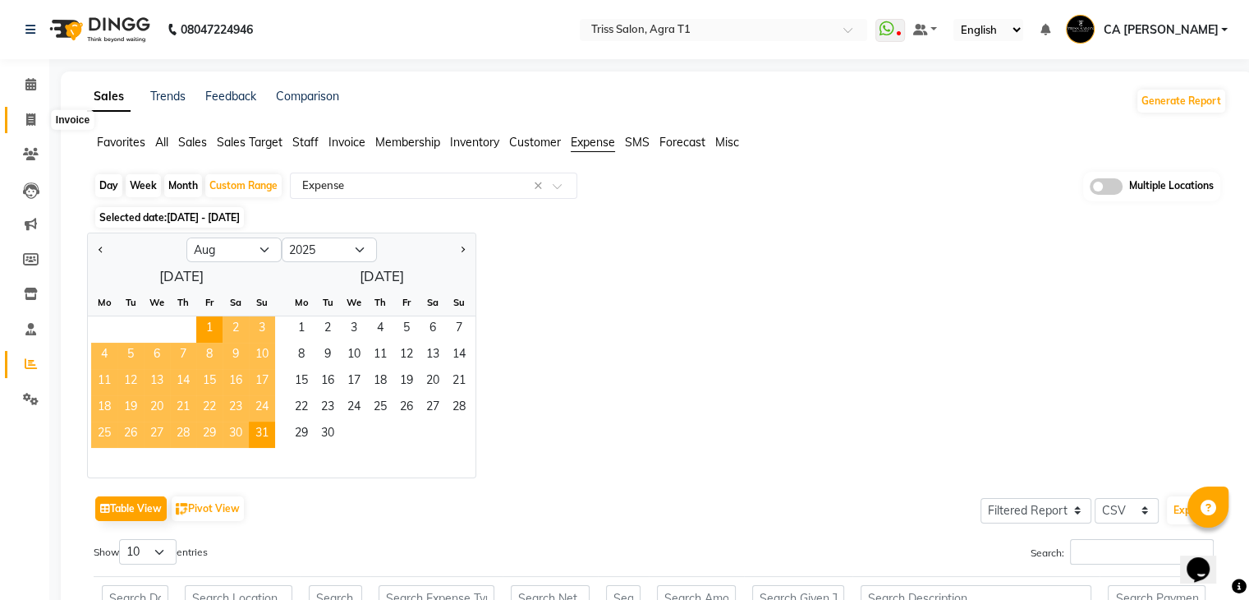
click at [37, 122] on span at bounding box center [30, 120] width 29 height 19
select select "service"
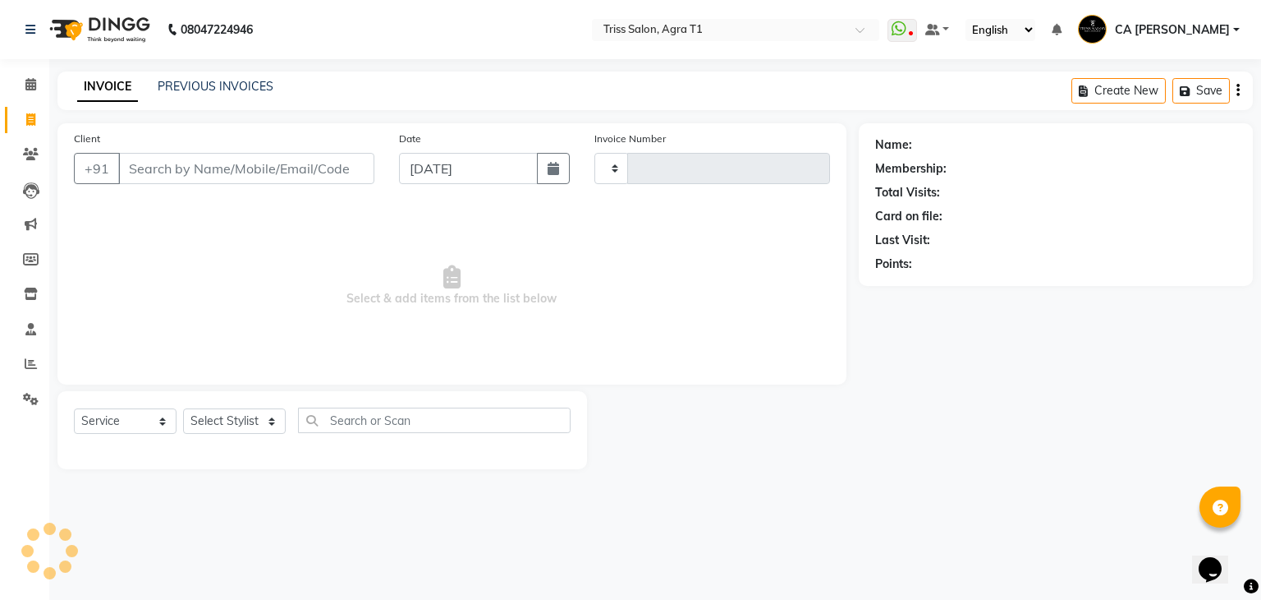
type input "6666"
select select "4300"
click at [225, 85] on link "PREVIOUS INVOICES" at bounding box center [216, 86] width 116 height 15
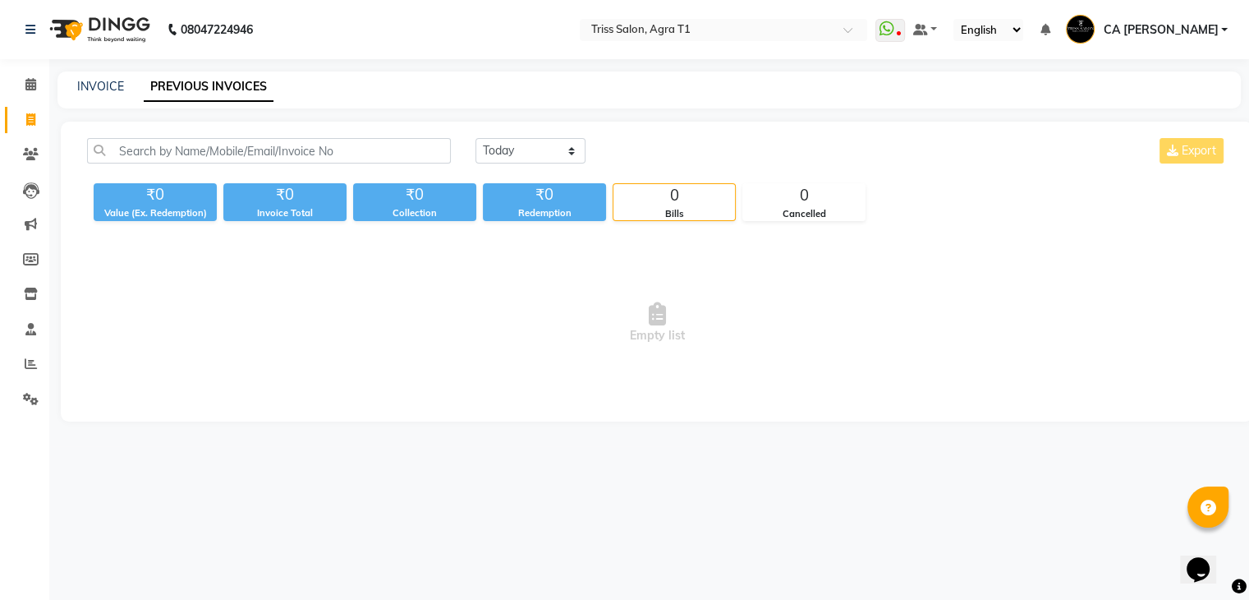
click at [548, 168] on div "Today Yesterday Custom Range Export" at bounding box center [851, 157] width 776 height 39
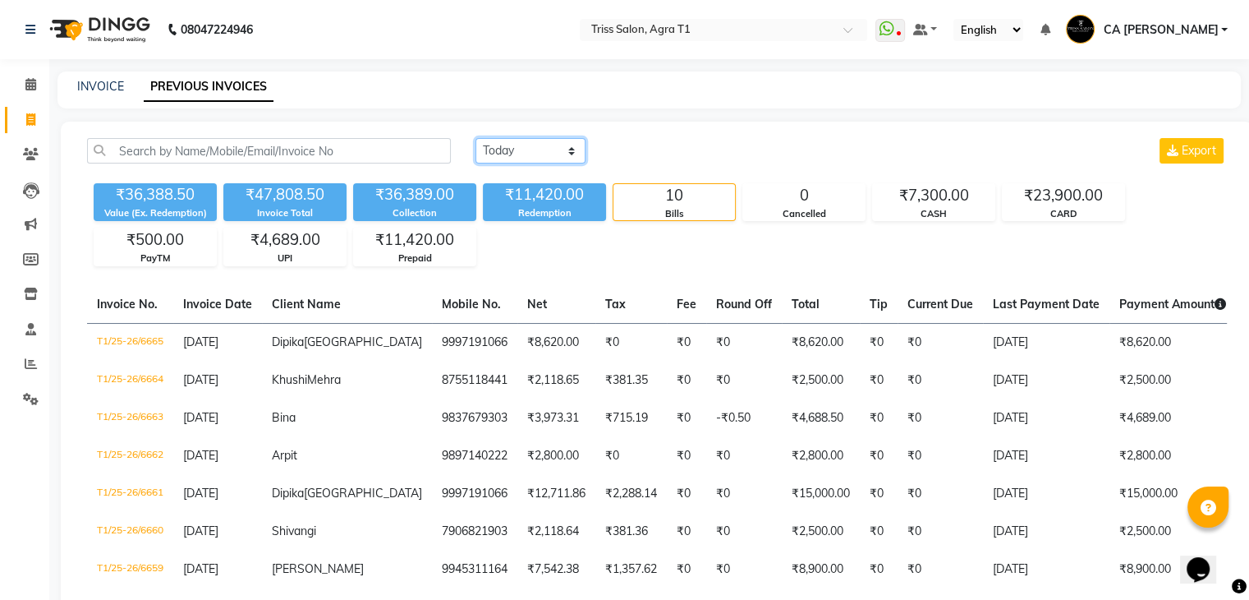
click at [572, 159] on select "Today Yesterday Custom Range" at bounding box center [530, 150] width 110 height 25
select select "range"
click at [475, 138] on select "Today Yesterday Custom Range" at bounding box center [530, 150] width 110 height 25
click at [665, 158] on input "[DATE]" at bounding box center [664, 151] width 115 height 23
select select "9"
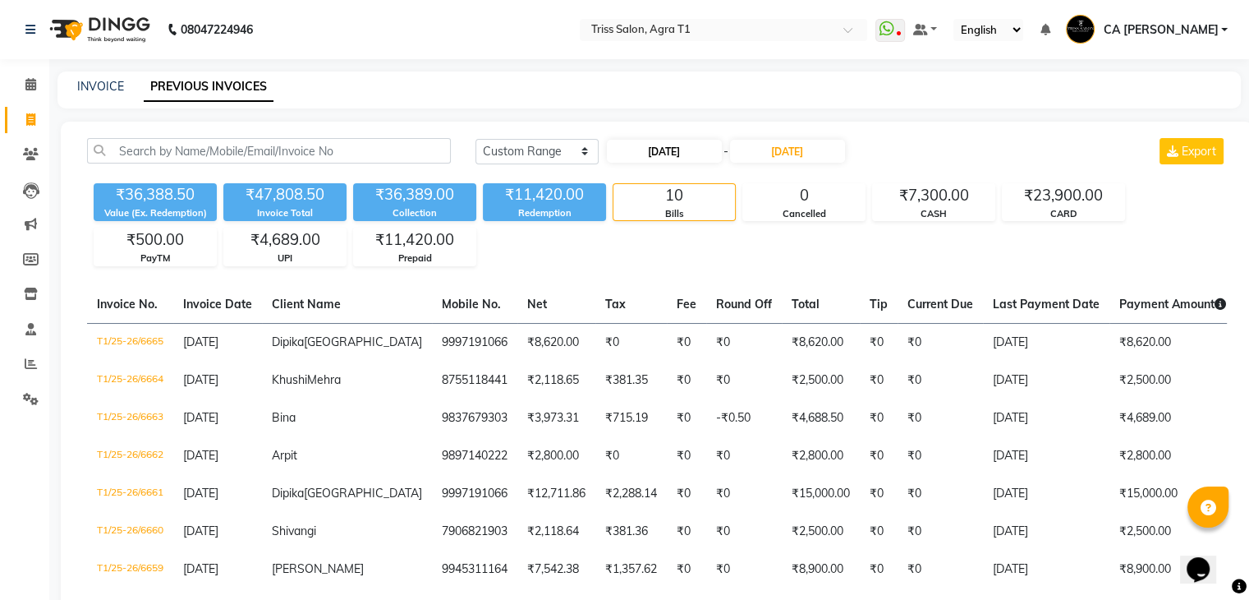
select select "2025"
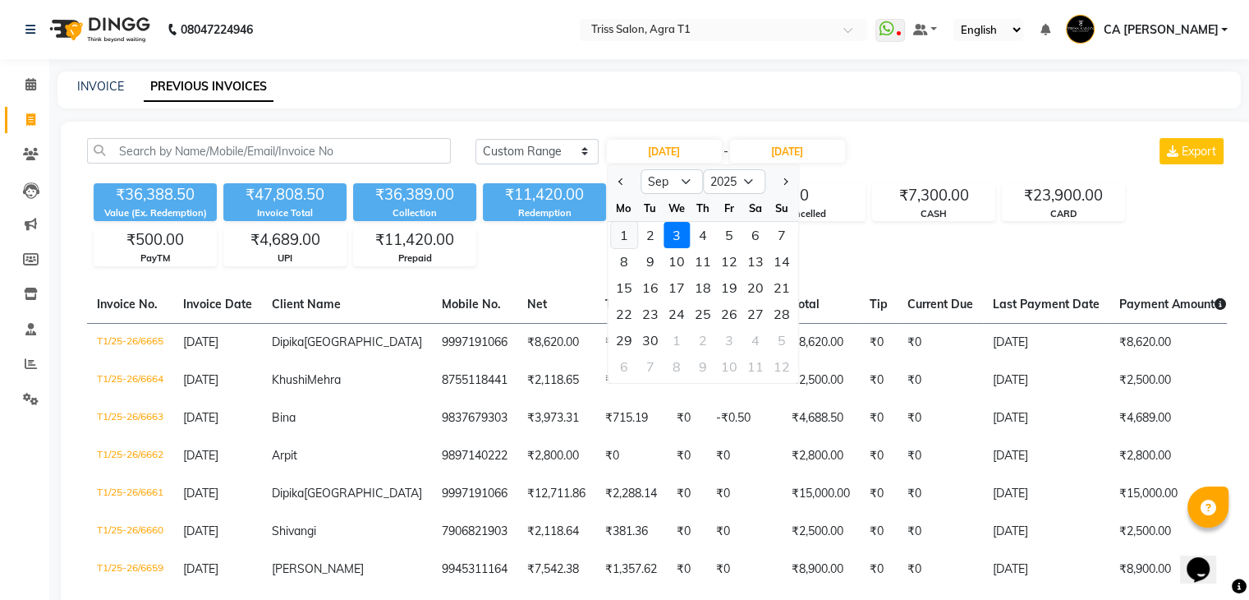
click at [634, 237] on div "1" at bounding box center [624, 235] width 26 height 26
type input "[DATE]"
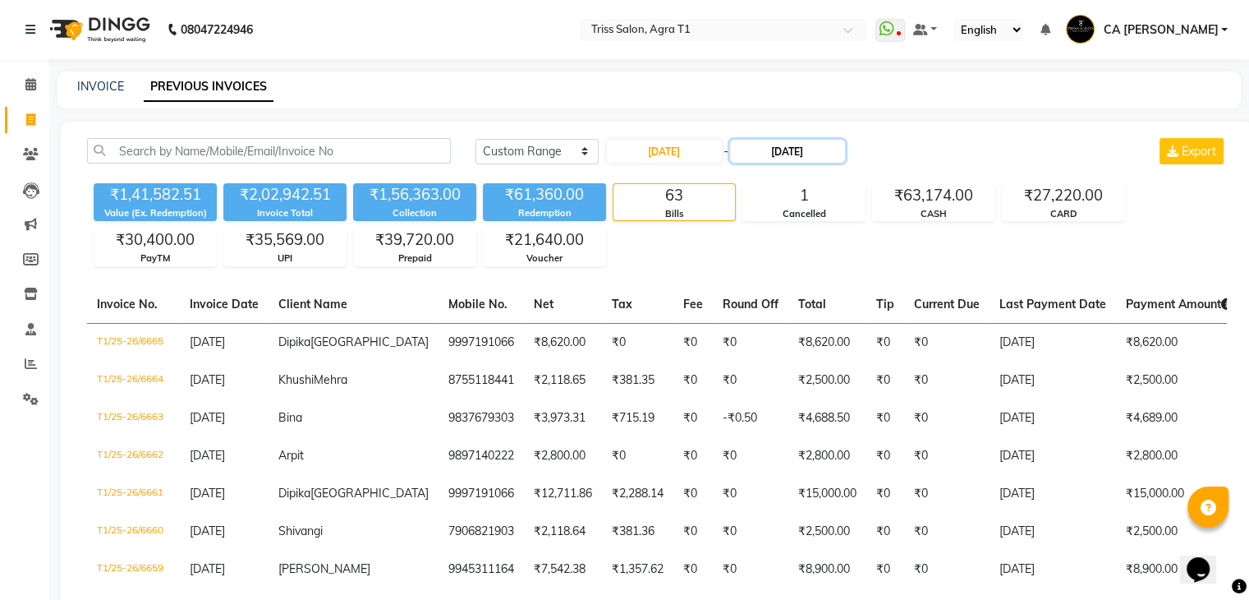
click at [768, 151] on input "[DATE]" at bounding box center [787, 151] width 115 height 23
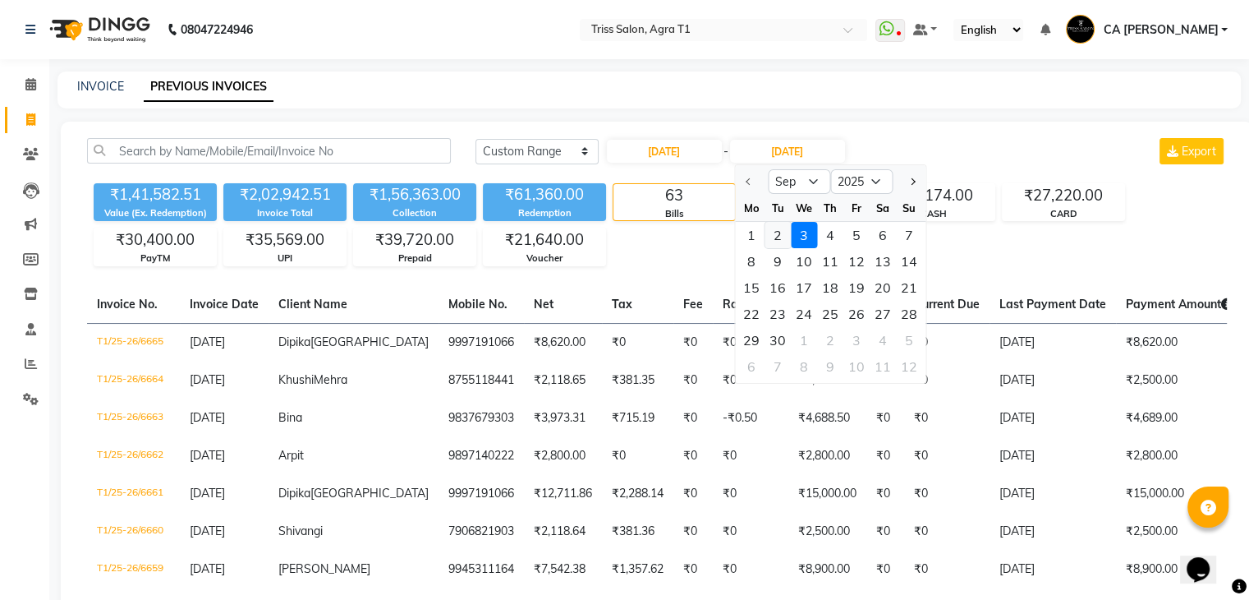
click at [774, 227] on div "2" at bounding box center [778, 235] width 26 height 26
type input "02-09-2025"
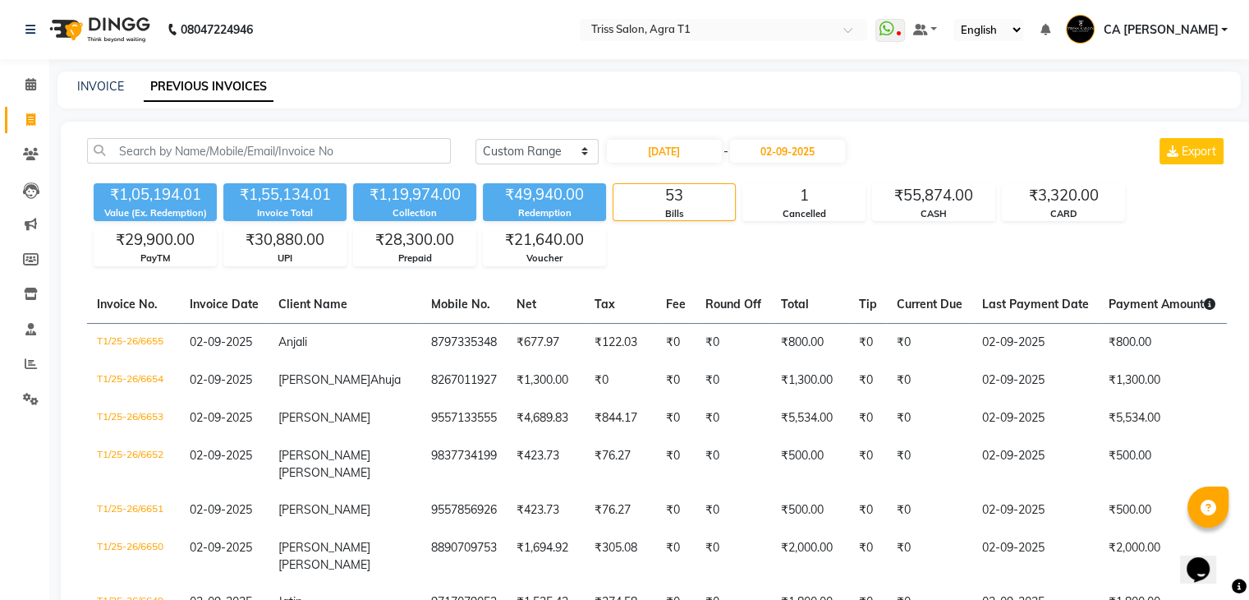
click at [779, 238] on div "₹1,05,194.01 Value (Ex. Redemption) ₹1,55,134.01 Invoice Total ₹1,19,974.00 Col…" at bounding box center [657, 222] width 1140 height 90
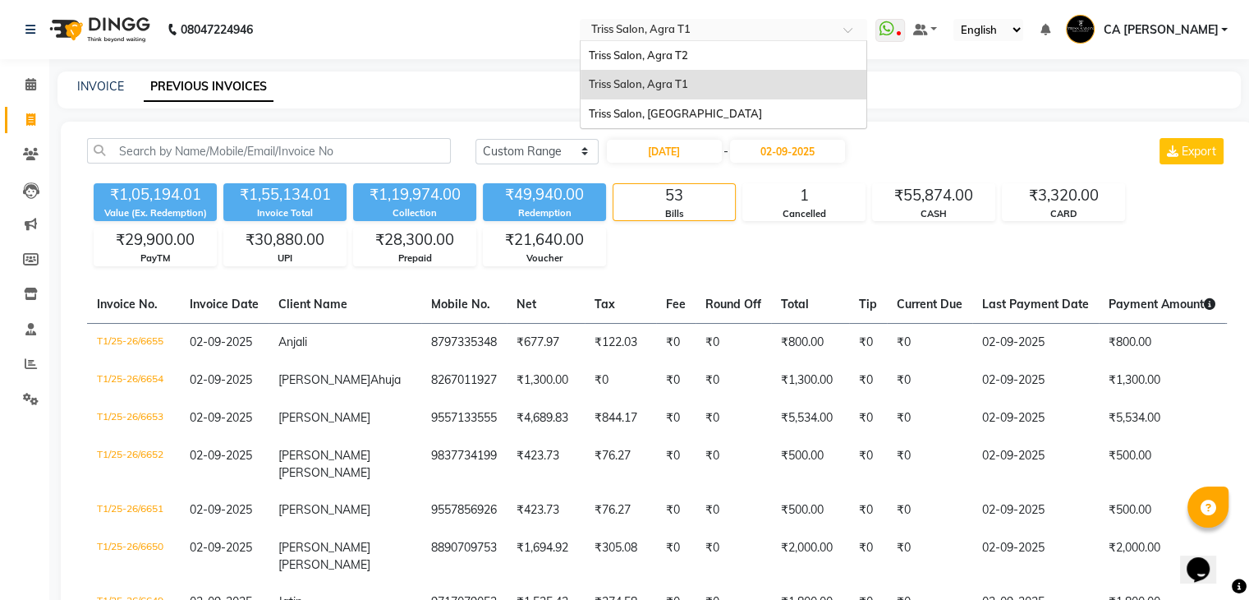
click at [698, 38] on input "text" at bounding box center [707, 31] width 238 height 16
click at [686, 55] on span "Triss Salon, Agra T2" at bounding box center [638, 54] width 99 height 13
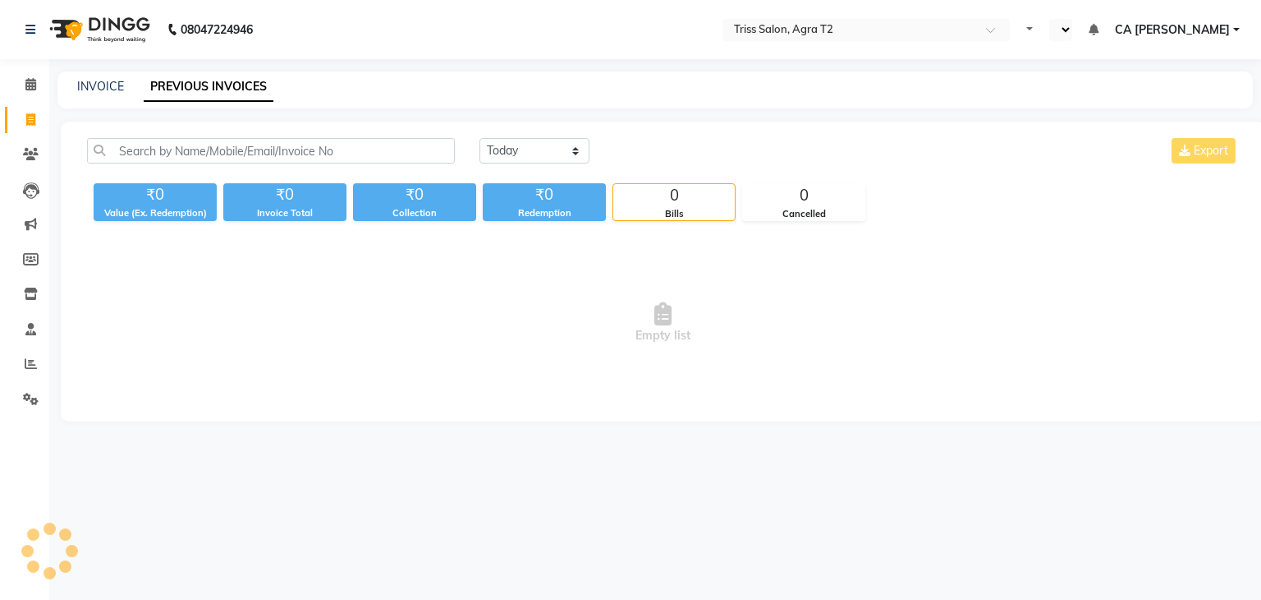
select select "en"
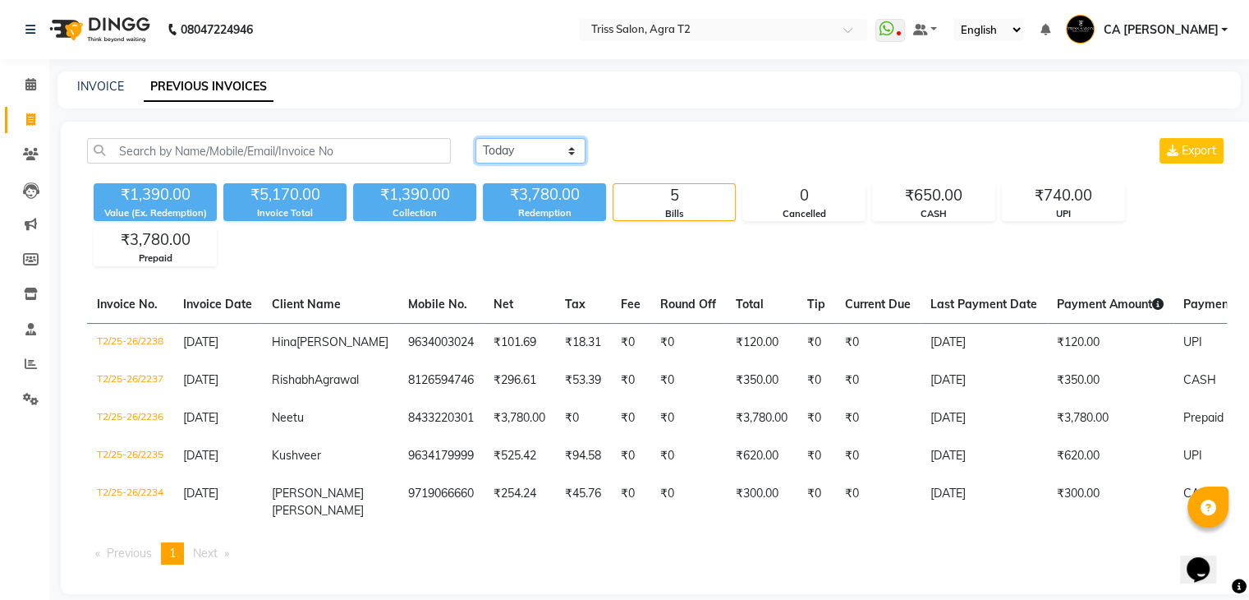
click at [573, 152] on select "[DATE] [DATE] Custom Range" at bounding box center [530, 150] width 110 height 25
select select "range"
click at [475, 138] on select "[DATE] [DATE] Custom Range" at bounding box center [530, 150] width 110 height 25
click at [637, 162] on input "[DATE]" at bounding box center [664, 151] width 115 height 23
select select "9"
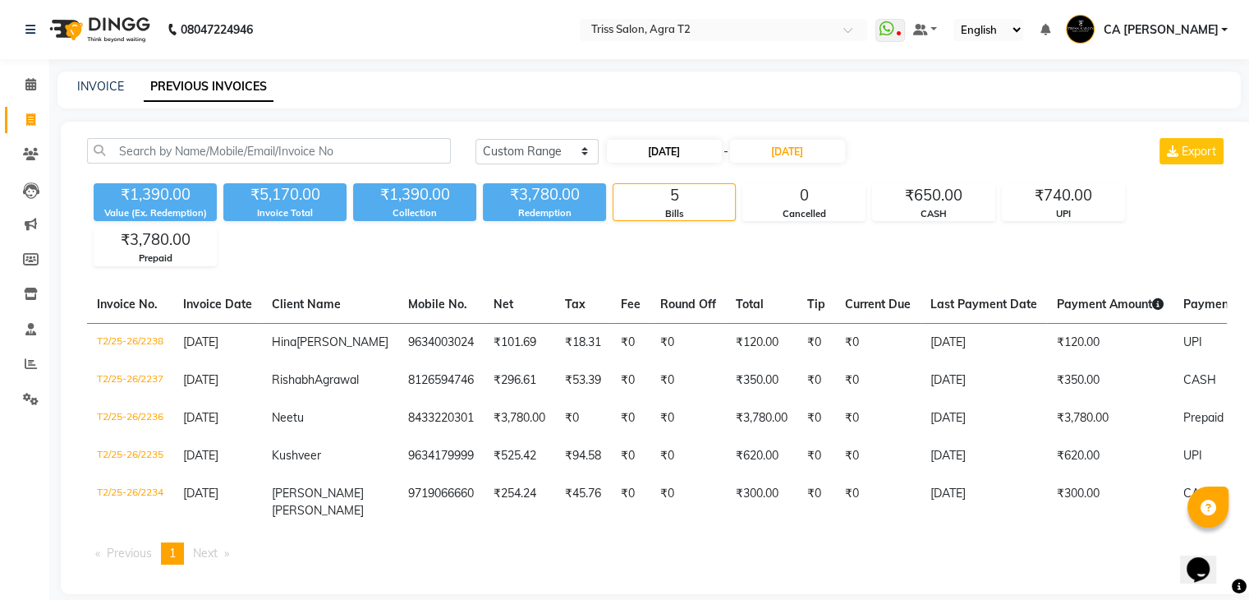
select select "2025"
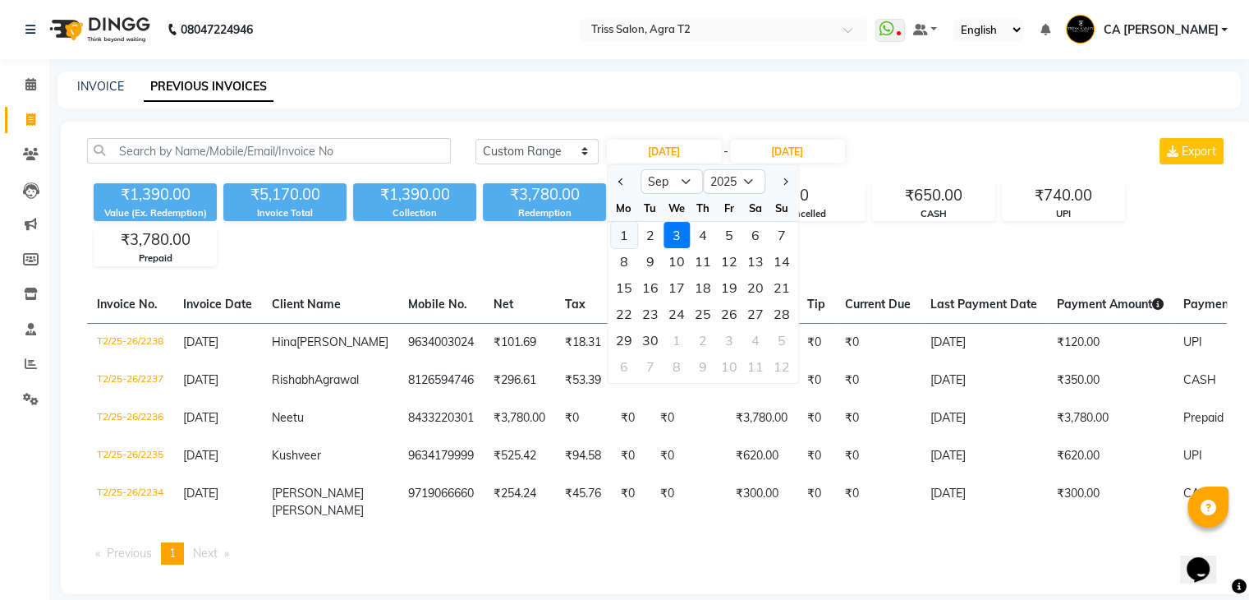
click at [627, 222] on div "1" at bounding box center [624, 235] width 26 height 26
type input "[DATE]"
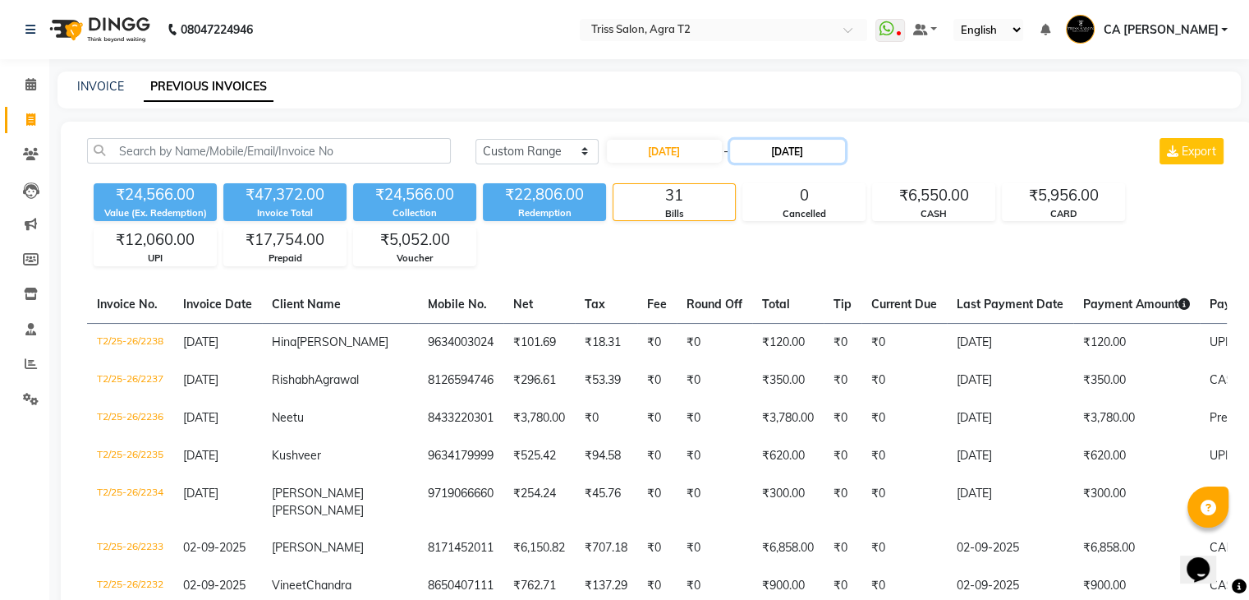
click at [799, 154] on input "[DATE]" at bounding box center [787, 151] width 115 height 23
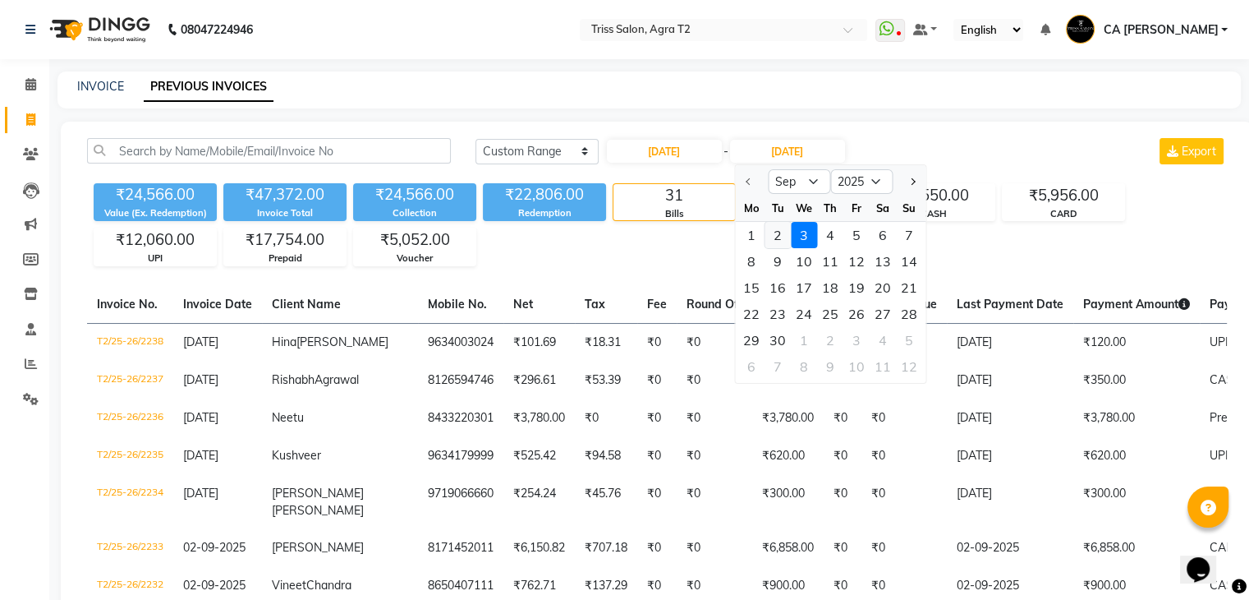
click at [782, 234] on div "2" at bounding box center [778, 235] width 26 height 26
type input "02-09-2025"
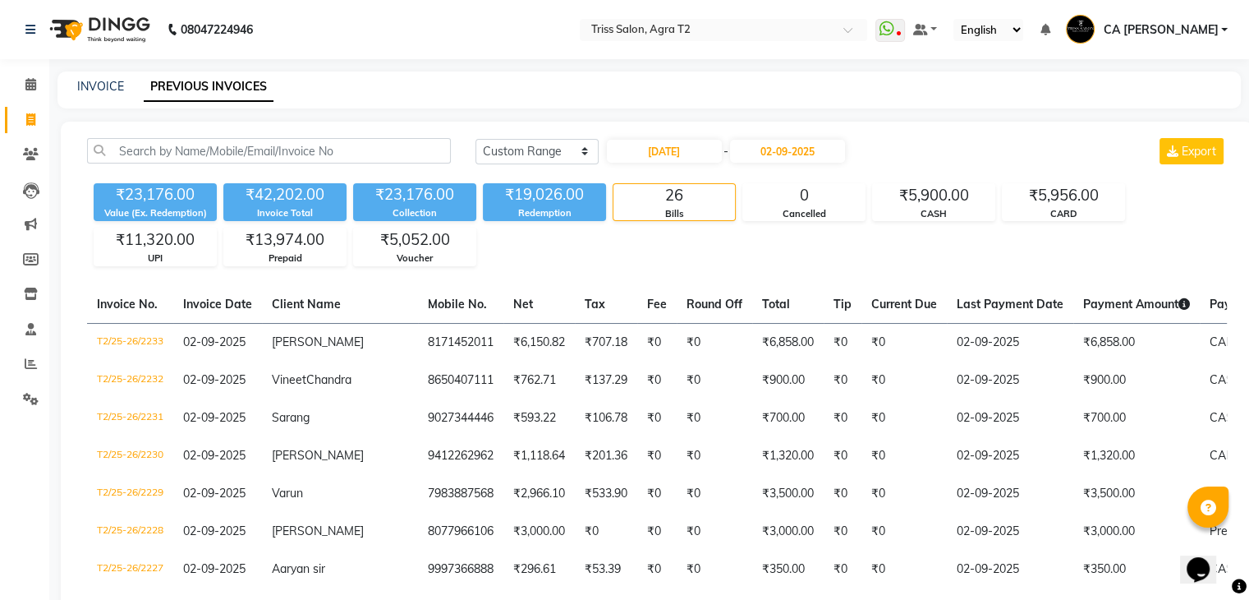
click at [782, 234] on div "₹23,176.00 Value (Ex. Redemption) ₹42,202.00 Invoice Total ₹23,176.00 Collectio…" at bounding box center [657, 222] width 1140 height 90
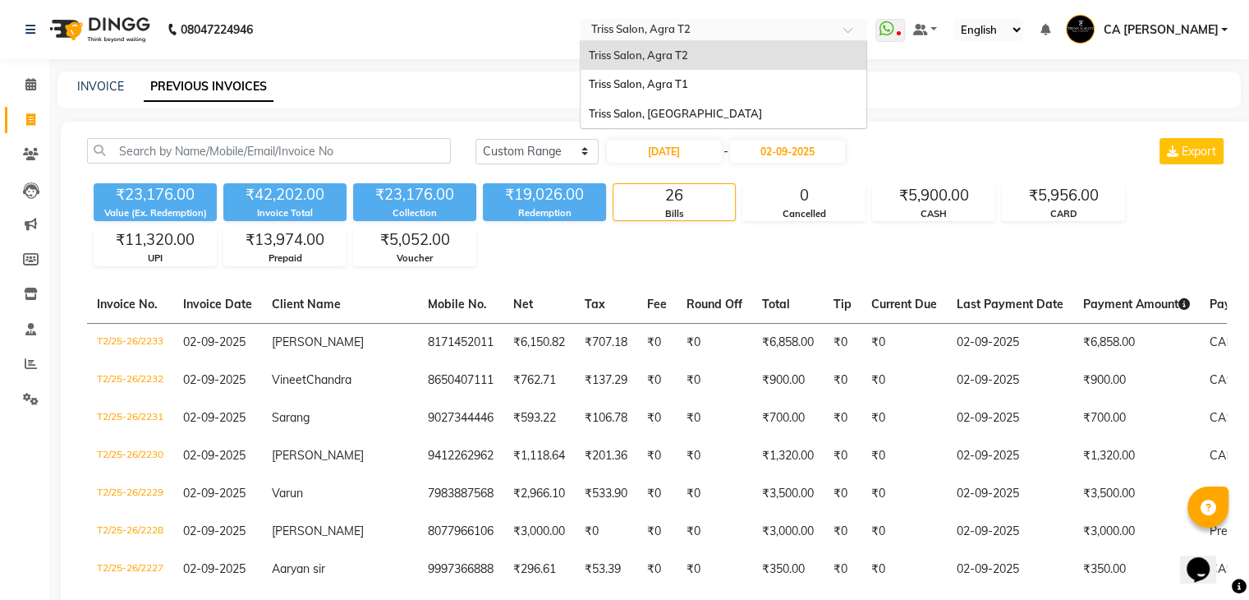
click at [742, 33] on input "text" at bounding box center [707, 31] width 238 height 16
click at [689, 111] on span "Triss Salon, [GEOGRAPHIC_DATA]" at bounding box center [675, 113] width 173 height 13
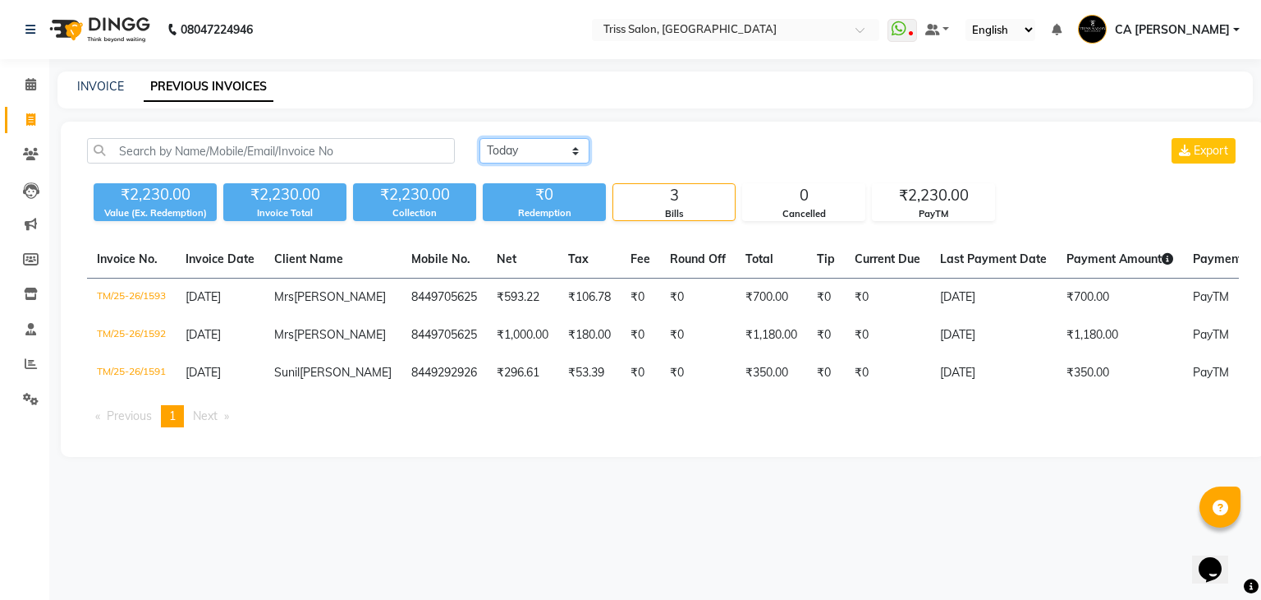
click at [544, 150] on select "[DATE] [DATE] Custom Range" at bounding box center [535, 150] width 110 height 25
select select "range"
click at [480, 138] on select "[DATE] [DATE] Custom Range" at bounding box center [535, 150] width 110 height 25
click at [640, 158] on input "[DATE]" at bounding box center [668, 151] width 115 height 23
select select "9"
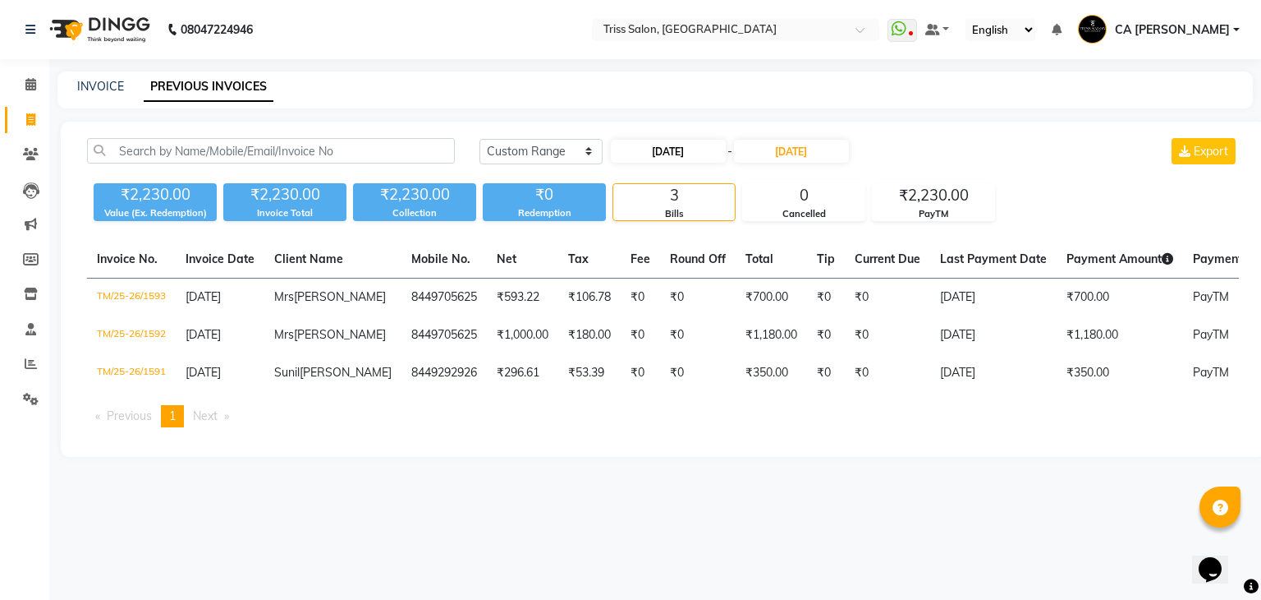
select select "2025"
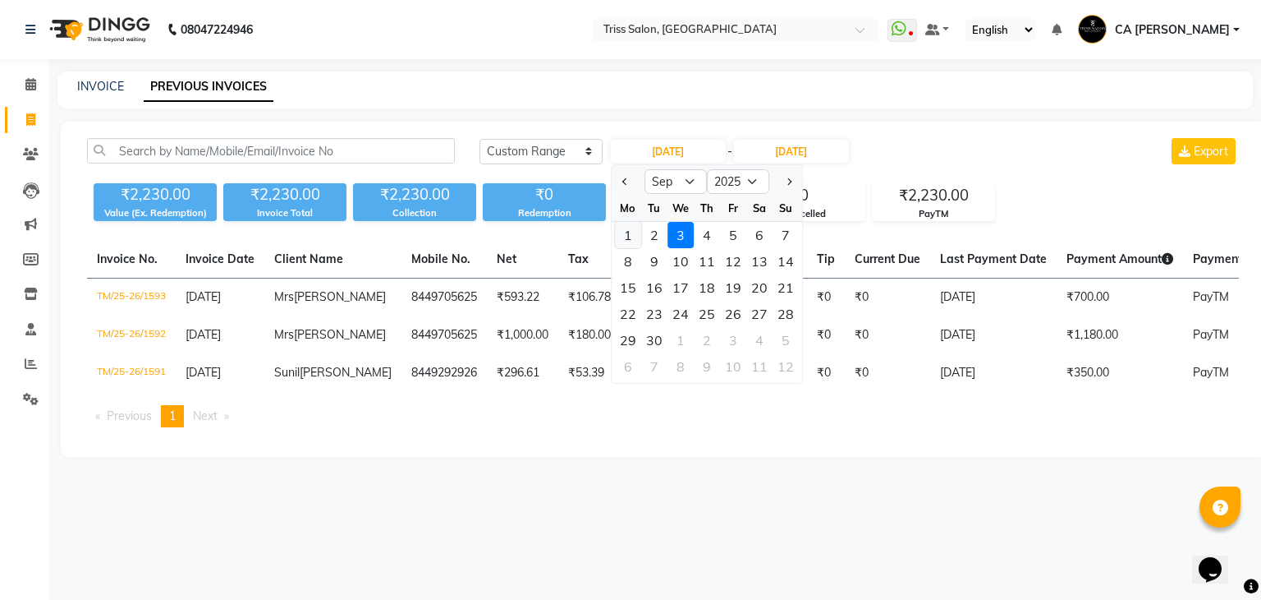
click at [632, 223] on div "1" at bounding box center [628, 235] width 26 height 26
type input "[DATE]"
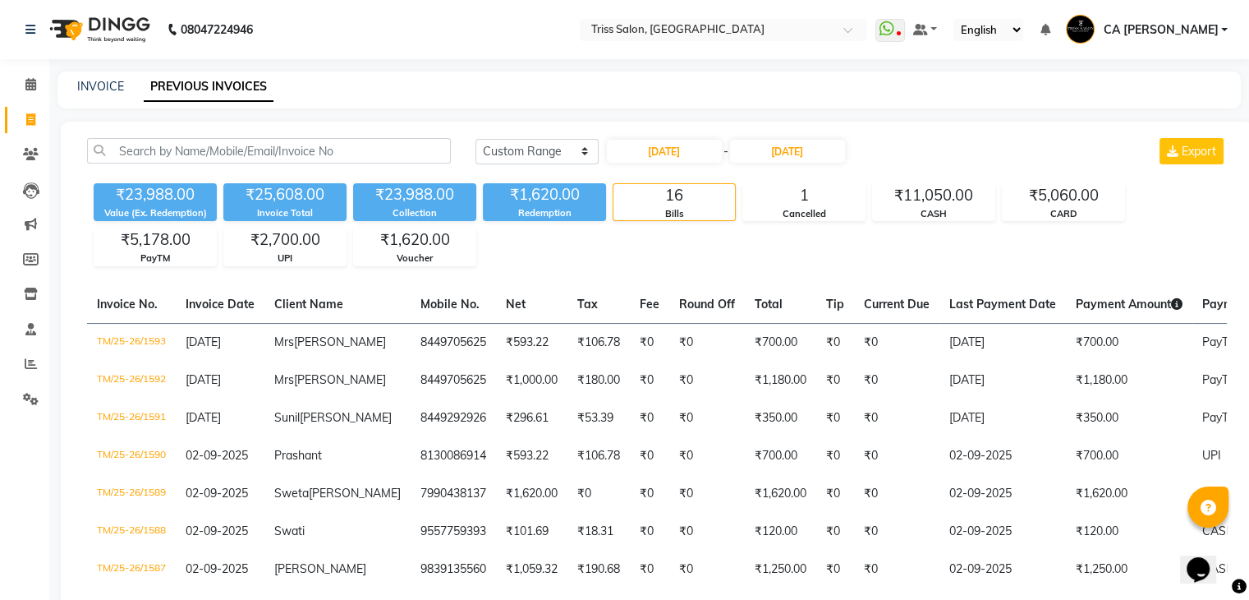
click at [806, 163] on div "[DATE] - [DATE]" at bounding box center [725, 151] width 241 height 26
click at [799, 163] on div "01-09-2025 - 03-09-2025" at bounding box center [725, 151] width 241 height 26
click at [797, 158] on input "[DATE]" at bounding box center [787, 151] width 115 height 23
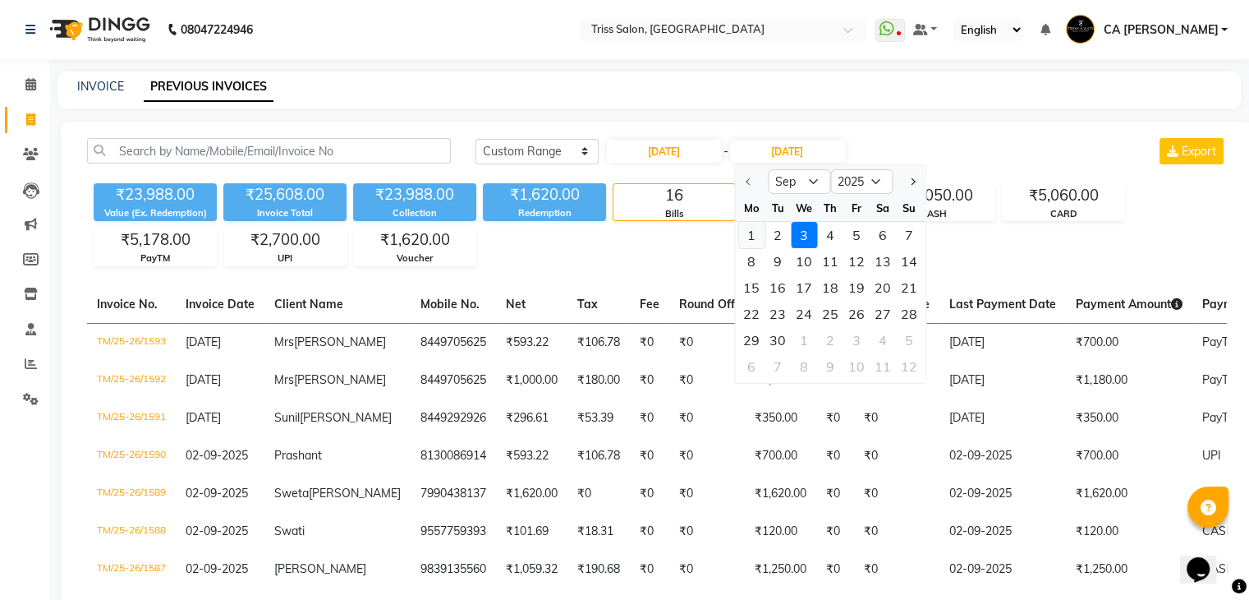
click at [763, 231] on div "1" at bounding box center [751, 235] width 26 height 26
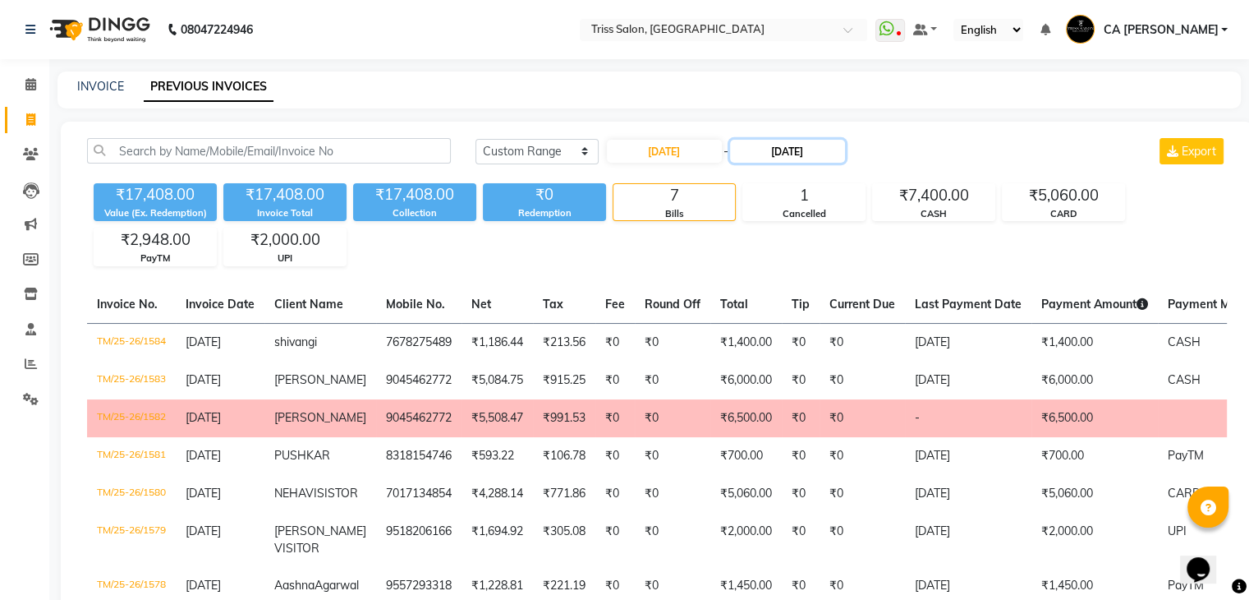
click at [790, 148] on input "[DATE]" at bounding box center [787, 151] width 115 height 23
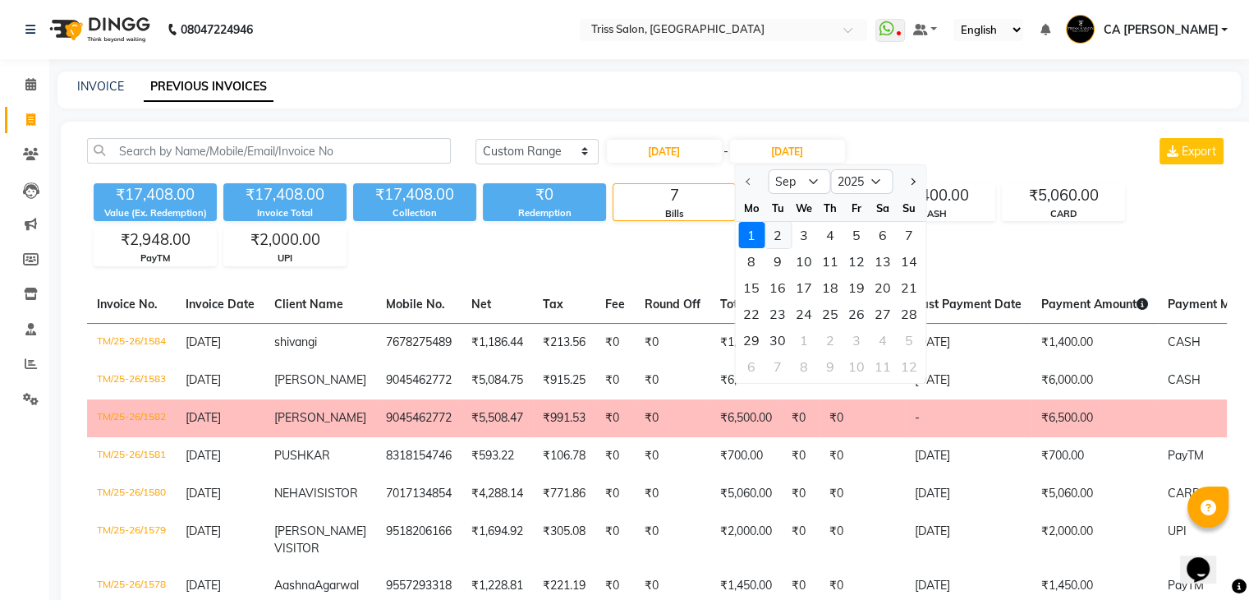
click at [780, 241] on div "2" at bounding box center [778, 235] width 26 height 26
type input "02-09-2025"
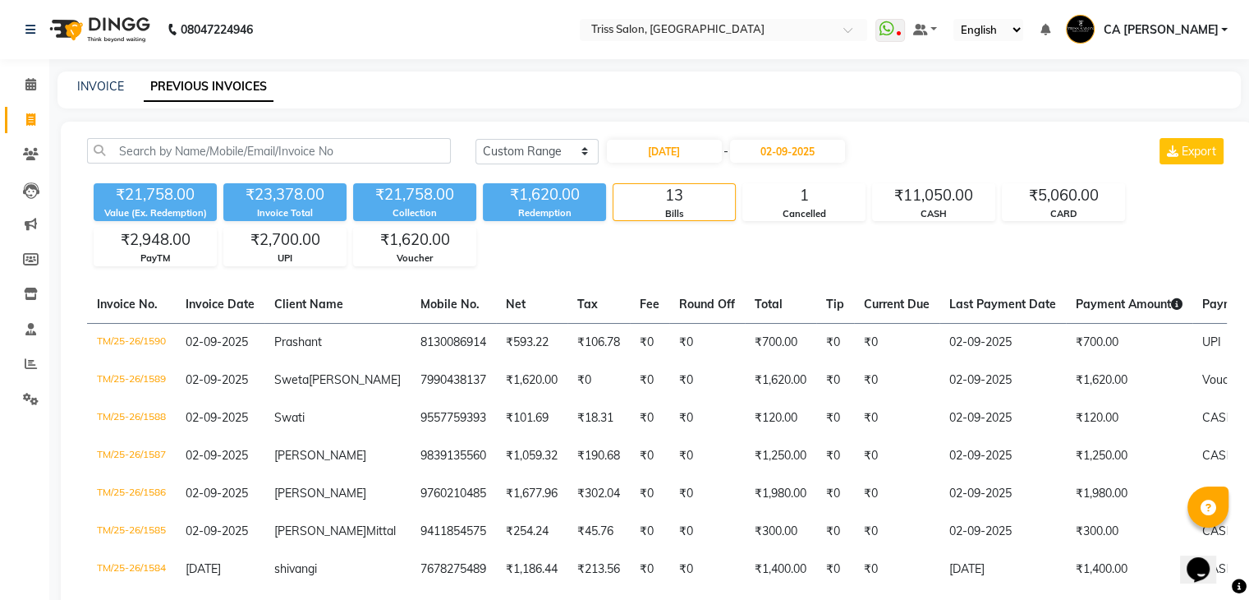
click at [780, 241] on div "₹21,758.00 Value (Ex. Redemption) ₹23,378.00 Invoice Total ₹21,758.00 Collectio…" at bounding box center [657, 222] width 1140 height 90
click at [681, 126] on div "Today Yesterday Custom Range 01-09-2025 - 02-09-2025 Export ₹21,758.00 Value (E…" at bounding box center [657, 528] width 1192 height 812
click at [30, 351] on link "Reports" at bounding box center [24, 364] width 39 height 27
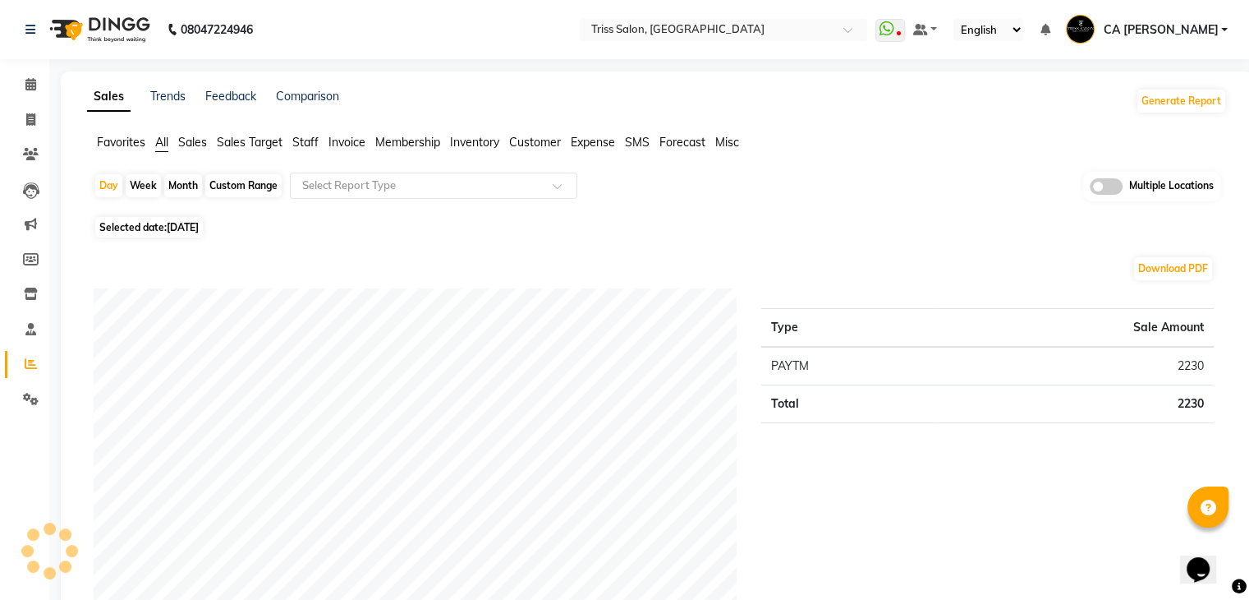
click at [602, 144] on span "Expense" at bounding box center [593, 142] width 44 height 15
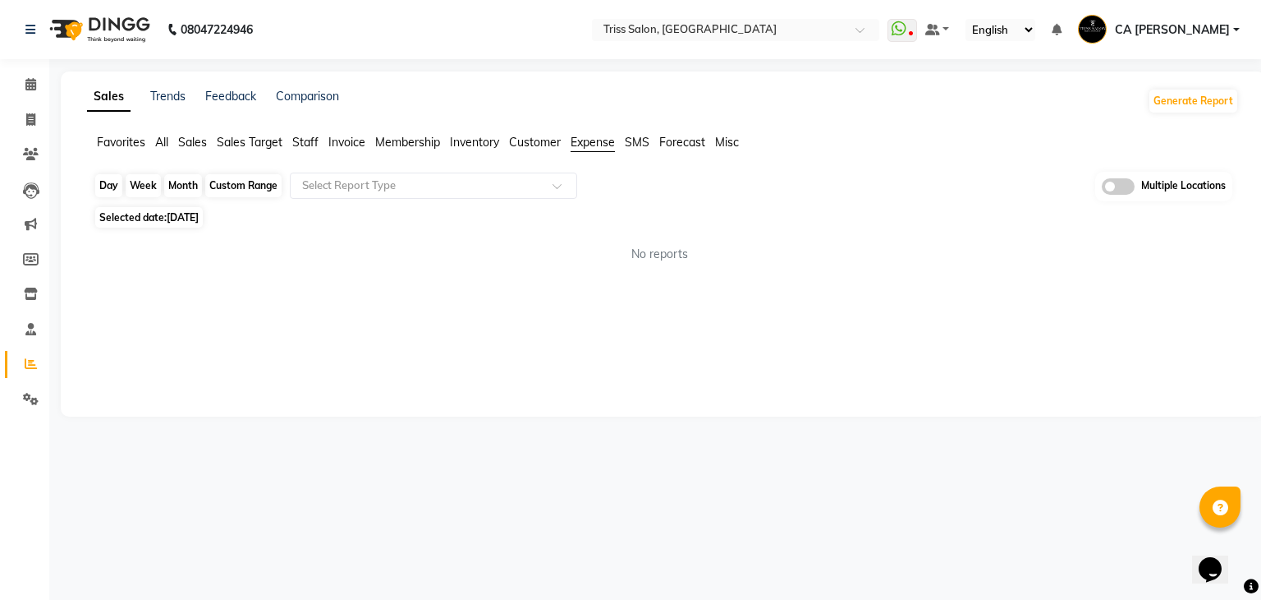
click at [109, 188] on div "Day" at bounding box center [108, 185] width 27 height 23
select select "9"
select select "2025"
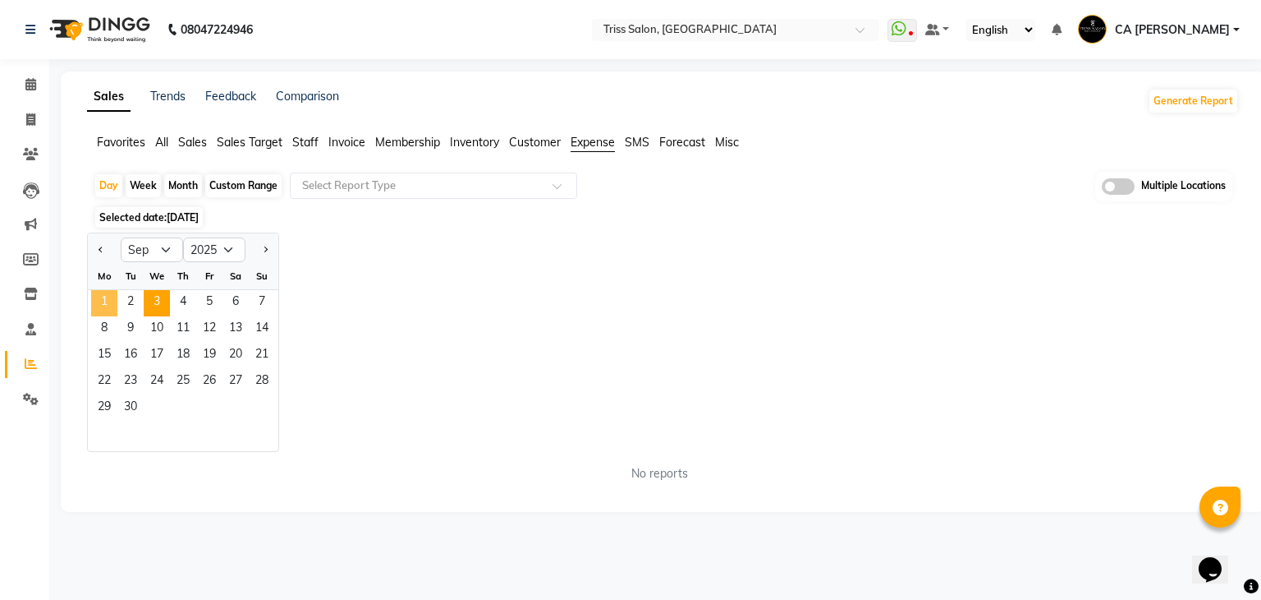
click at [105, 307] on span "1" at bounding box center [104, 303] width 26 height 26
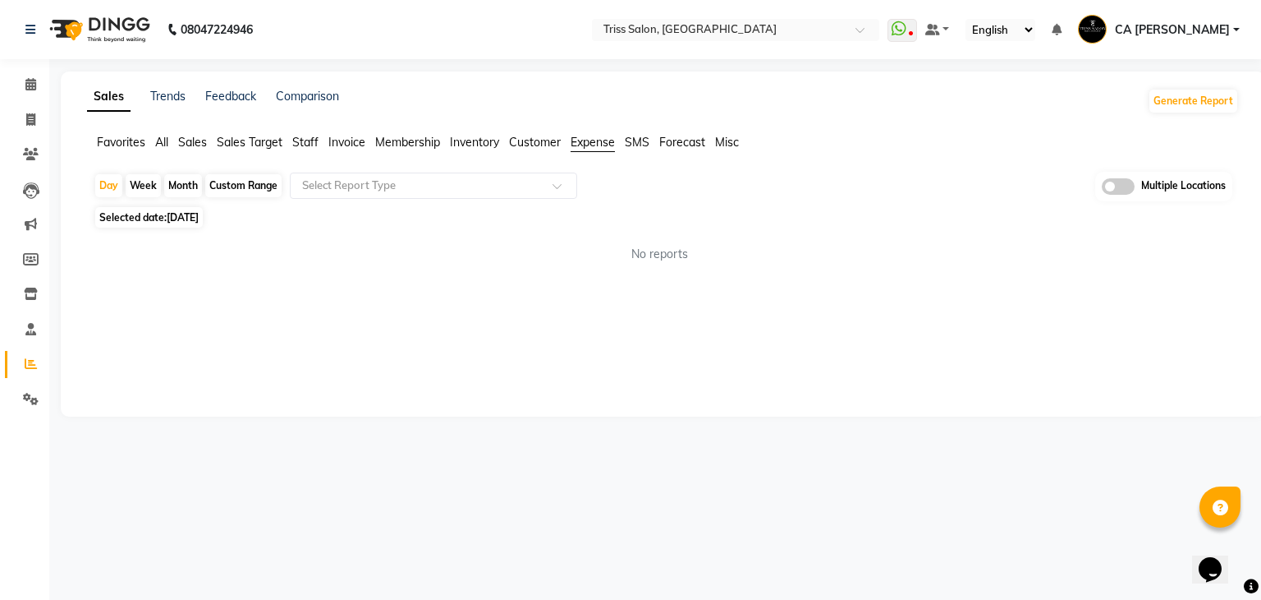
click at [250, 184] on div "Custom Range" at bounding box center [243, 185] width 76 height 23
select select "9"
select select "2025"
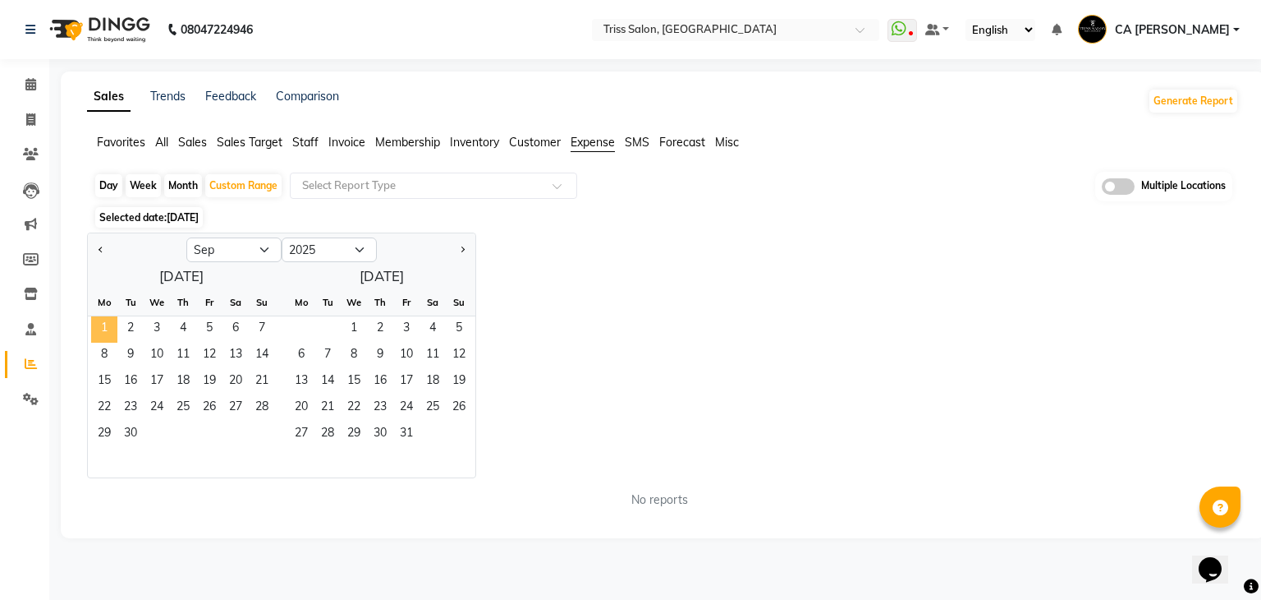
click at [105, 319] on span "1" at bounding box center [104, 329] width 26 height 26
click at [131, 328] on span "2" at bounding box center [130, 329] width 26 height 26
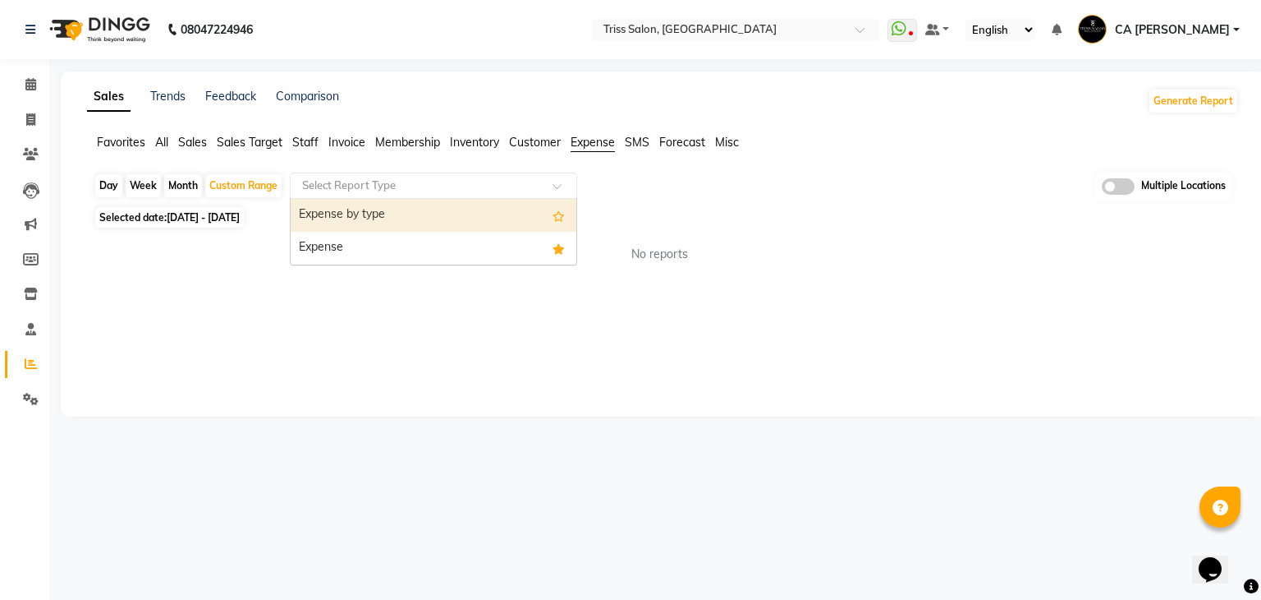
drag, startPoint x: 545, startPoint y: 178, endPoint x: 478, endPoint y: 243, distance: 93.5
click at [478, 199] on ng-select "Select Report Type Expense by type Expense" at bounding box center [433, 185] width 287 height 26
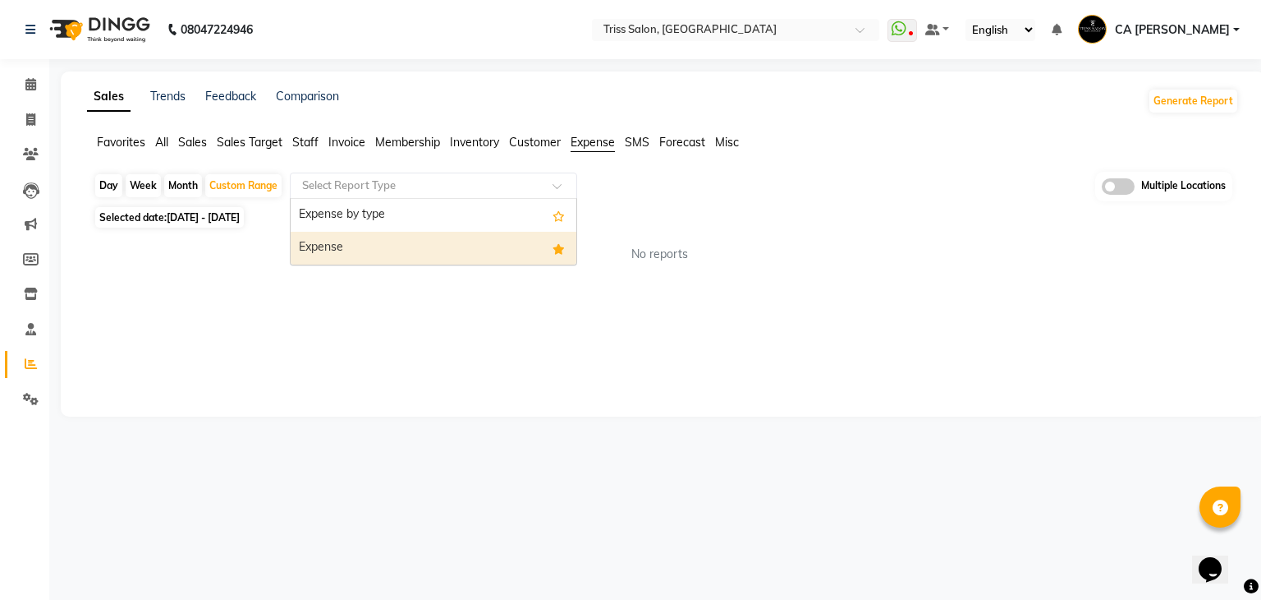
click at [478, 243] on div "Expense" at bounding box center [434, 248] width 286 height 33
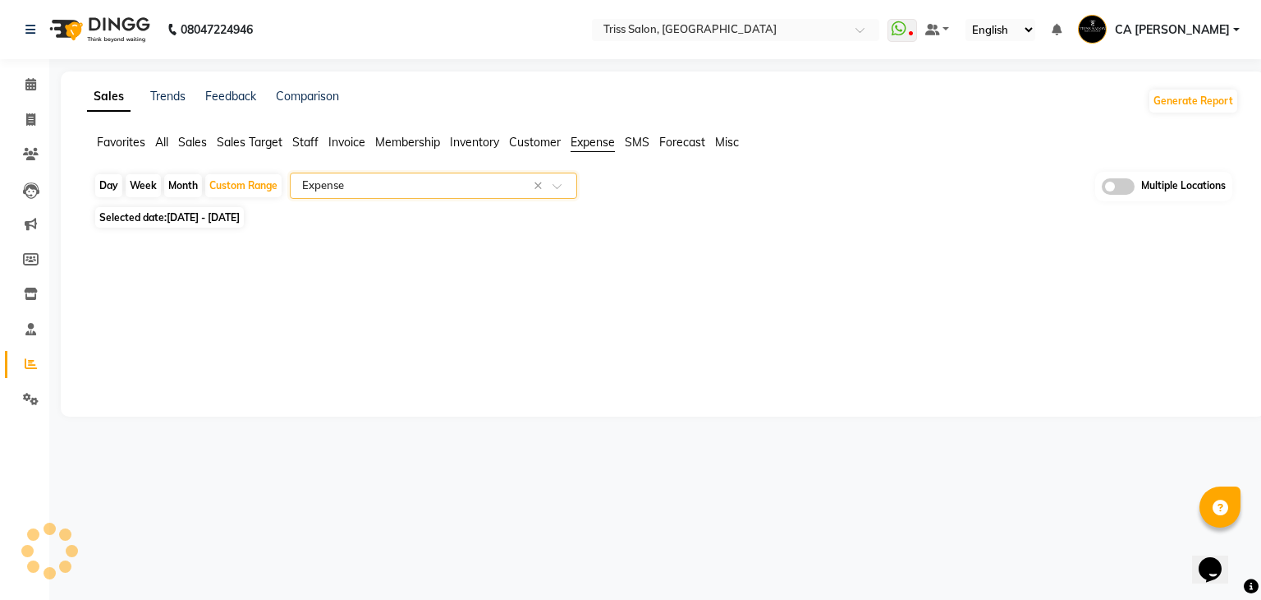
select select "full_report"
select select "csv"
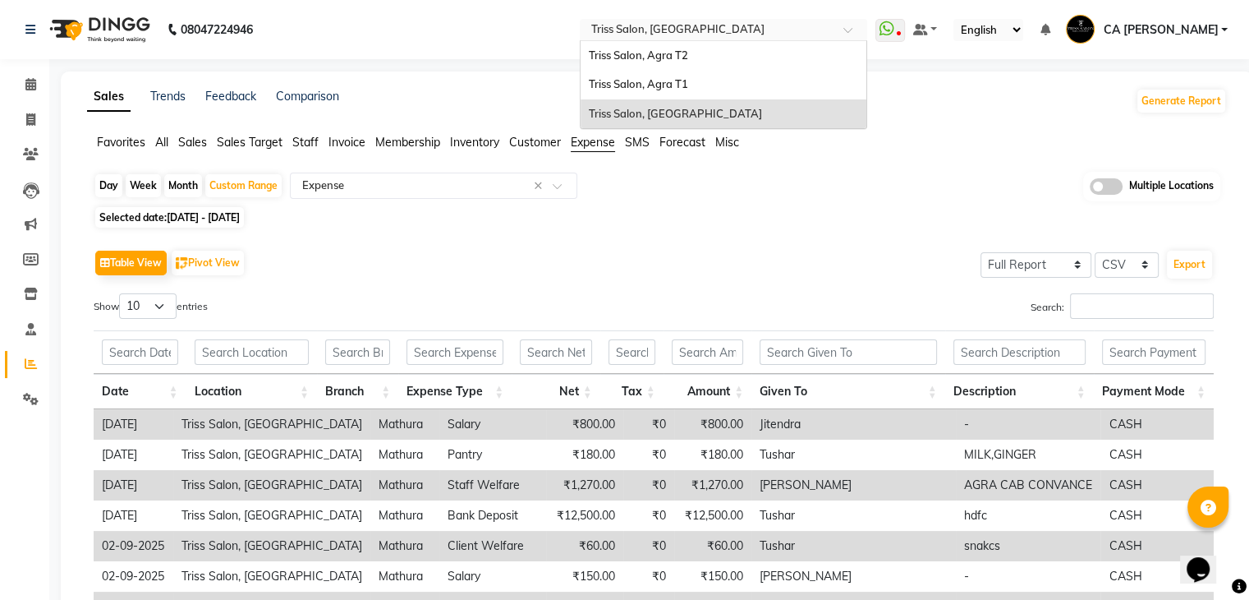
click at [786, 20] on div "Select Location × Triss Salon, Mathura" at bounding box center [723, 30] width 287 height 22
click at [727, 58] on div "Triss Salon, Agra T2" at bounding box center [724, 56] width 286 height 30
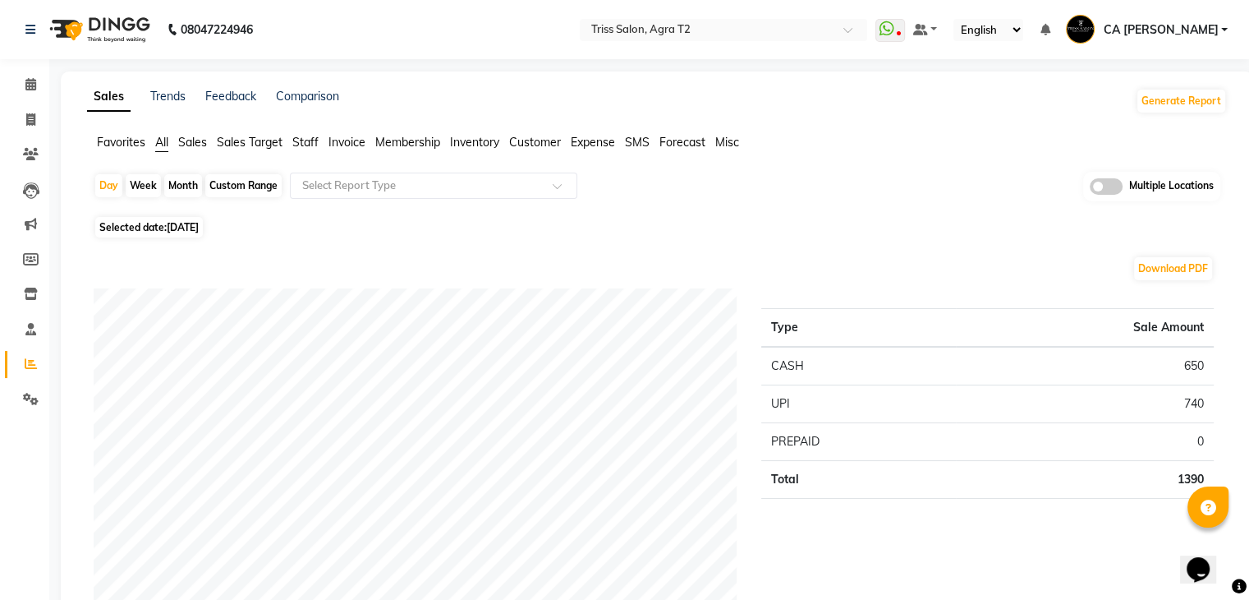
click at [239, 191] on div "Custom Range" at bounding box center [243, 185] width 76 height 23
select select "9"
select select "2025"
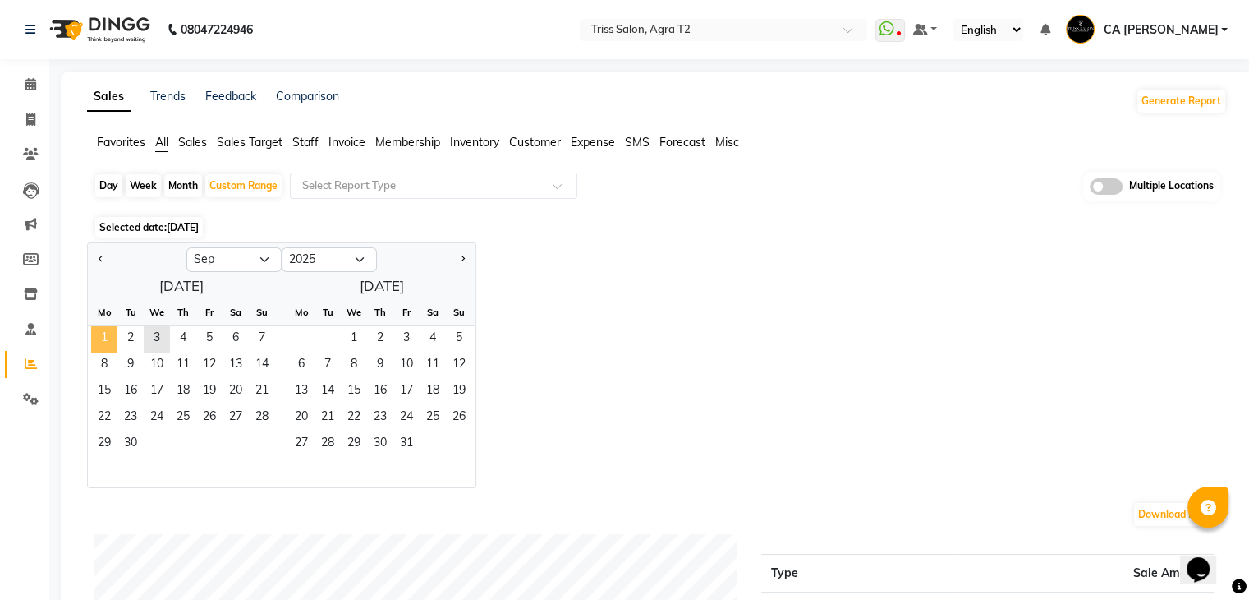
click at [105, 330] on span "1" at bounding box center [104, 339] width 26 height 26
click at [125, 333] on span "2" at bounding box center [130, 339] width 26 height 26
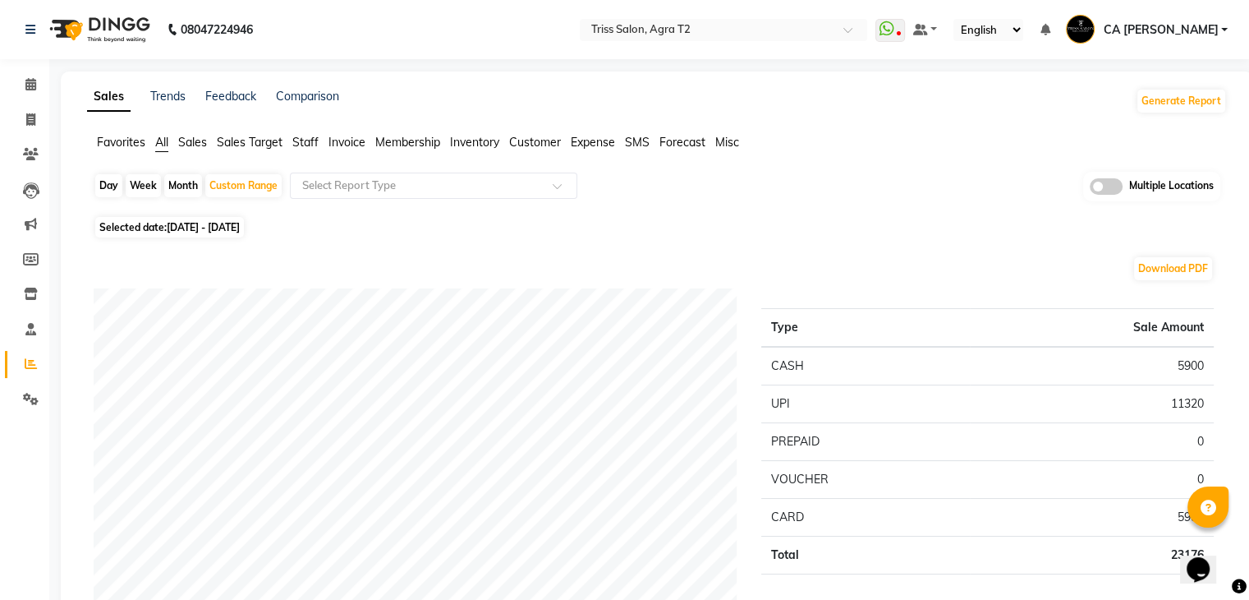
click at [609, 149] on span "Expense" at bounding box center [593, 142] width 44 height 15
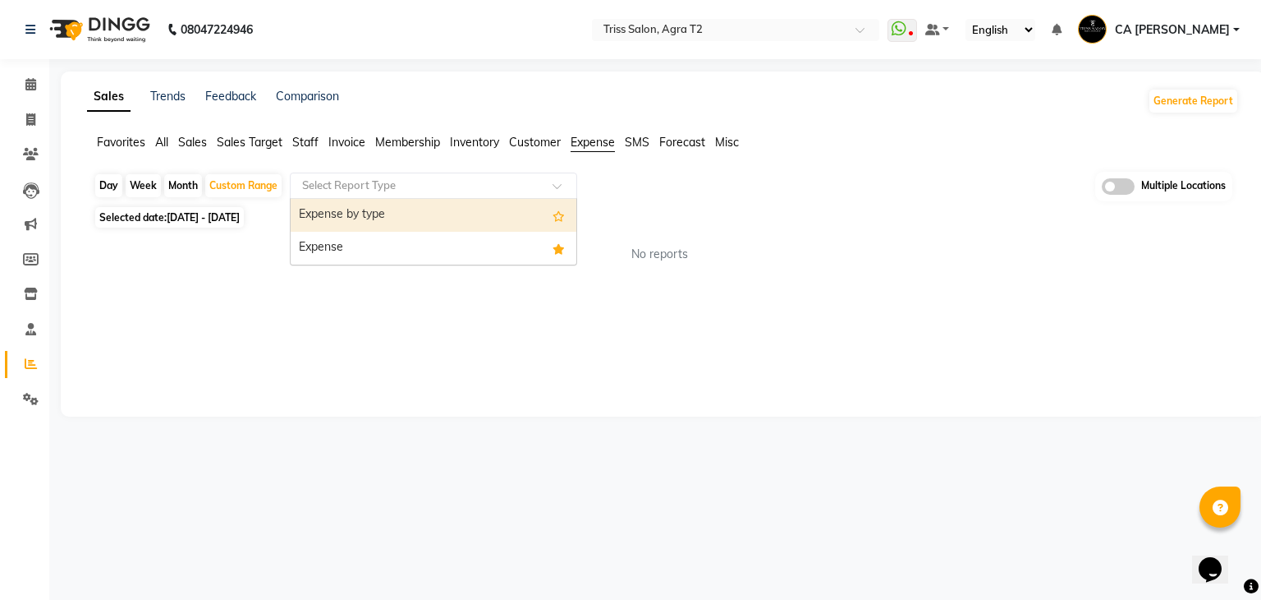
drag, startPoint x: 519, startPoint y: 183, endPoint x: 460, endPoint y: 254, distance: 92.1
click at [460, 199] on ng-select "Select Report Type Expense by type Expense" at bounding box center [433, 185] width 287 height 26
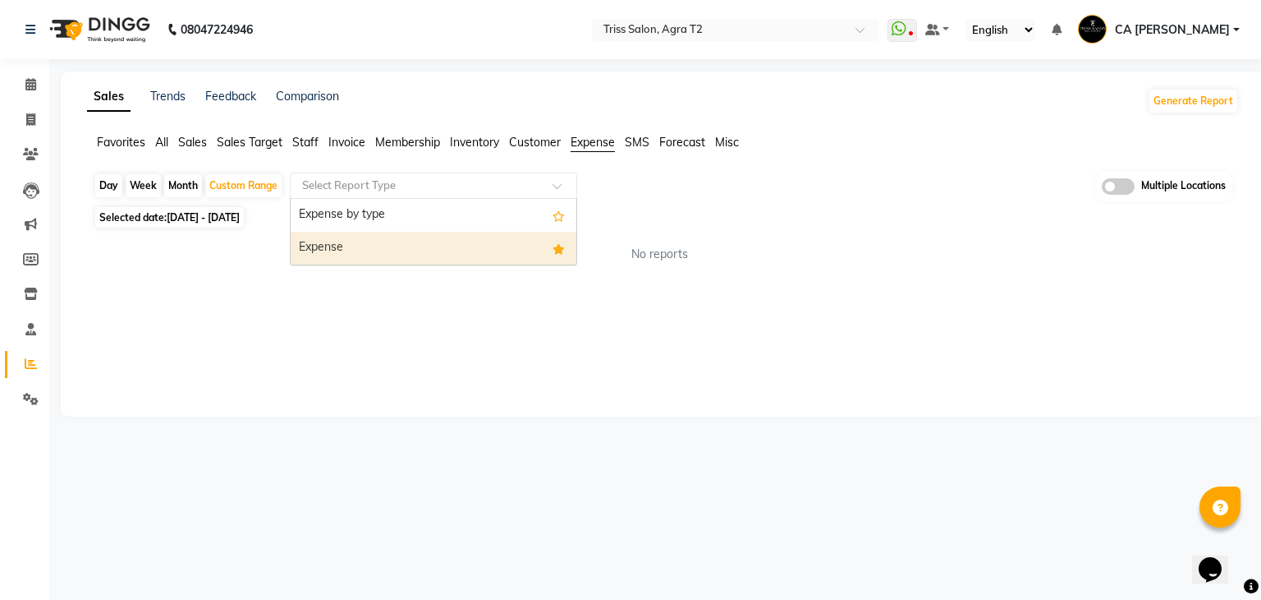
click at [460, 254] on div "Expense" at bounding box center [434, 248] width 286 height 33
select select "full_report"
select select "csv"
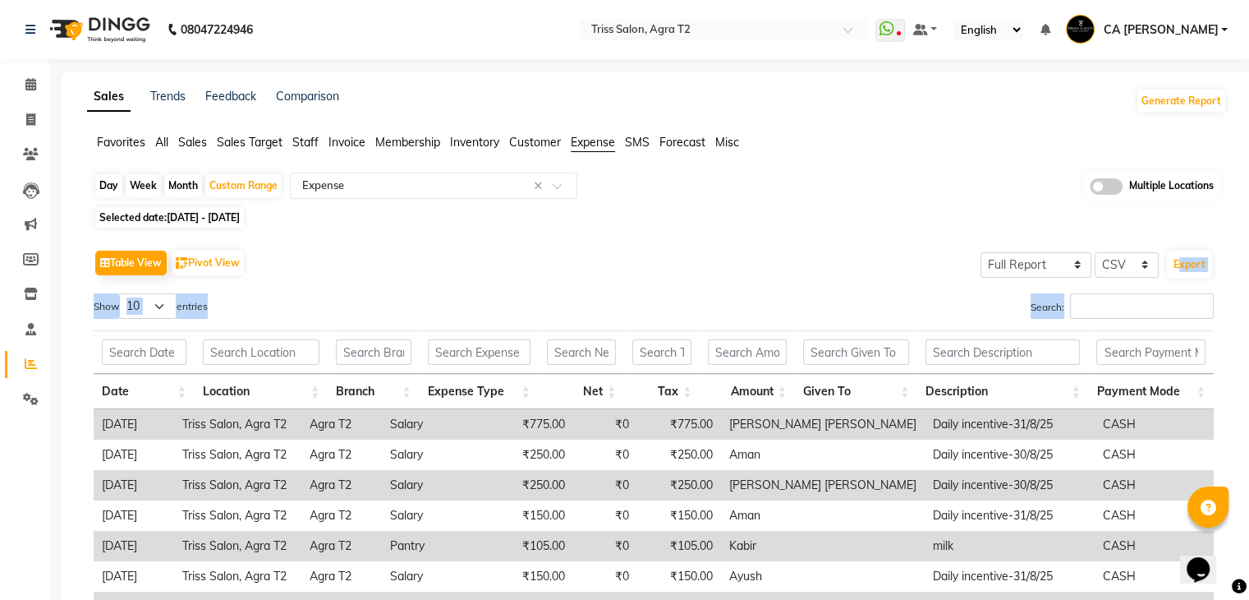
drag, startPoint x: 1245, startPoint y: 295, endPoint x: 1241, endPoint y: 379, distance: 83.9
click at [1245, 394] on div "Sales Trends Feedback Comparison Generate Report Favorites All Sales Sales Targ…" at bounding box center [657, 441] width 1192 height 741
click at [1237, 254] on div "Sales Trends Feedback Comparison Generate Report Favorites All Sales Sales Targ…" at bounding box center [657, 441] width 1192 height 741
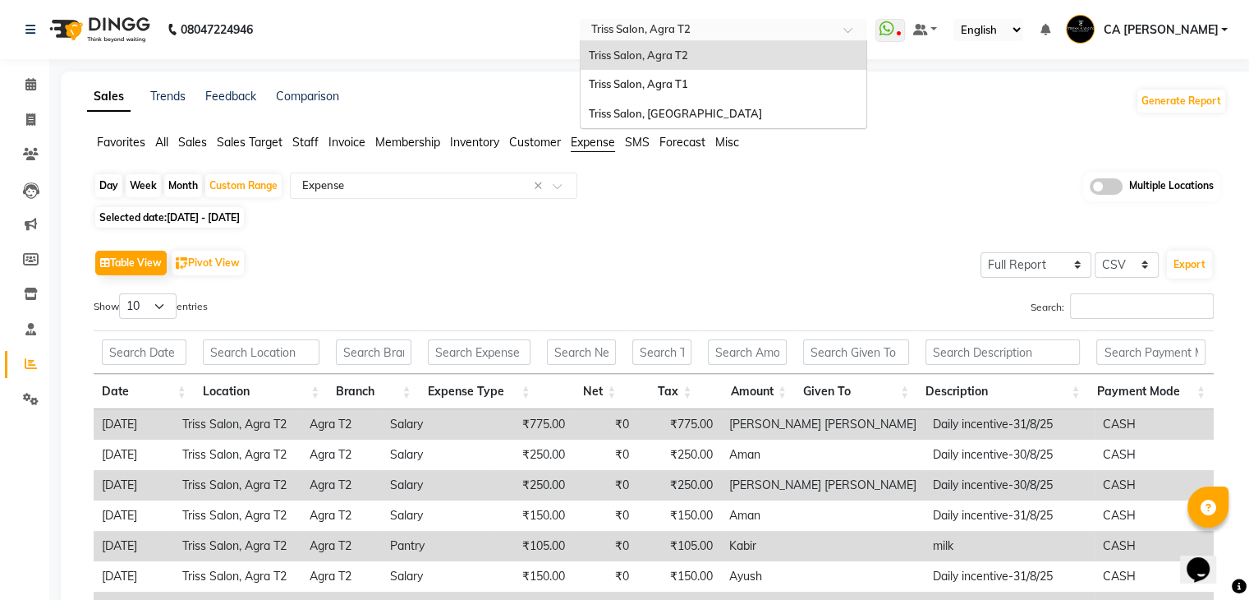
click at [826, 27] on input "text" at bounding box center [707, 31] width 238 height 16
click at [733, 70] on div "Triss Salon, Agra T1" at bounding box center [724, 85] width 286 height 30
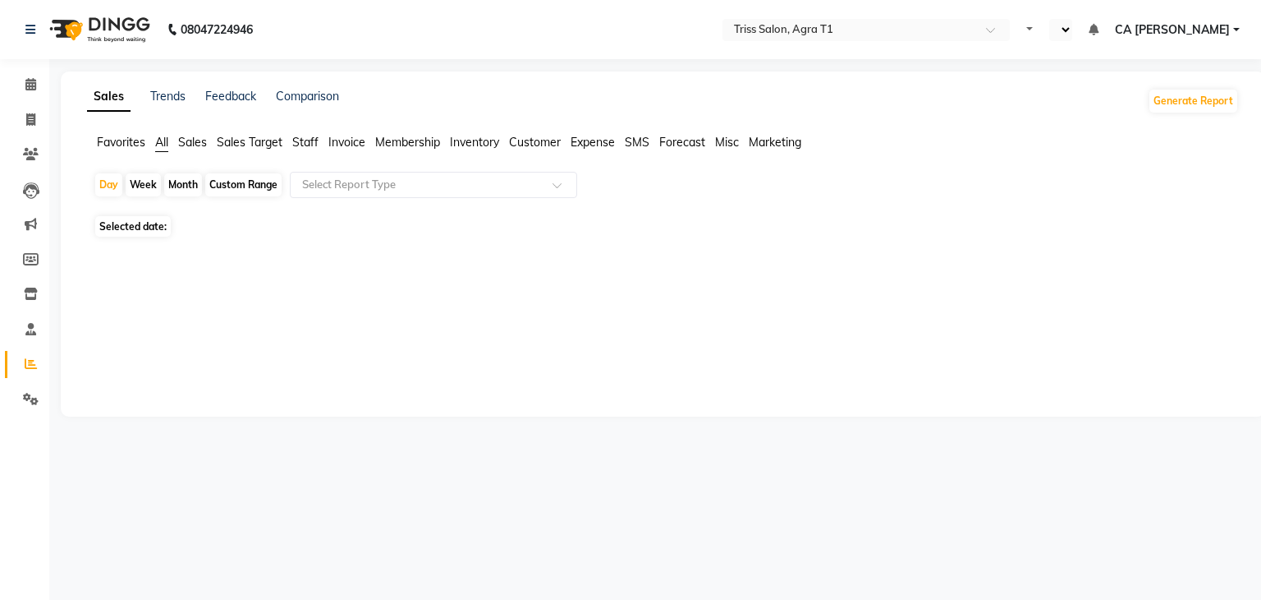
select select "en"
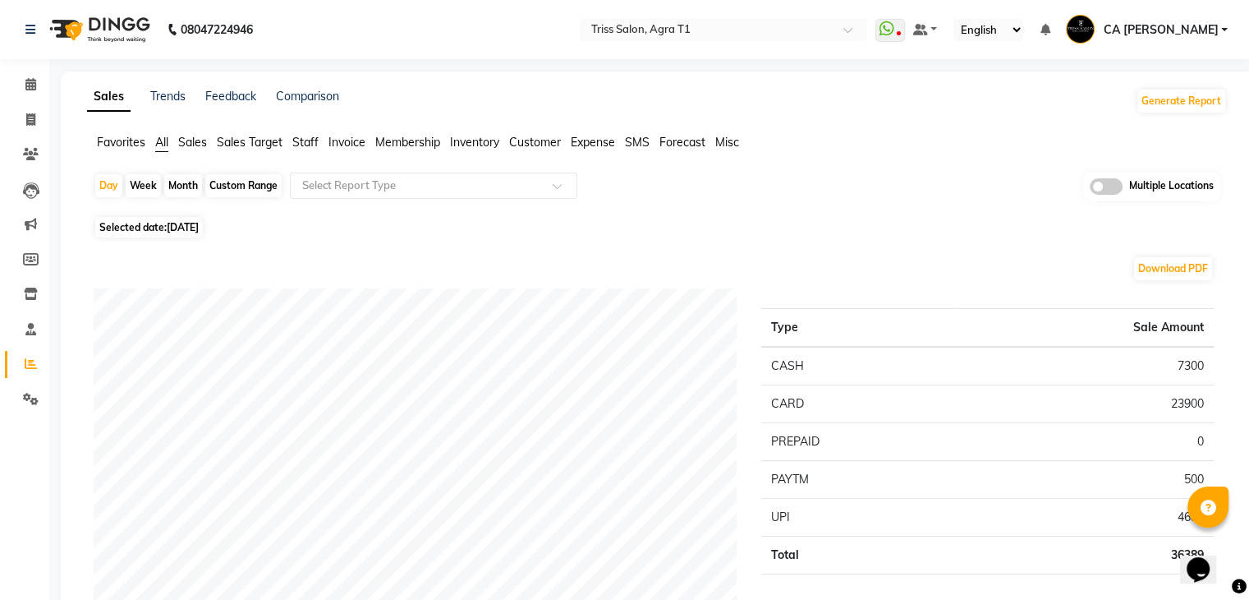
click at [239, 187] on div "Custom Range" at bounding box center [243, 185] width 76 height 23
select select "9"
select select "2025"
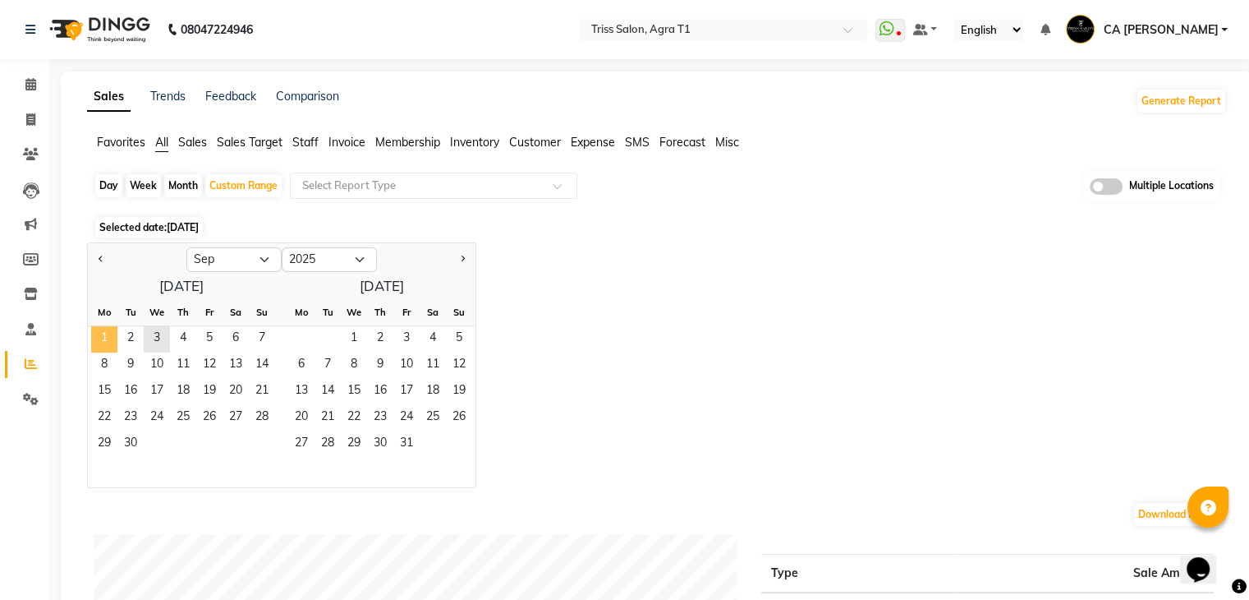
click at [102, 333] on span "1" at bounding box center [104, 339] width 26 height 26
click at [129, 343] on span "2" at bounding box center [130, 339] width 26 height 26
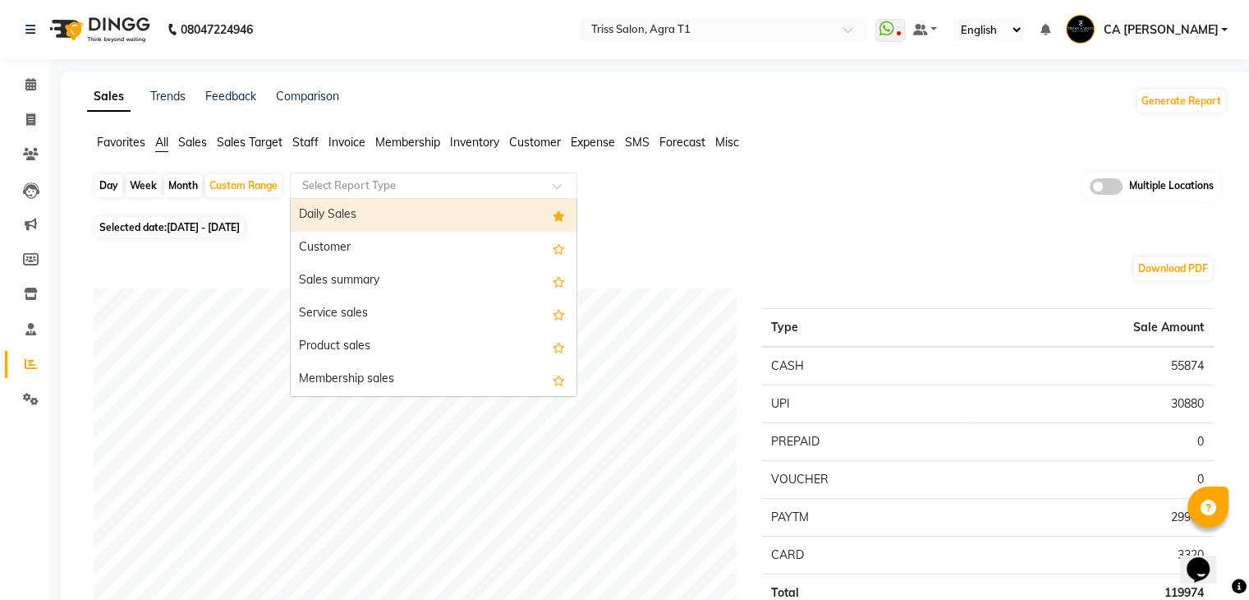
drag, startPoint x: 479, startPoint y: 193, endPoint x: 453, endPoint y: 211, distance: 31.9
click at [453, 199] on ng-select "Select Report Type Daily Sales Customer Sales summary Service sales Product sal…" at bounding box center [433, 185] width 287 height 26
click at [453, 211] on div "Daily Sales" at bounding box center [434, 215] width 286 height 33
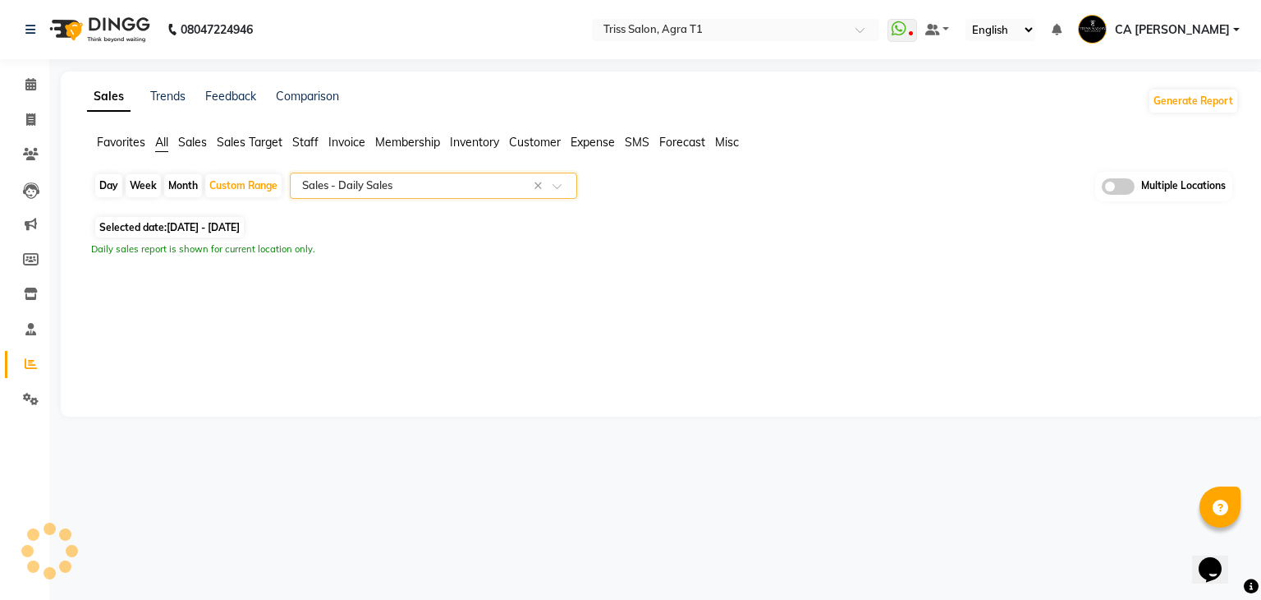
select select "filtered_report"
select select "csv"
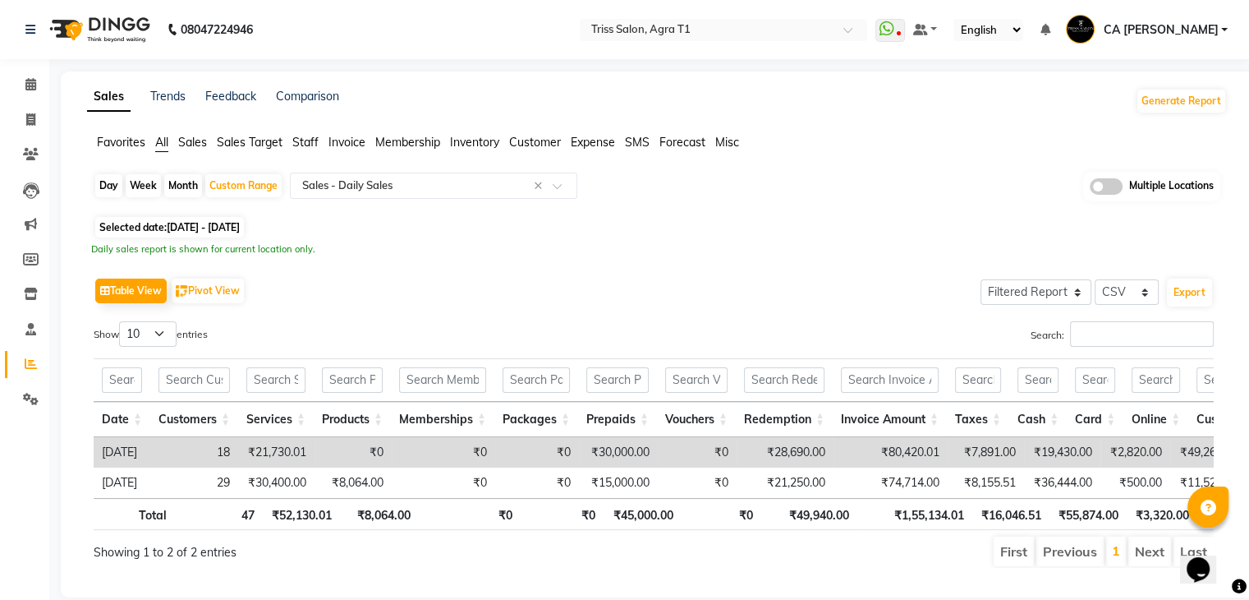
click at [591, 142] on span "Expense" at bounding box center [593, 142] width 44 height 15
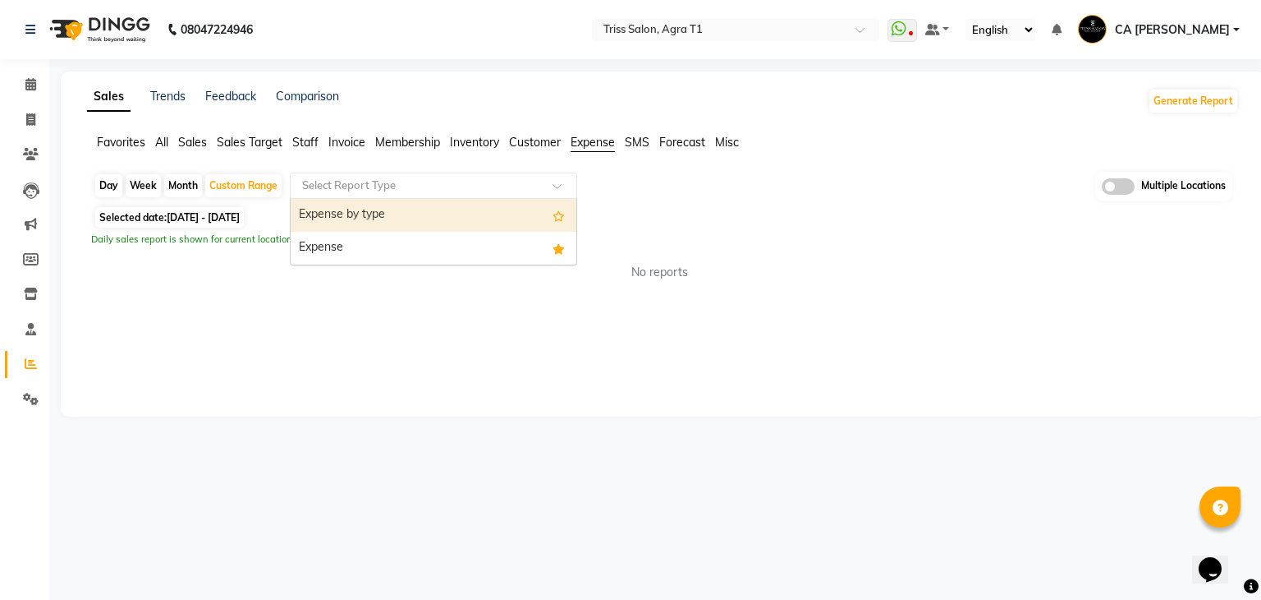
drag, startPoint x: 544, startPoint y: 181, endPoint x: 479, endPoint y: 233, distance: 83.0
click at [479, 199] on ng-select "Select Report Type Expense by type Expense" at bounding box center [433, 185] width 287 height 26
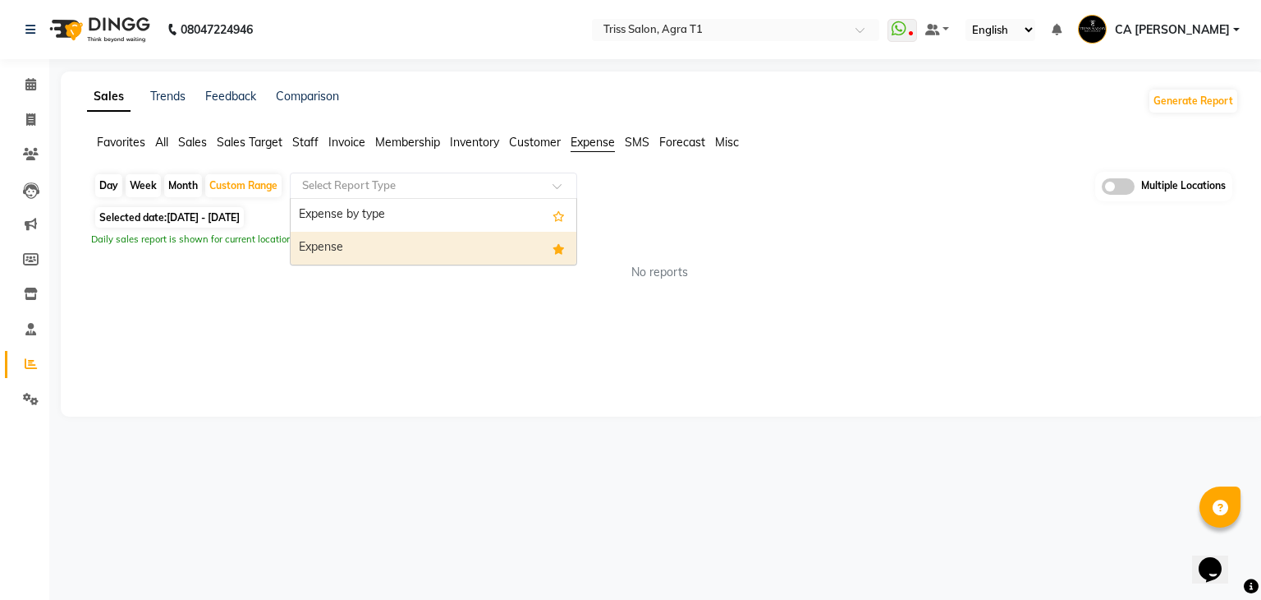
click at [479, 233] on div "Expense" at bounding box center [434, 248] width 286 height 33
select select "filtered_report"
select select "csv"
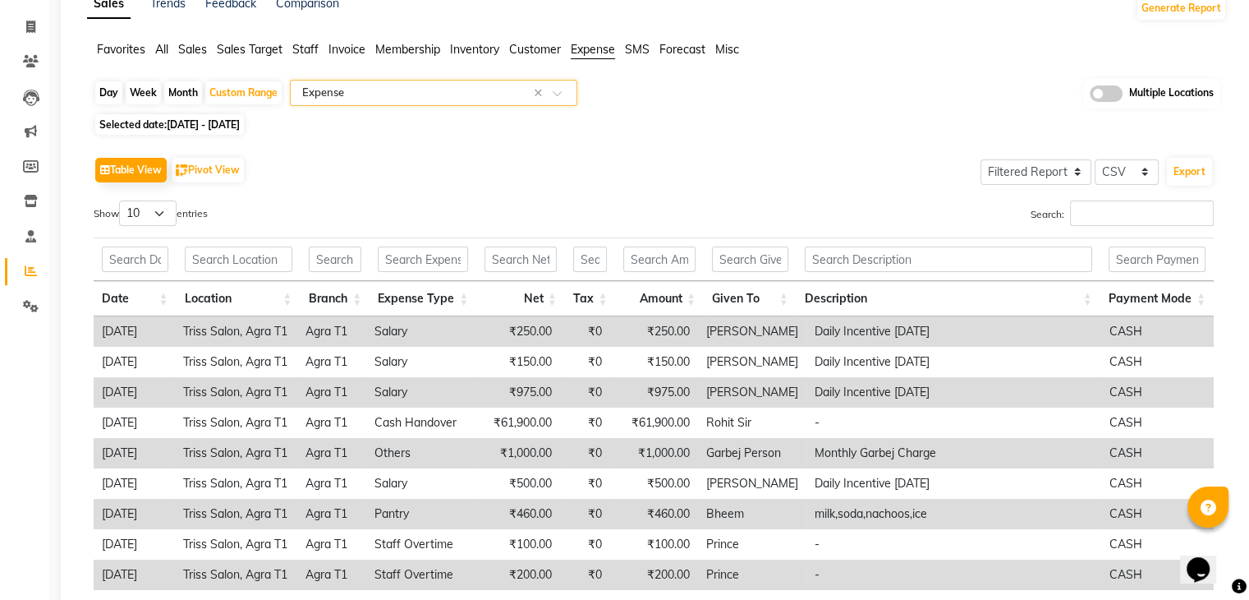
scroll to position [72, 0]
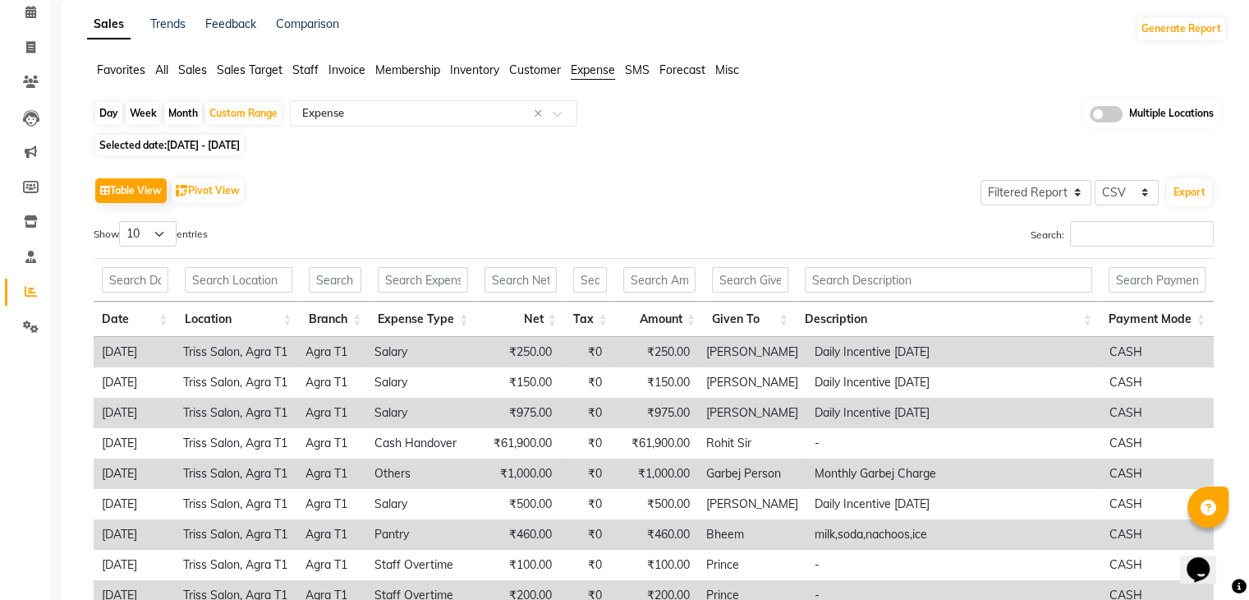
click at [111, 113] on div "Day" at bounding box center [108, 113] width 27 height 23
select select "9"
select select "2025"
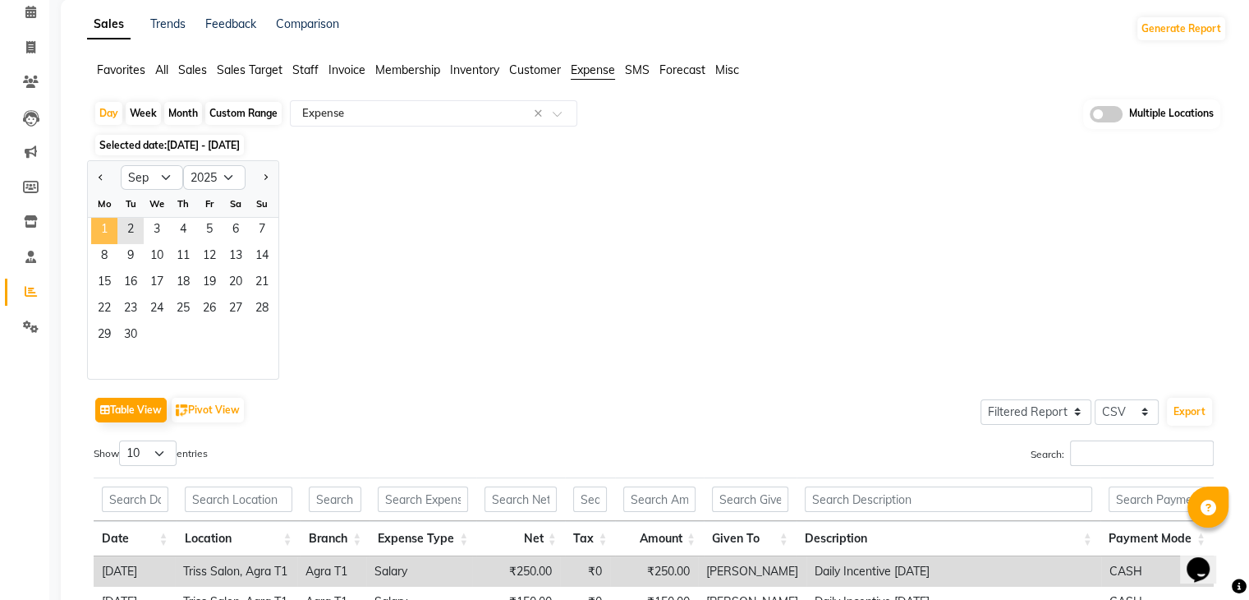
click at [108, 219] on span "1" at bounding box center [104, 231] width 26 height 26
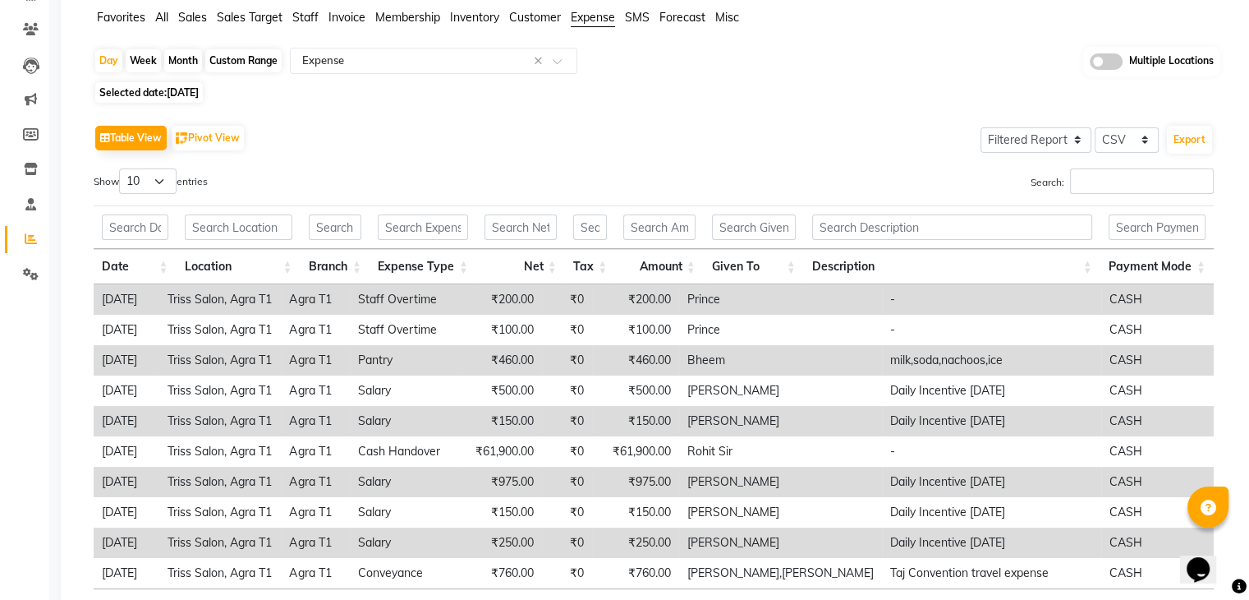
scroll to position [110, 0]
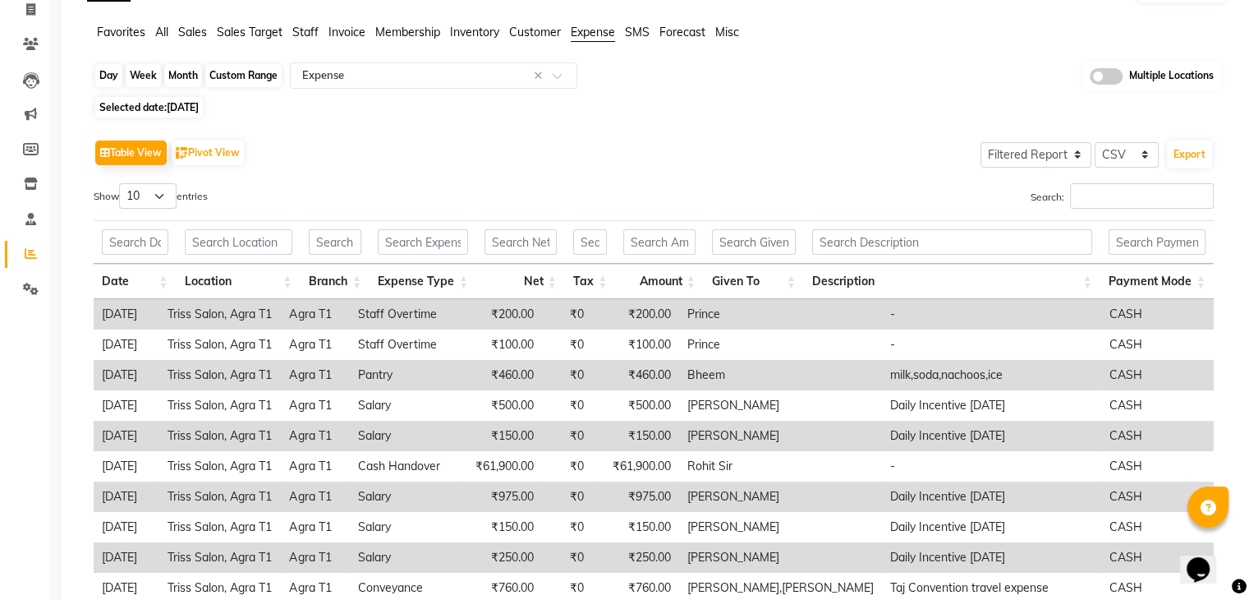
click at [105, 76] on div "Day" at bounding box center [108, 75] width 27 height 23
select select "9"
select select "2025"
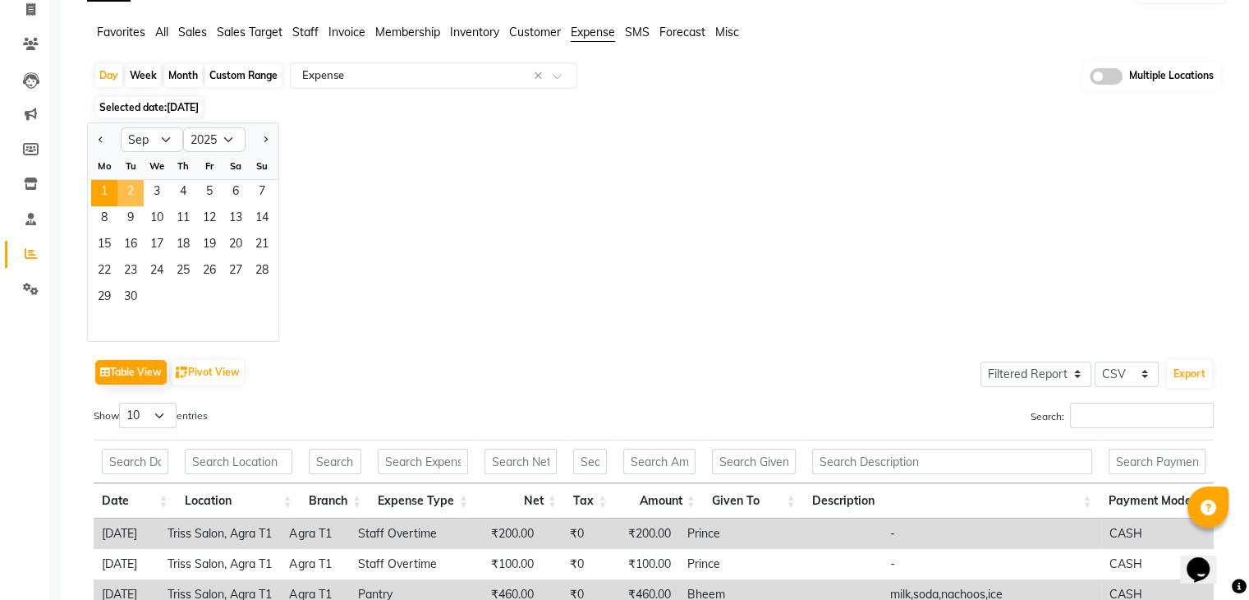
click at [132, 195] on span "2" at bounding box center [130, 193] width 26 height 26
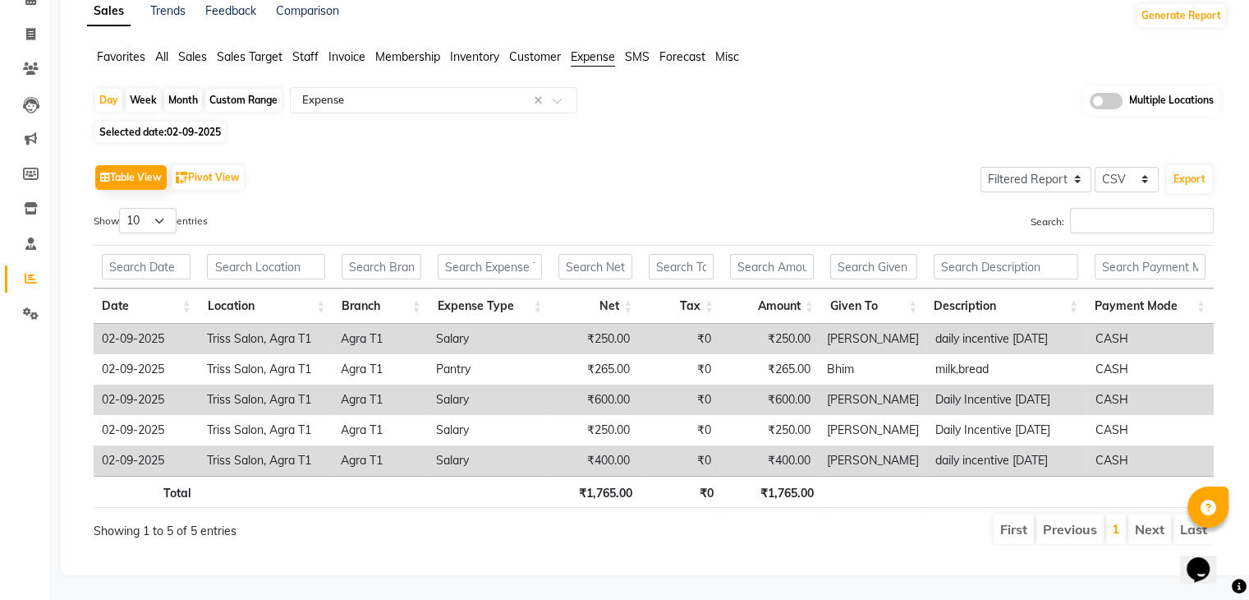
scroll to position [96, 0]
click at [246, 89] on div "Custom Range" at bounding box center [243, 100] width 76 height 23
select select "9"
select select "2025"
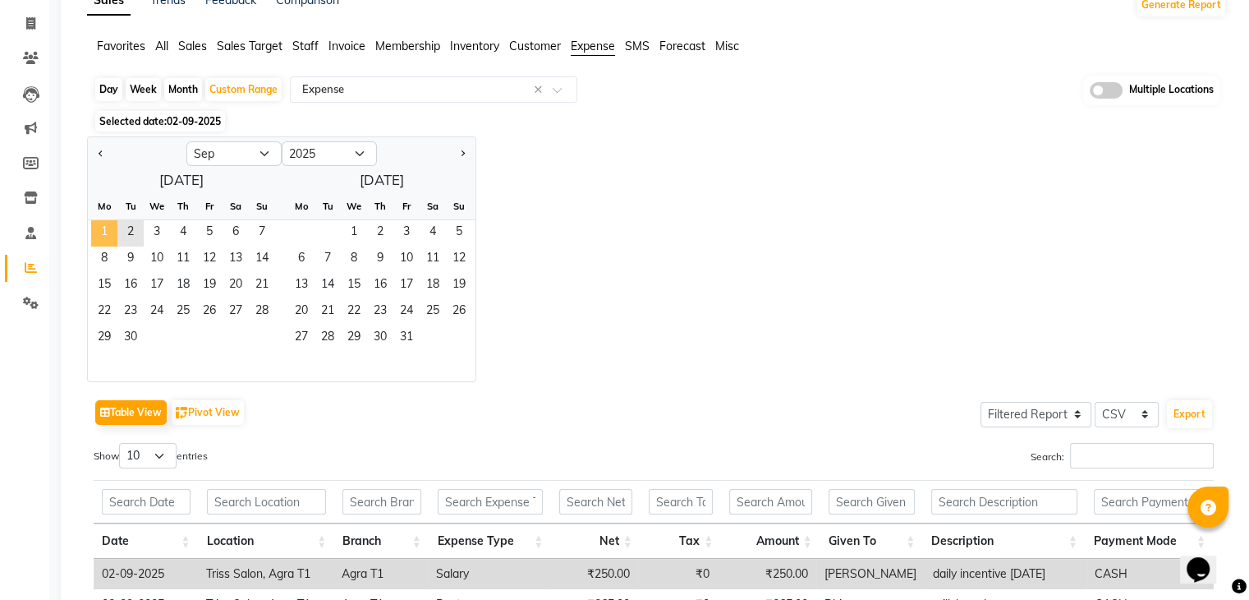
click at [108, 228] on span "1" at bounding box center [104, 233] width 26 height 26
click at [135, 233] on span "2" at bounding box center [130, 233] width 26 height 26
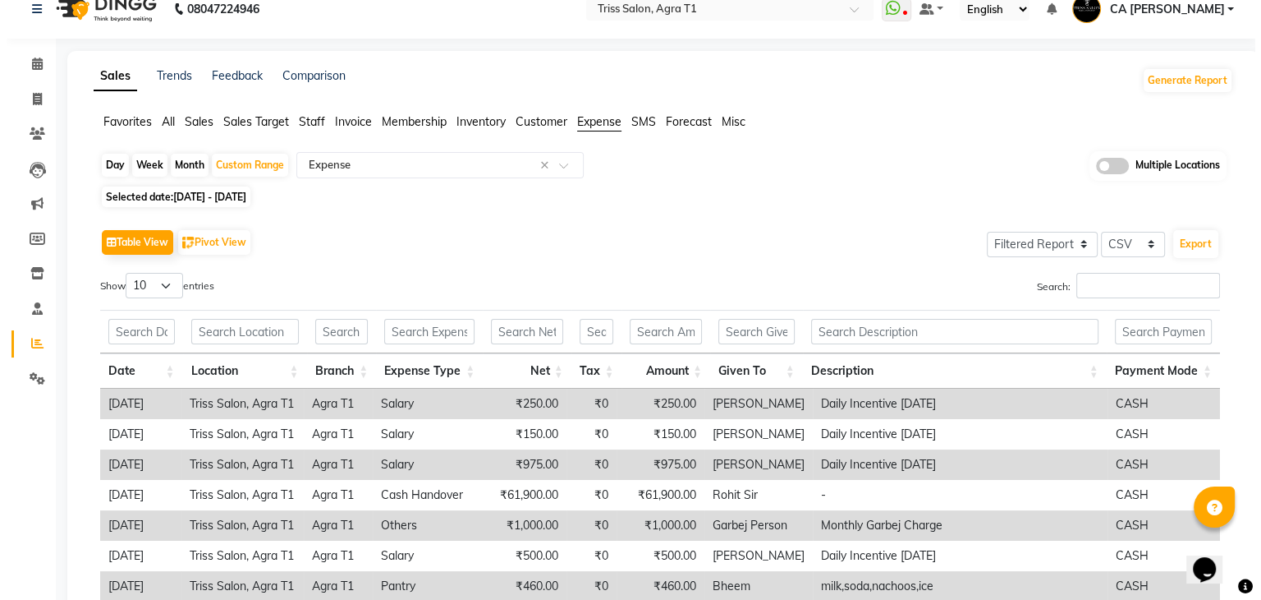
scroll to position [0, 0]
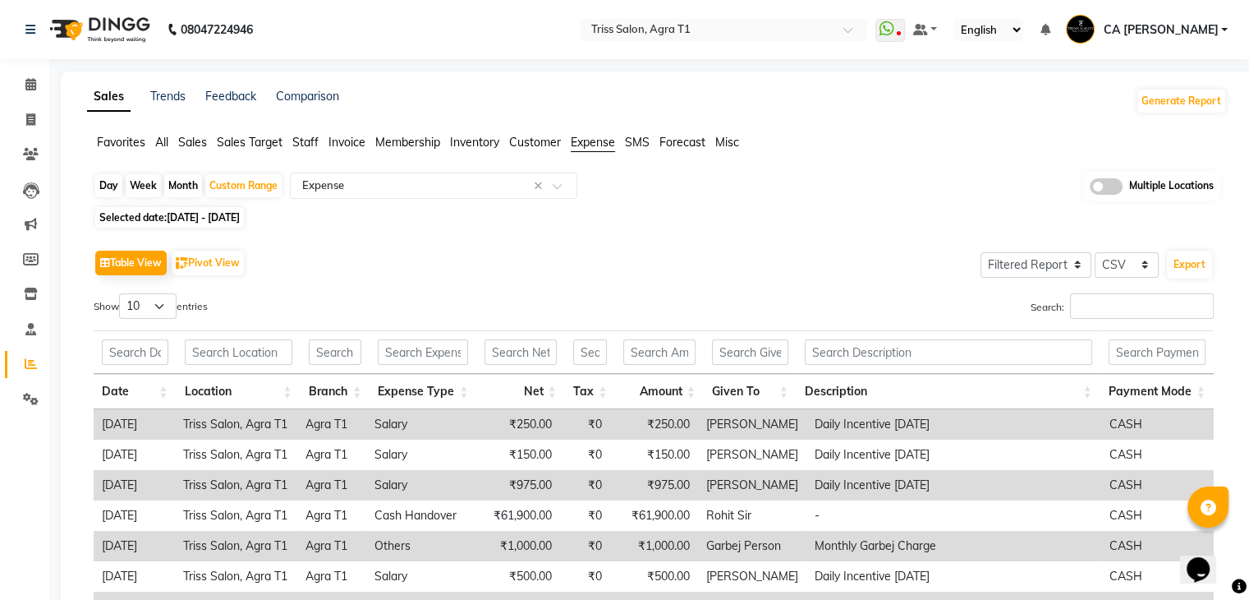
click at [1196, 27] on span "CA Vineet Rana" at bounding box center [1160, 29] width 115 height 17
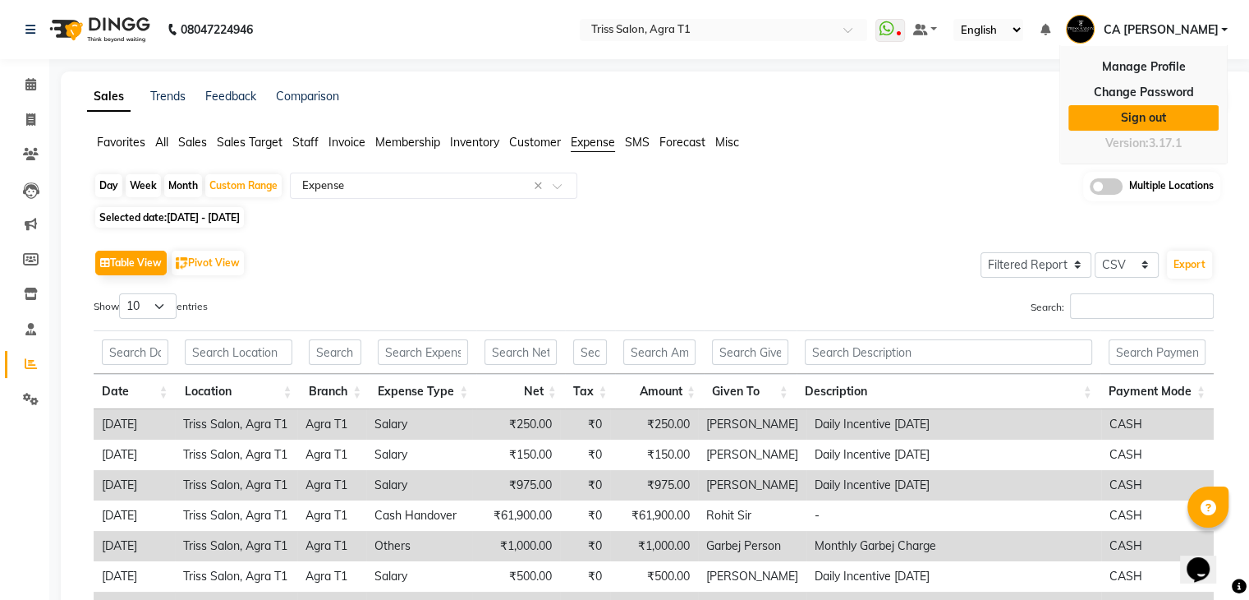
click at [1128, 110] on link "Sign out" at bounding box center [1143, 117] width 150 height 25
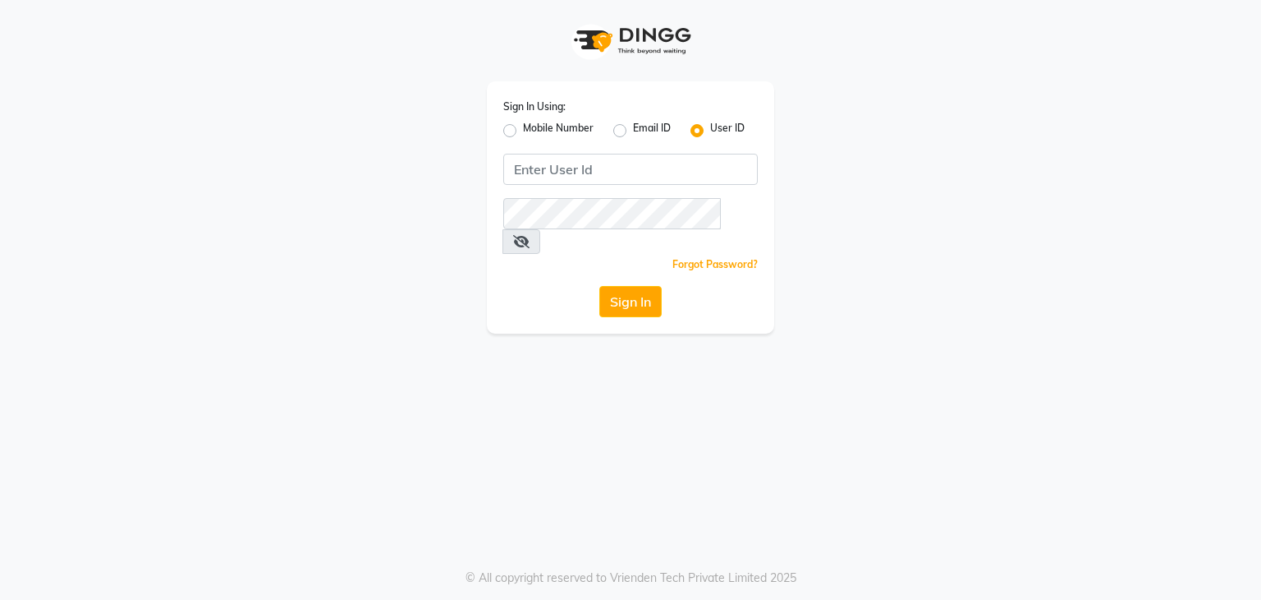
click at [523, 127] on label "Mobile Number" at bounding box center [558, 131] width 71 height 20
click at [523, 127] on input "Mobile Number" at bounding box center [528, 126] width 11 height 11
radio input "true"
radio input "false"
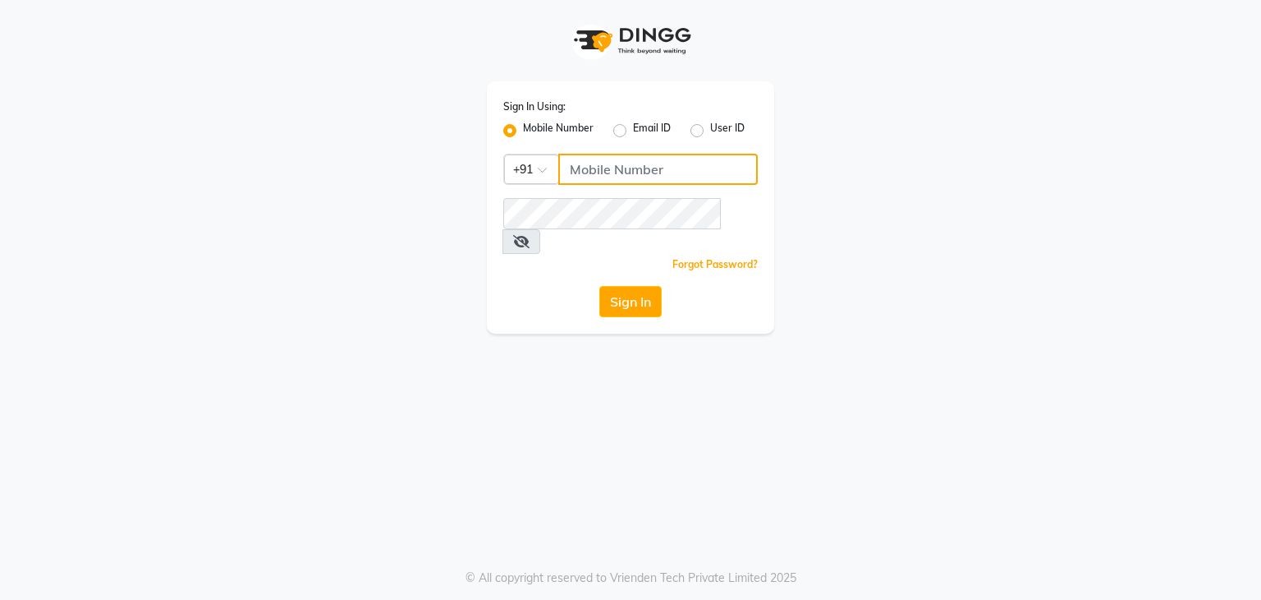
click at [594, 167] on input "Username" at bounding box center [658, 169] width 200 height 31
drag, startPoint x: 546, startPoint y: 154, endPoint x: 475, endPoint y: 149, distance: 71.7
click at [475, 149] on div "Sign In Using: Mobile Number Email ID User ID Country Code × [PHONE_NUMBER] Rem…" at bounding box center [631, 166] width 312 height 333
type input "8468010843"
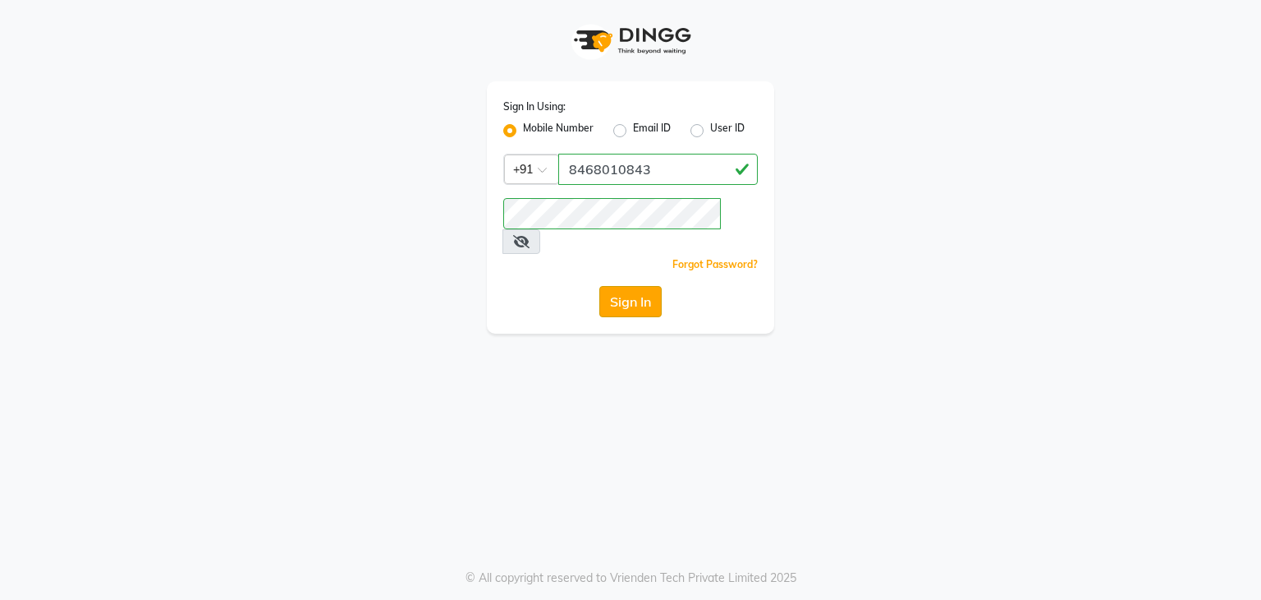
click at [634, 286] on button "Sign In" at bounding box center [631, 301] width 62 height 31
